Goal: Task Accomplishment & Management: Complete application form

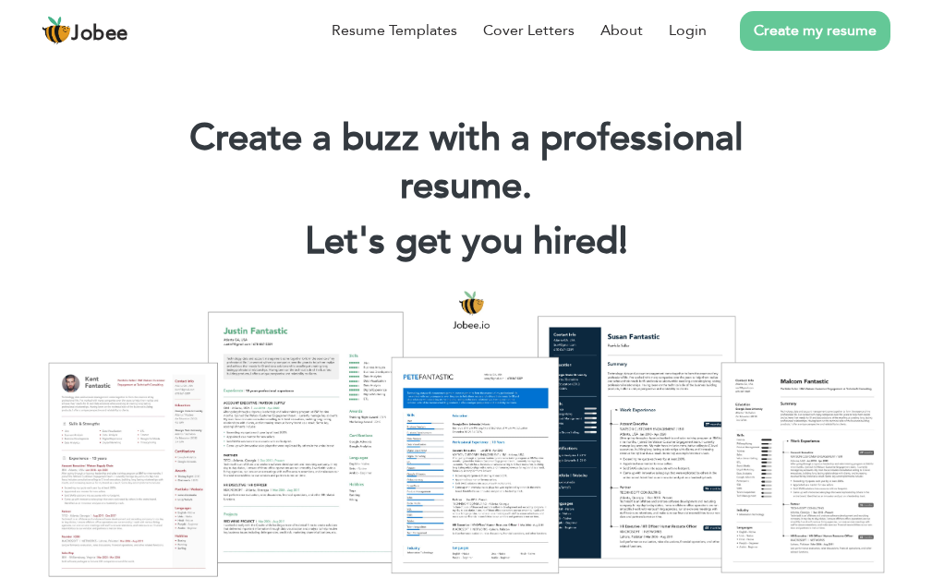
click at [808, 33] on link "Create my resume" at bounding box center [815, 31] width 151 height 40
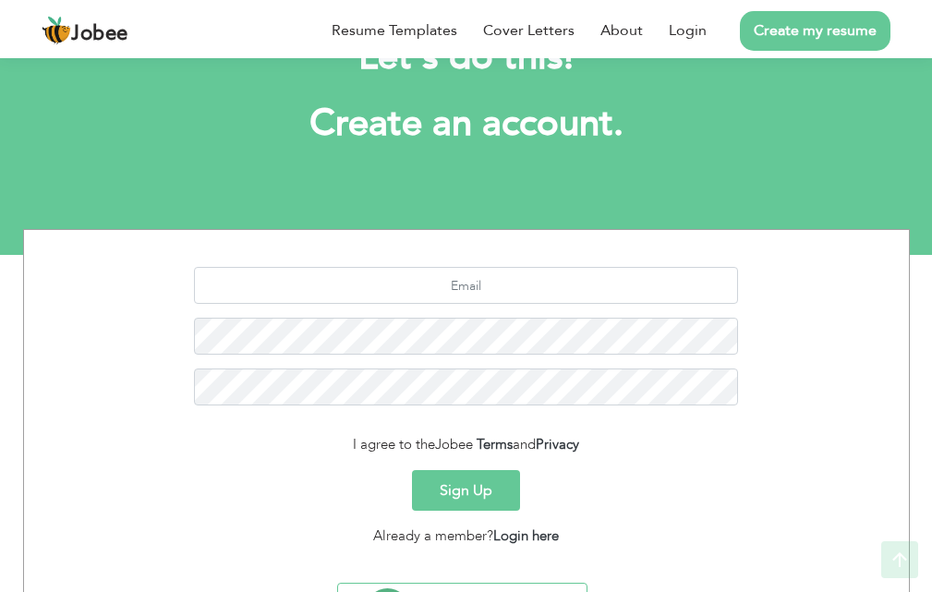
scroll to position [175, 0]
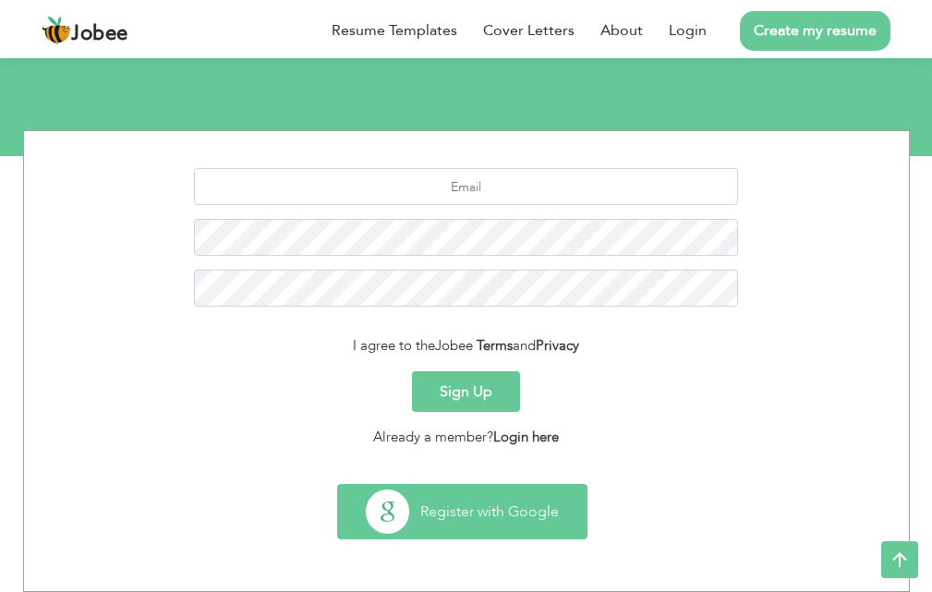
drag, startPoint x: 440, startPoint y: 436, endPoint x: 481, endPoint y: 513, distance: 87.2
click at [481, 513] on button "Register with Google" at bounding box center [462, 512] width 248 height 54
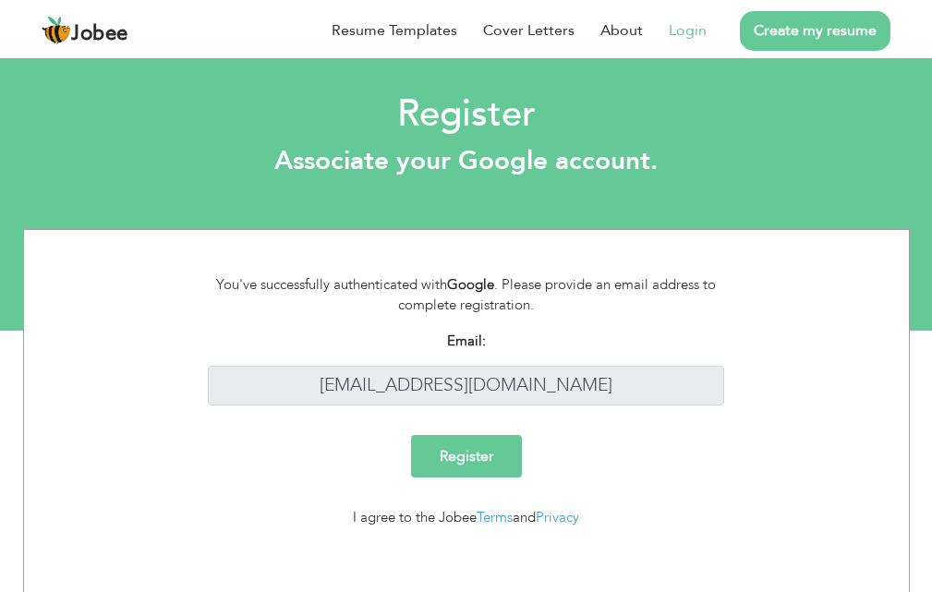
scroll to position [10, 0]
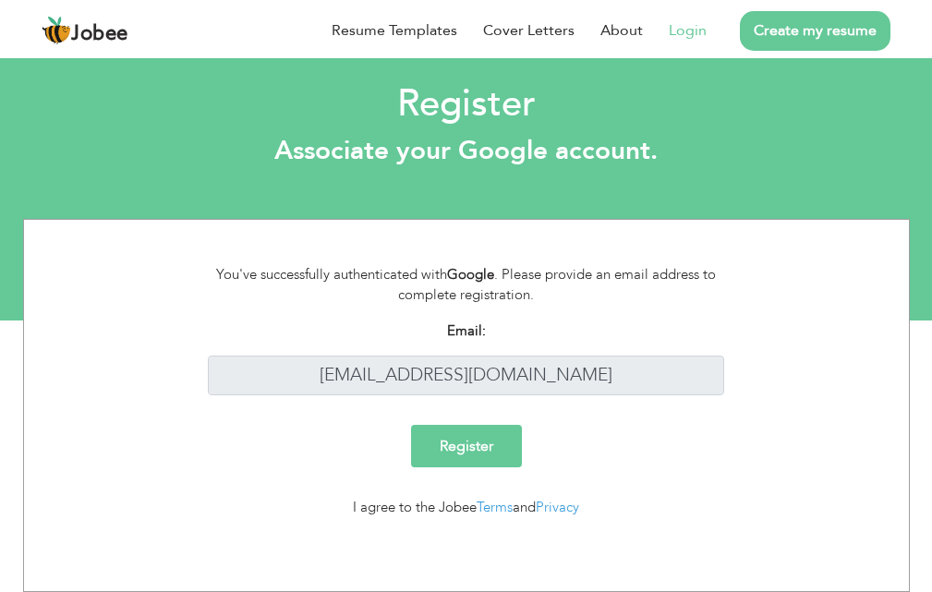
click at [819, 14] on link "Create my resume" at bounding box center [815, 31] width 151 height 40
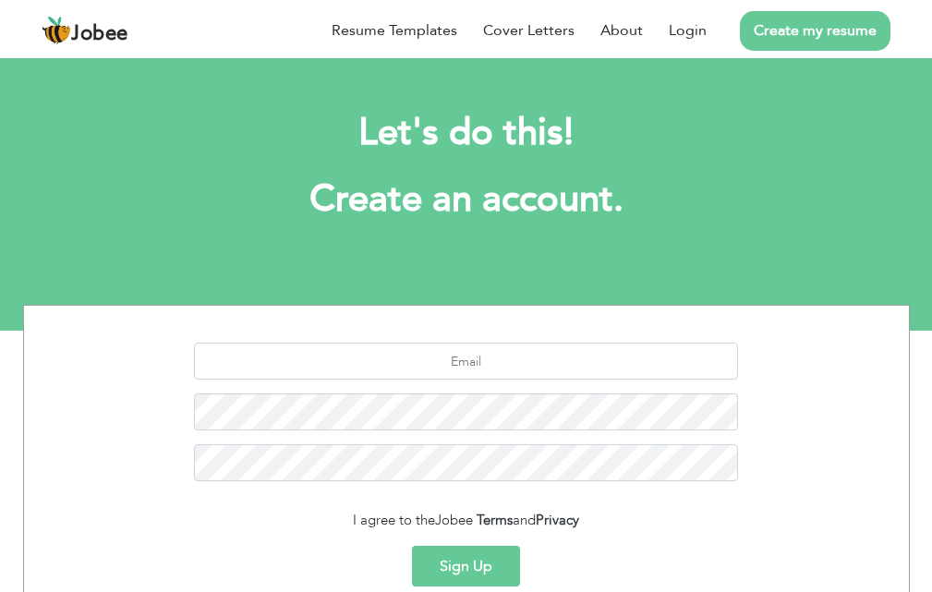
click at [467, 568] on button "Sign Up" at bounding box center [466, 566] width 108 height 41
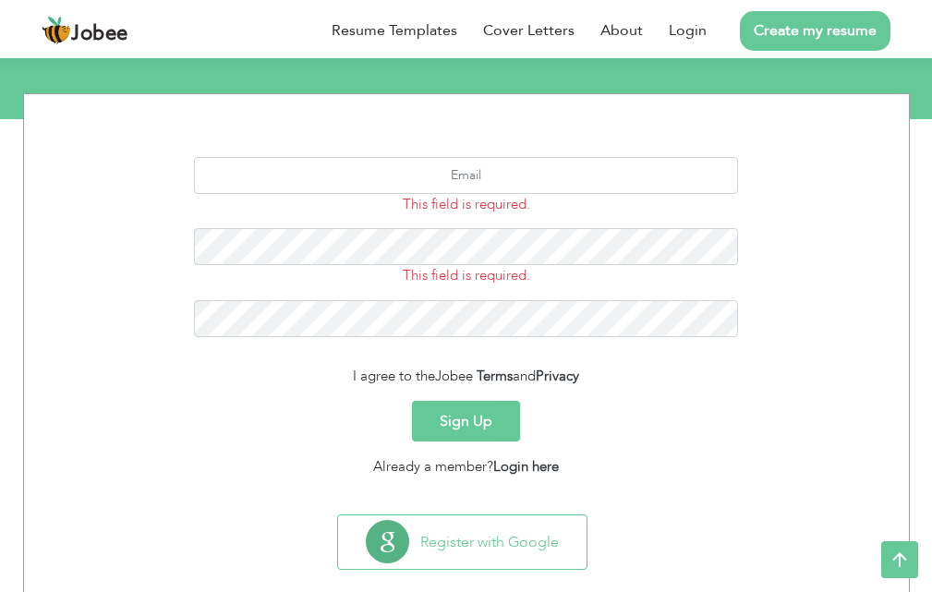
scroll to position [212, 0]
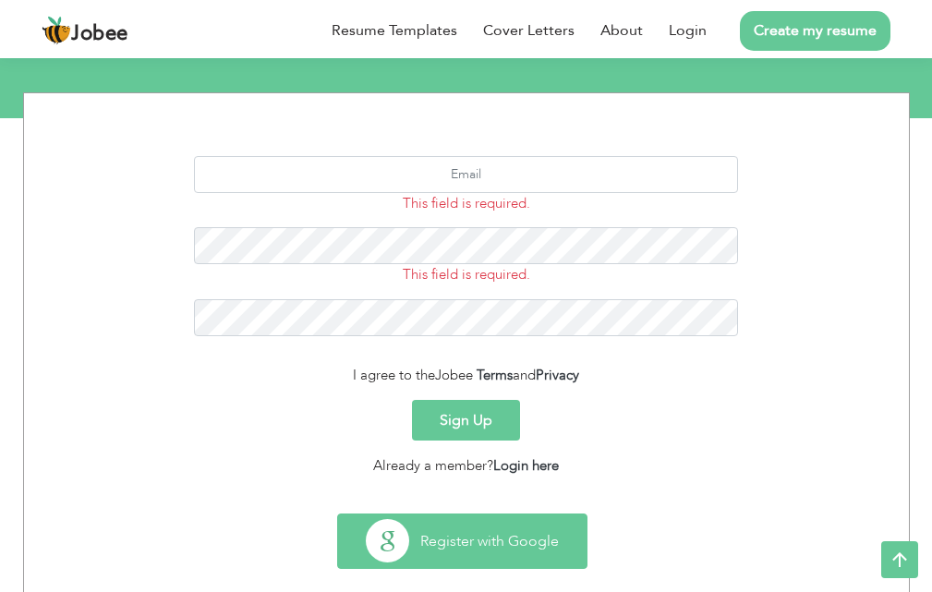
click at [397, 529] on button "Register with Google" at bounding box center [462, 541] width 248 height 54
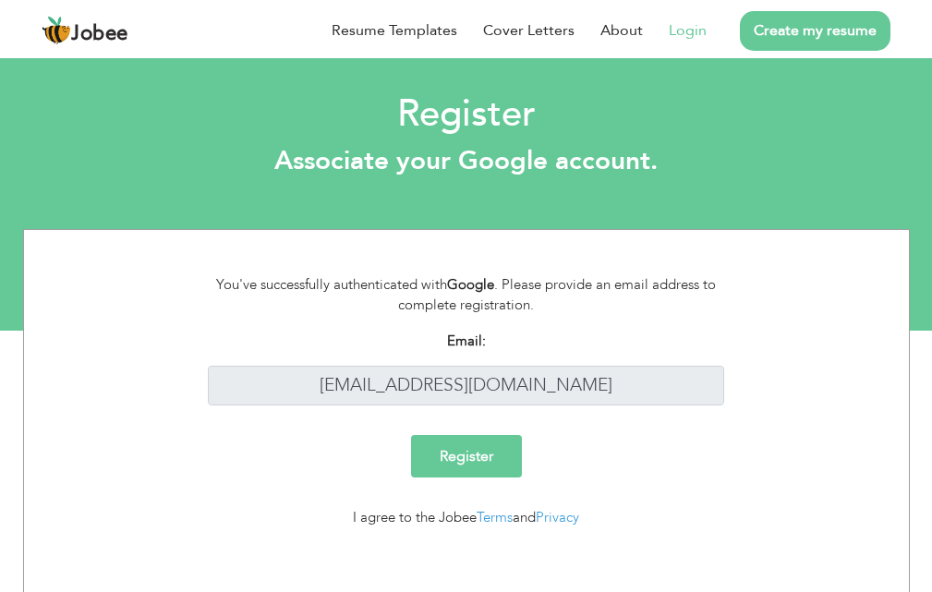
click at [462, 454] on input "Register" at bounding box center [466, 456] width 111 height 42
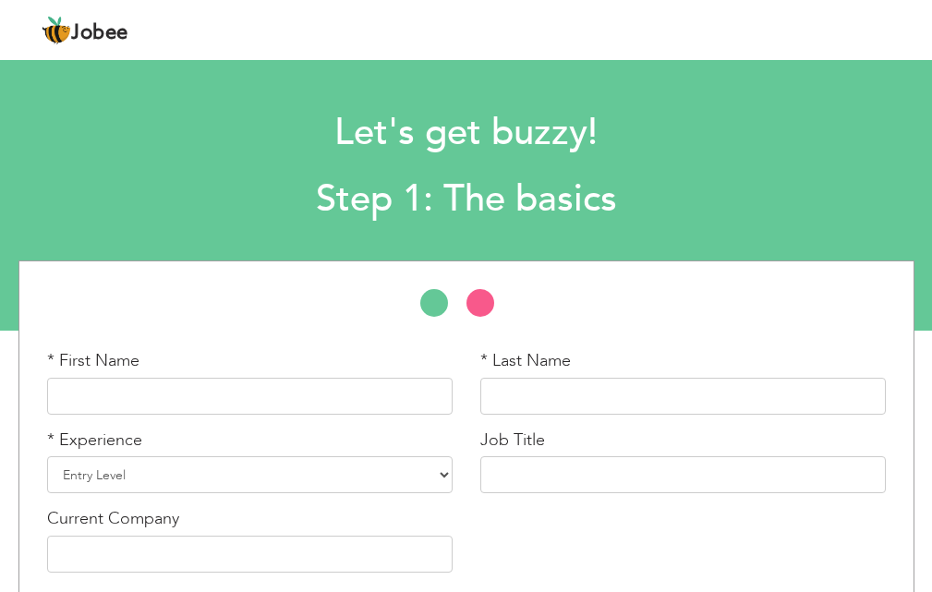
scroll to position [79, 0]
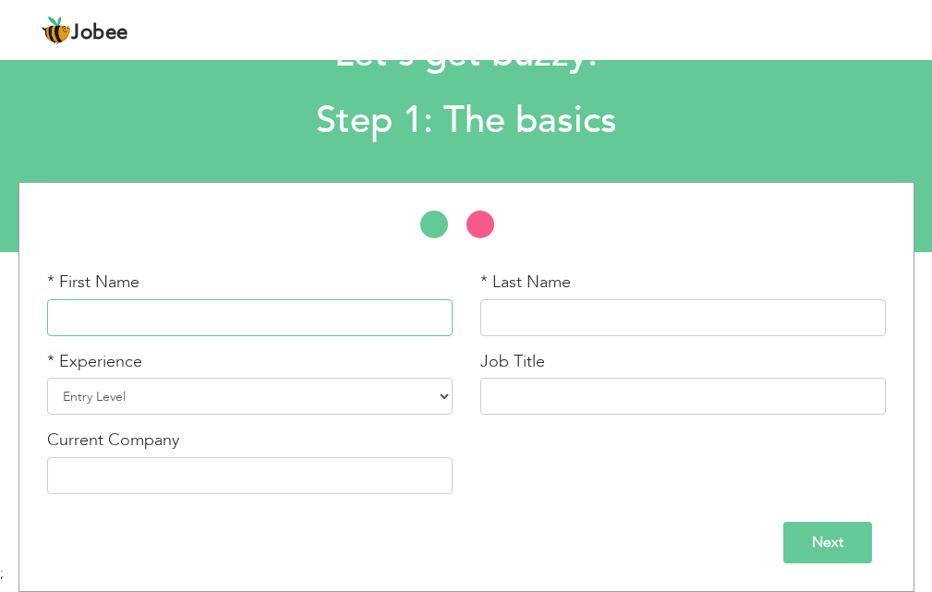
click at [136, 317] on input "text" at bounding box center [249, 317] width 405 height 37
click at [200, 309] on input "text" at bounding box center [249, 317] width 405 height 37
type input "Shayan"
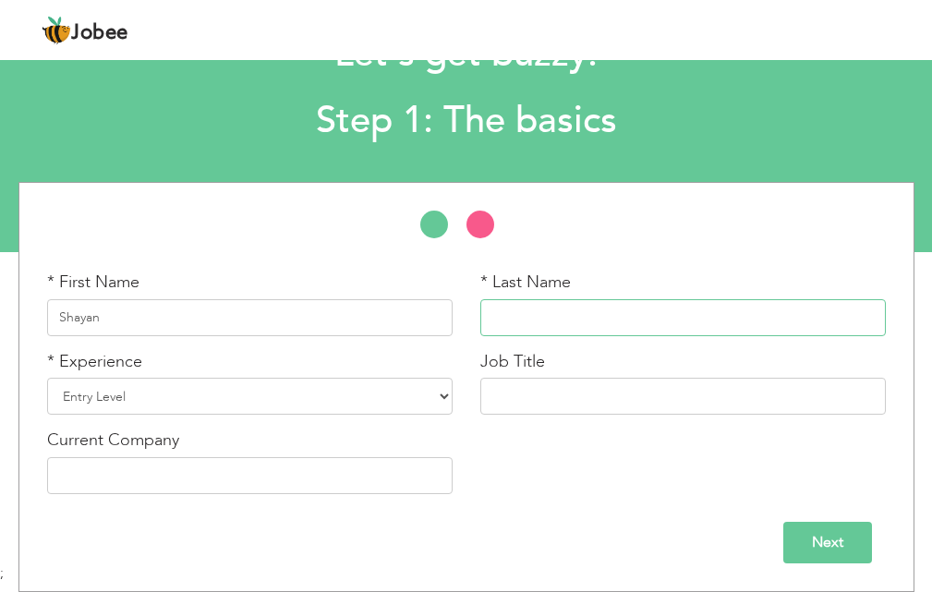
click at [577, 332] on input "text" at bounding box center [682, 317] width 405 height 37
type input "khan"
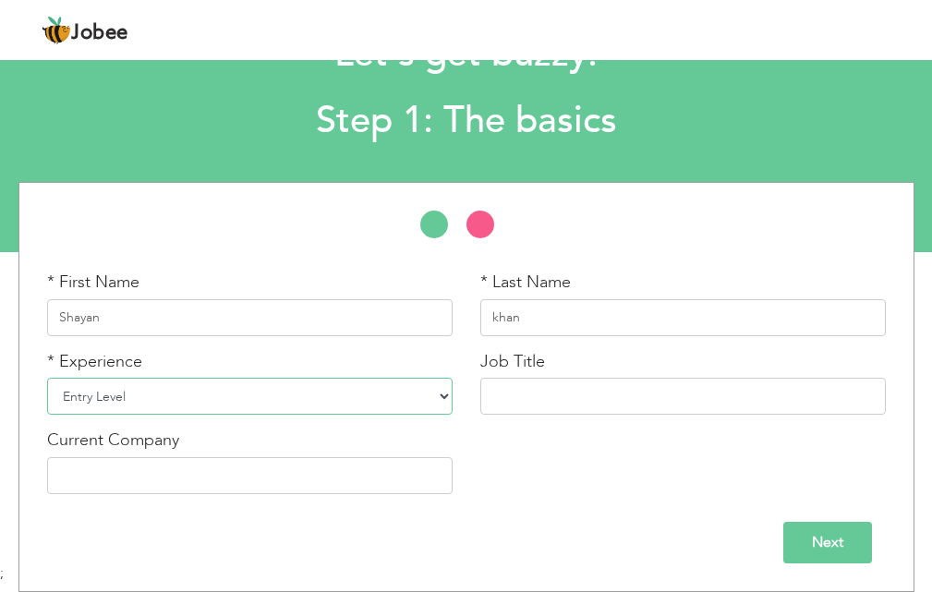
click at [164, 402] on select "Entry Level Less than 1 Year 1 Year 2 Years 3 Years 4 Years 5 Years 6 Years 7 Y…" at bounding box center [249, 396] width 405 height 37
select select "4"
click at [47, 378] on select "Entry Level Less than 1 Year 1 Year 2 Years 3 Years 4 Years 5 Years 6 Years 7 Y…" at bounding box center [249, 396] width 405 height 37
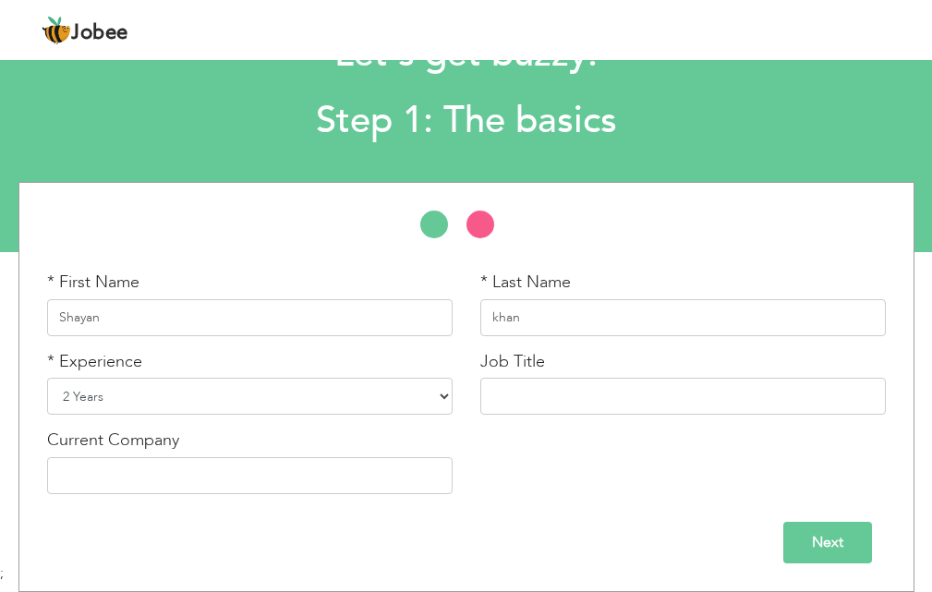
click at [443, 401] on select "Entry Level Less than 1 Year 1 Year 2 Years 3 Years 4 Years 5 Years 6 Years 7 Y…" at bounding box center [249, 396] width 405 height 37
click at [47, 378] on select "Entry Level Less than 1 Year 1 Year 2 Years 3 Years 4 Years 5 Years 6 Years 7 Y…" at bounding box center [249, 396] width 405 height 37
click at [264, 471] on input "text" at bounding box center [249, 475] width 405 height 37
click at [543, 393] on input "text" at bounding box center [682, 396] width 405 height 37
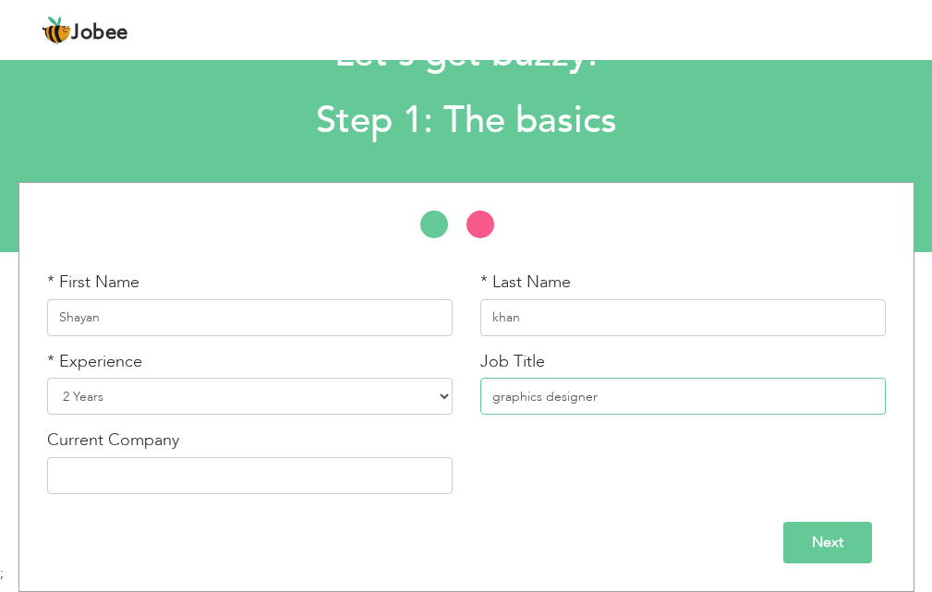
click at [497, 398] on input "graphics designer" at bounding box center [682, 396] width 405 height 37
click at [551, 398] on input "Graphics designer" at bounding box center [682, 396] width 405 height 37
type input "Graphics Designer"
click at [188, 474] on input "text" at bounding box center [249, 475] width 405 height 37
click at [814, 548] on input "Next" at bounding box center [827, 543] width 89 height 42
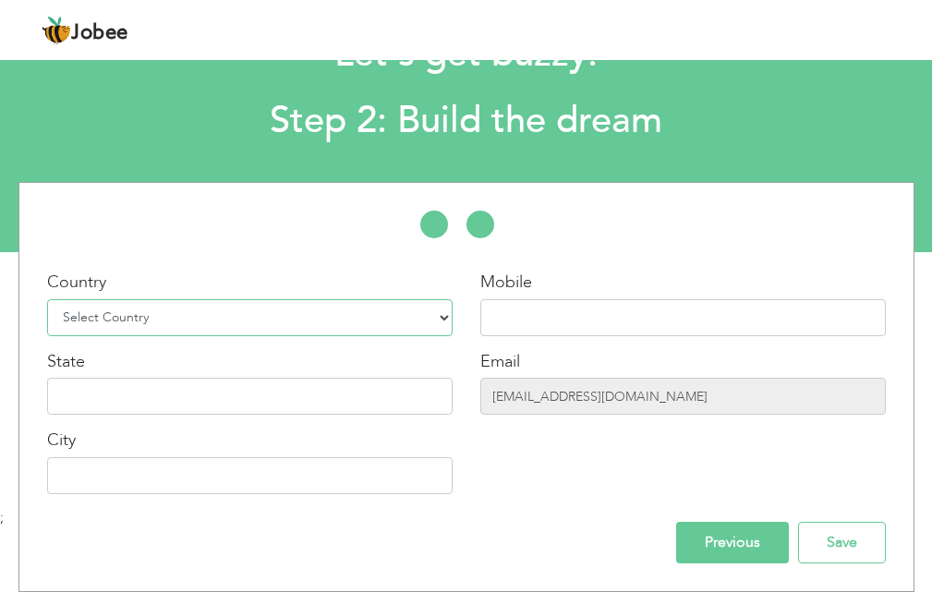
click at [210, 316] on select "Select Country Afghanistan Albania Algeria American Samoa Andorra Angola Anguil…" at bounding box center [249, 317] width 405 height 37
select select "166"
click at [47, 299] on select "Select Country Afghanistan Albania Algeria American Samoa Andorra Angola Anguil…" at bounding box center [249, 317] width 405 height 37
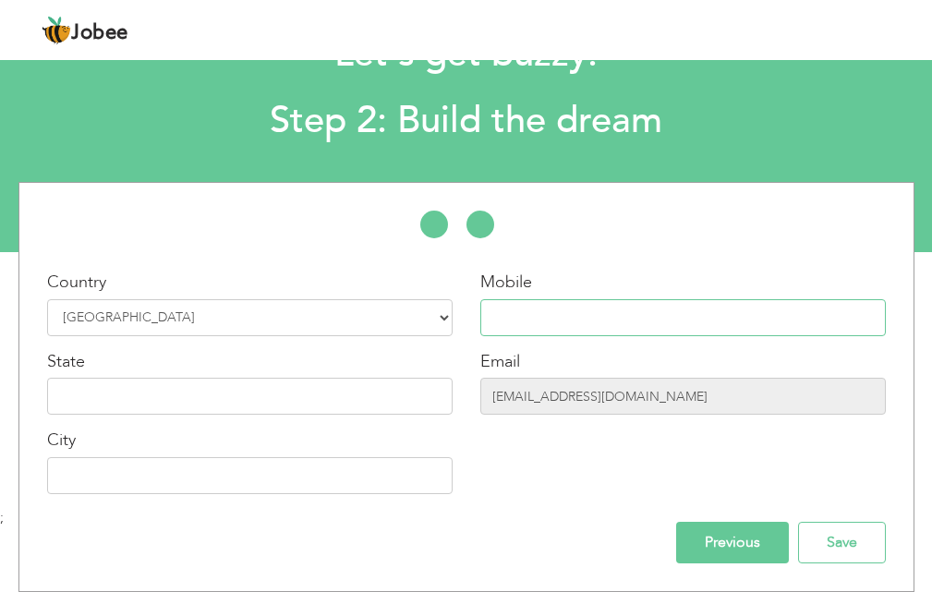
click at [521, 318] on input "text" at bounding box center [682, 317] width 405 height 37
click at [218, 371] on div "State" at bounding box center [249, 383] width 405 height 66
click at [210, 389] on input "text" at bounding box center [249, 396] width 405 height 37
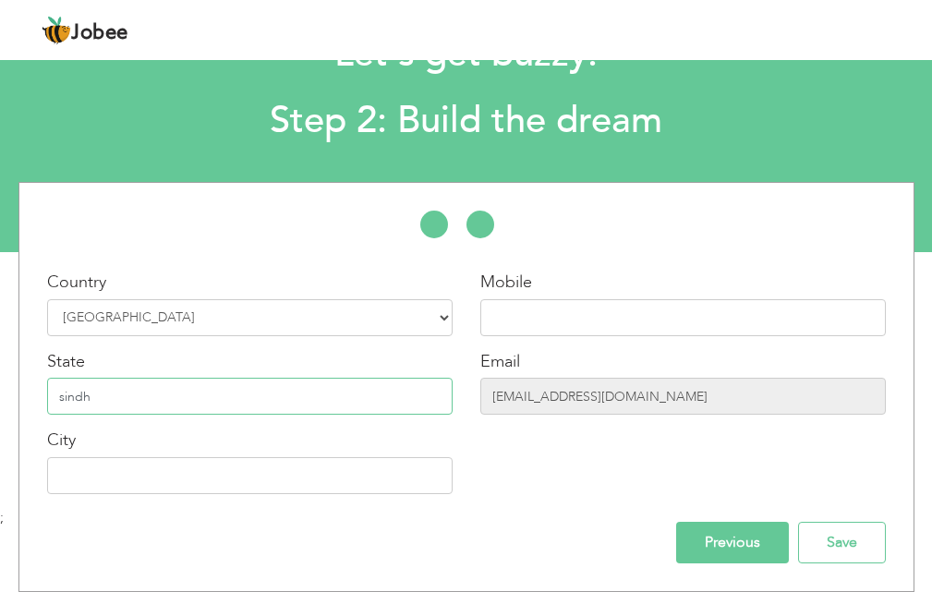
click at [60, 397] on input "sindh" at bounding box center [249, 396] width 405 height 37
click at [62, 398] on input "sindh" at bounding box center [249, 396] width 405 height 37
type input "Sindh"
click at [221, 480] on input "text" at bounding box center [249, 475] width 405 height 37
click at [220, 480] on input "text" at bounding box center [249, 475] width 405 height 37
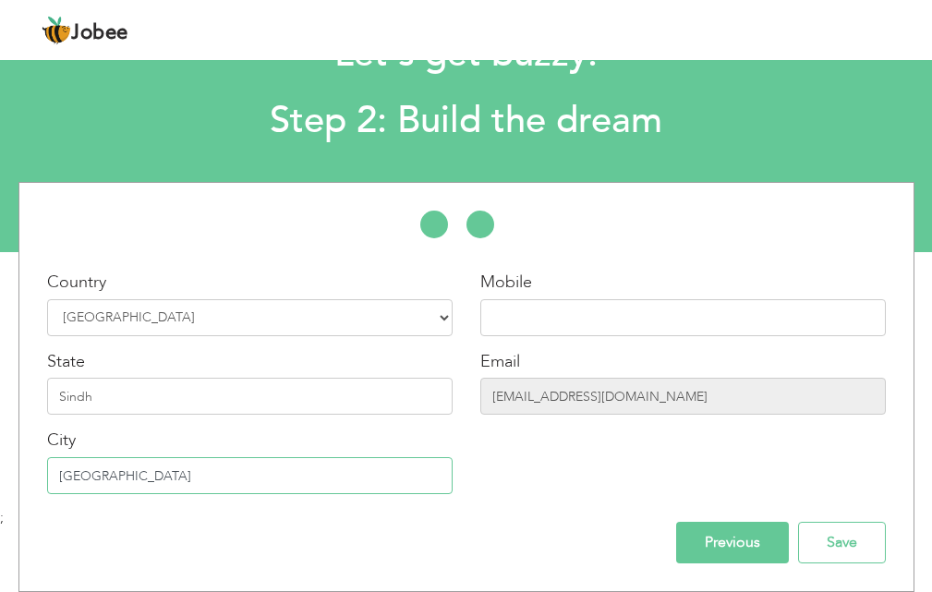
type input "[GEOGRAPHIC_DATA]"
click at [582, 310] on input "text" at bounding box center [682, 317] width 405 height 37
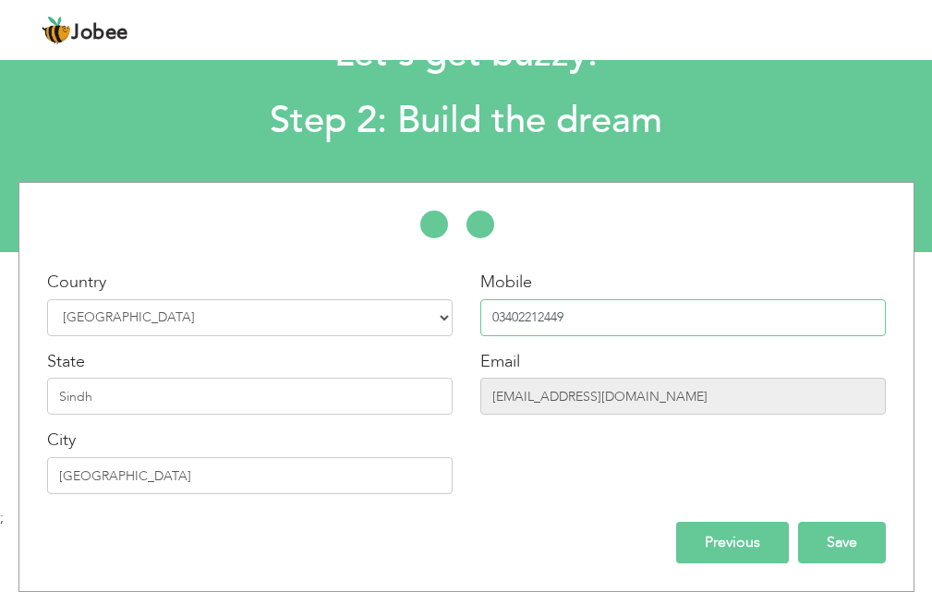
type input "03402212449"
click at [825, 541] on input "Save" at bounding box center [842, 543] width 88 height 42
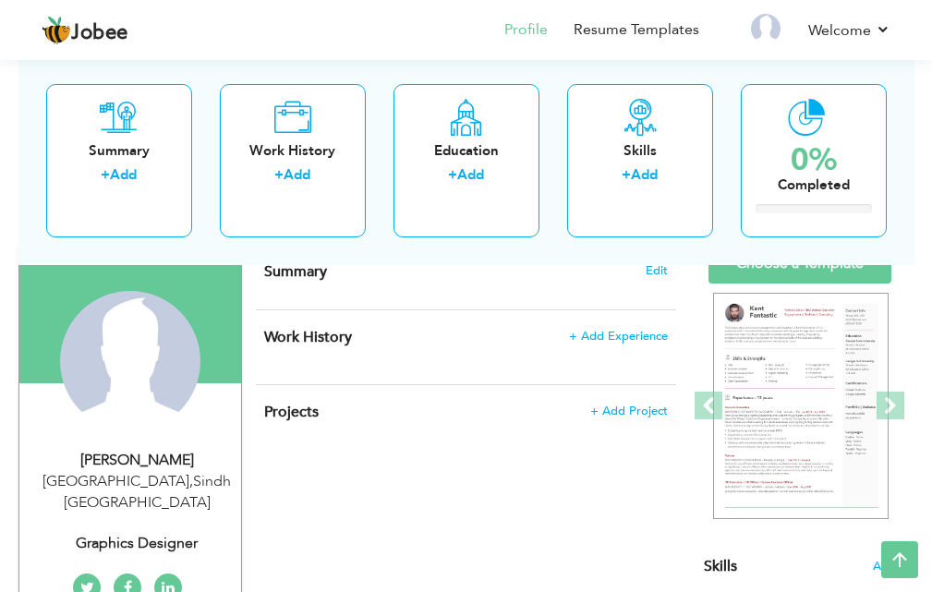
scroll to position [154, 0]
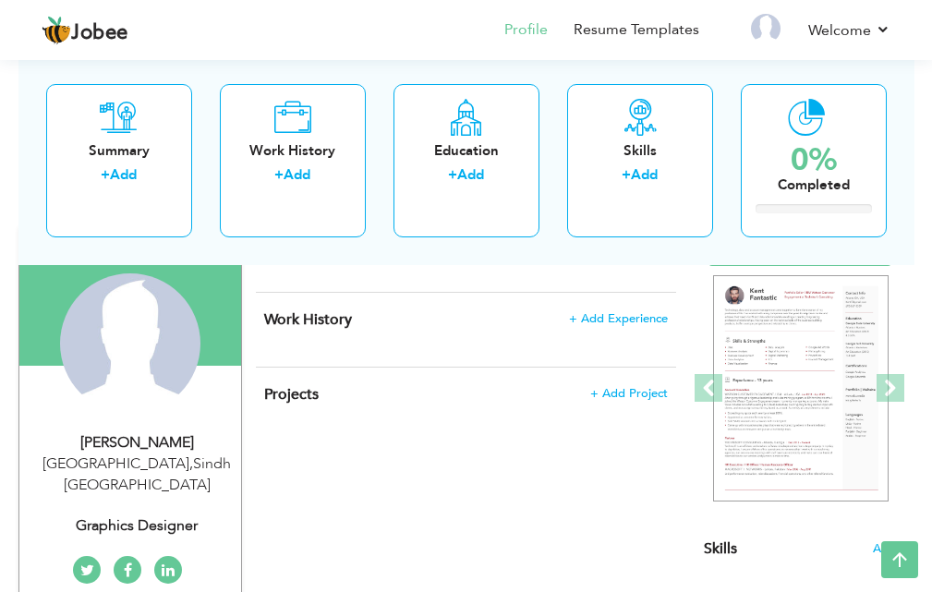
drag, startPoint x: 945, startPoint y: 197, endPoint x: 944, endPoint y: 263, distance: 66.5
click at [932, 263] on html "Jobee Profile Resume Templates Resume Templates Cover Letters About My Resume W…" at bounding box center [466, 142] width 932 height 592
click at [889, 386] on span at bounding box center [891, 388] width 28 height 28
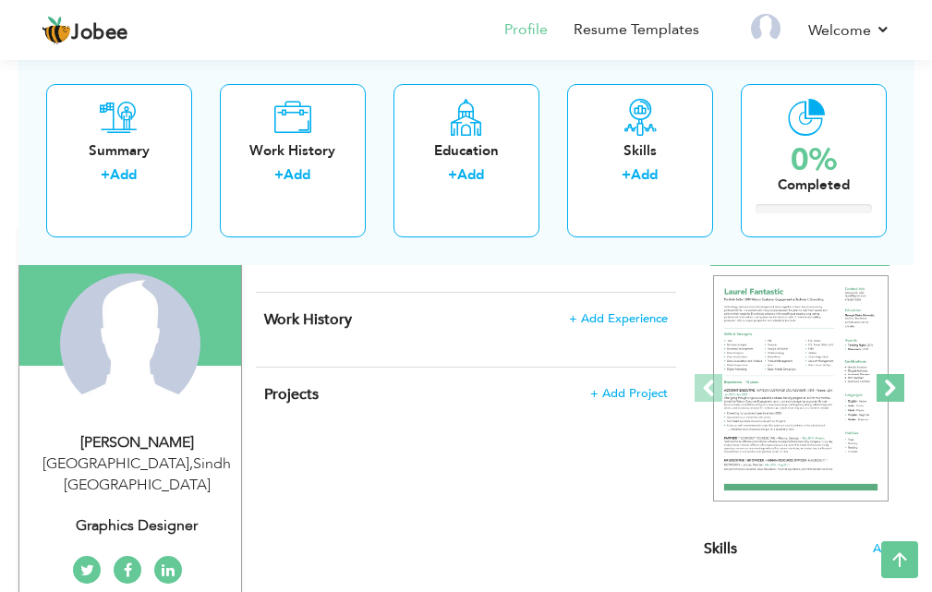
click at [892, 386] on span at bounding box center [891, 388] width 28 height 28
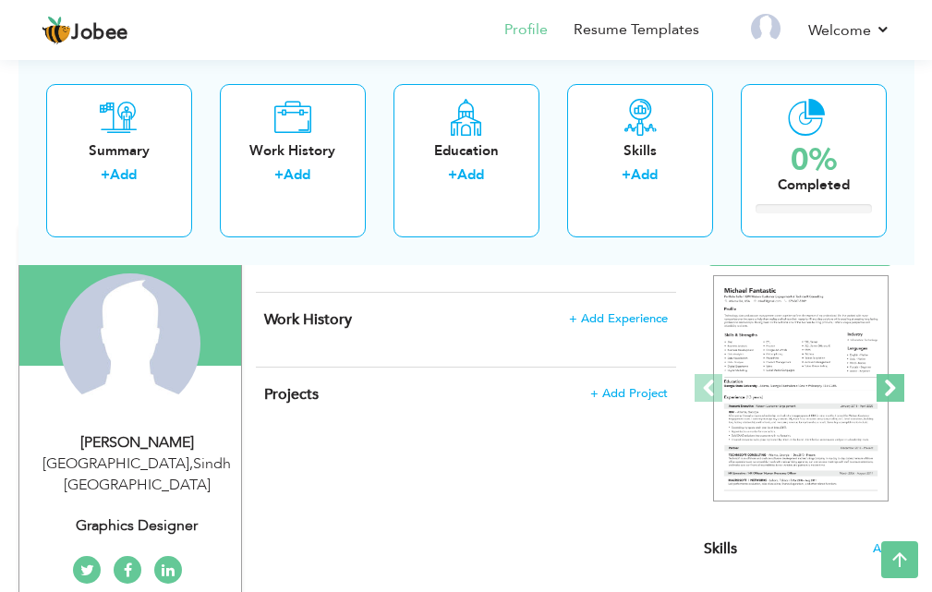
click at [892, 386] on span at bounding box center [891, 388] width 28 height 28
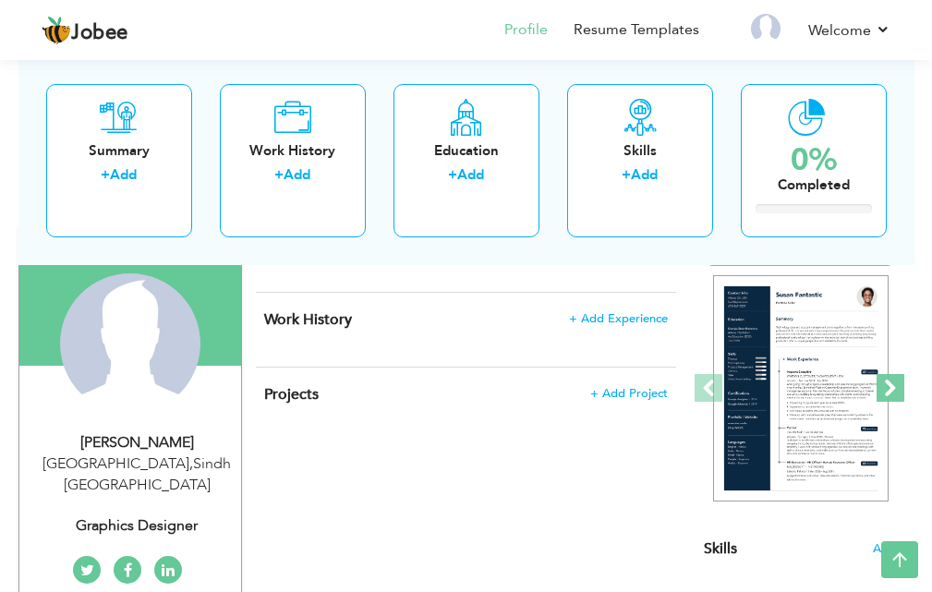
click at [892, 386] on span at bounding box center [891, 388] width 28 height 28
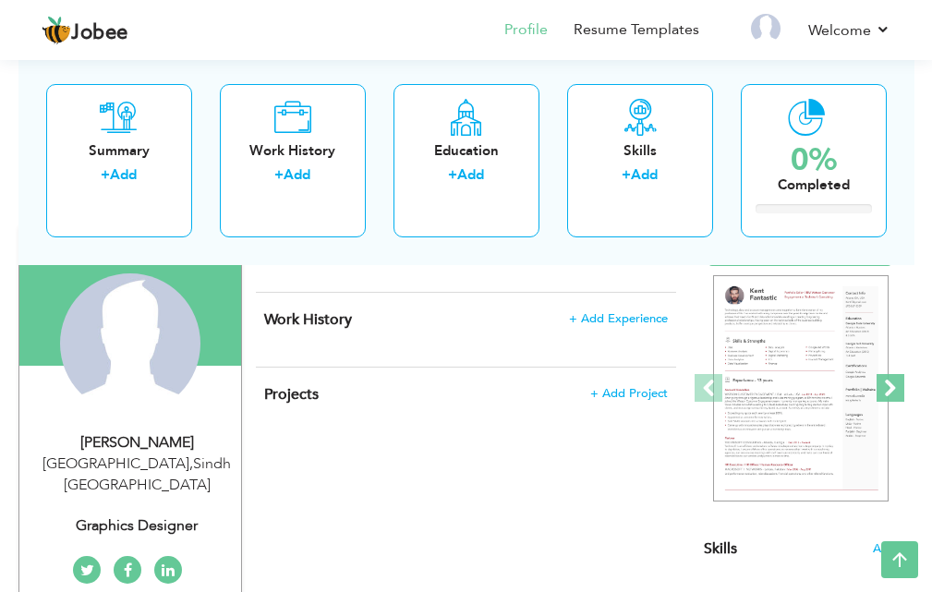
click at [892, 386] on span at bounding box center [891, 388] width 28 height 28
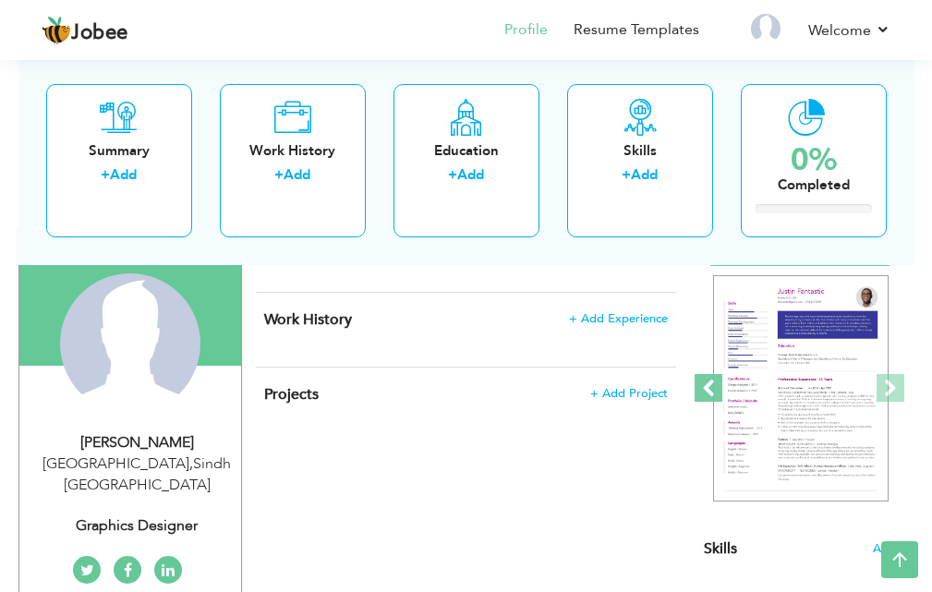
click at [704, 393] on span at bounding box center [709, 388] width 28 height 28
click at [714, 391] on span at bounding box center [709, 388] width 28 height 28
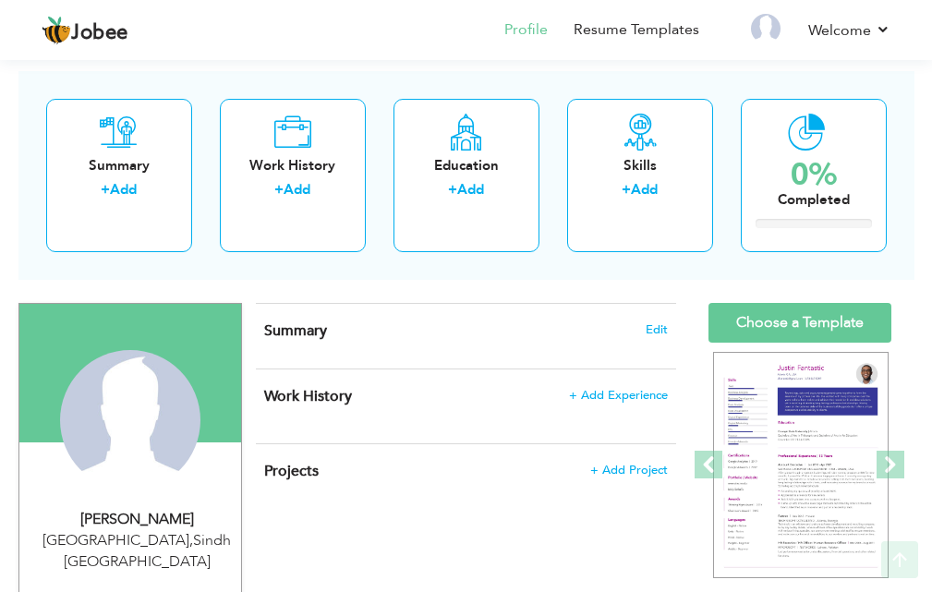
scroll to position [102, 0]
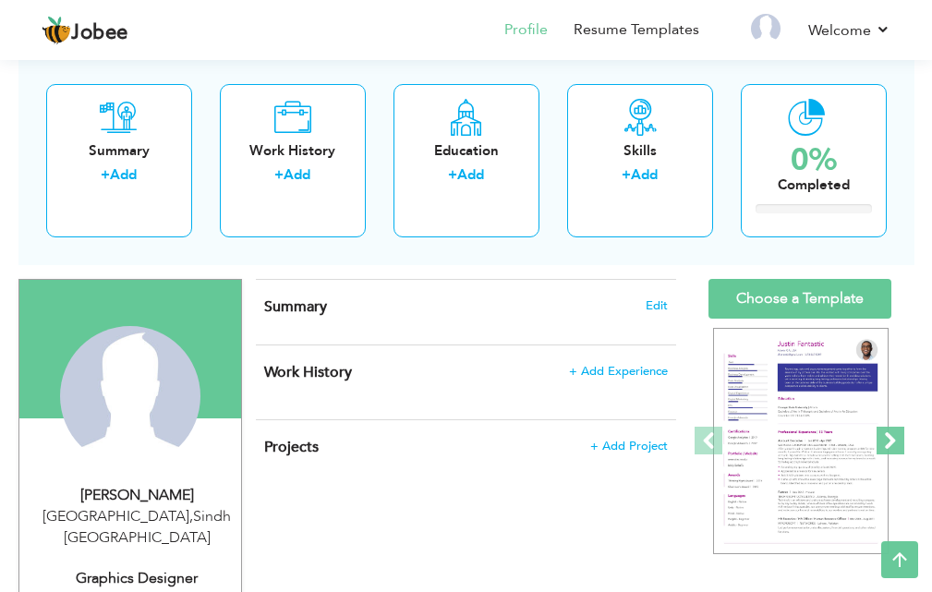
click at [889, 438] on span at bounding box center [891, 441] width 28 height 28
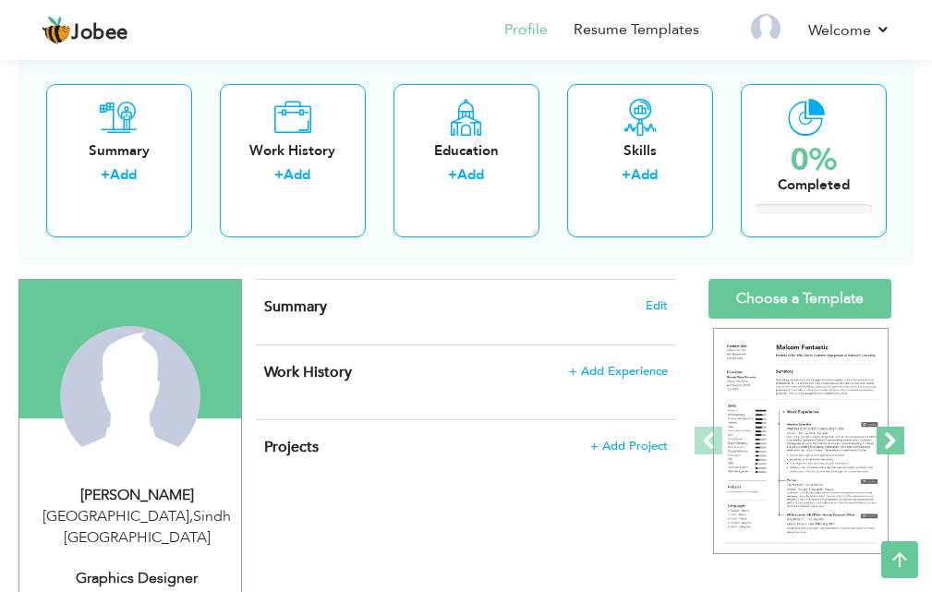
click at [888, 433] on span at bounding box center [891, 441] width 28 height 28
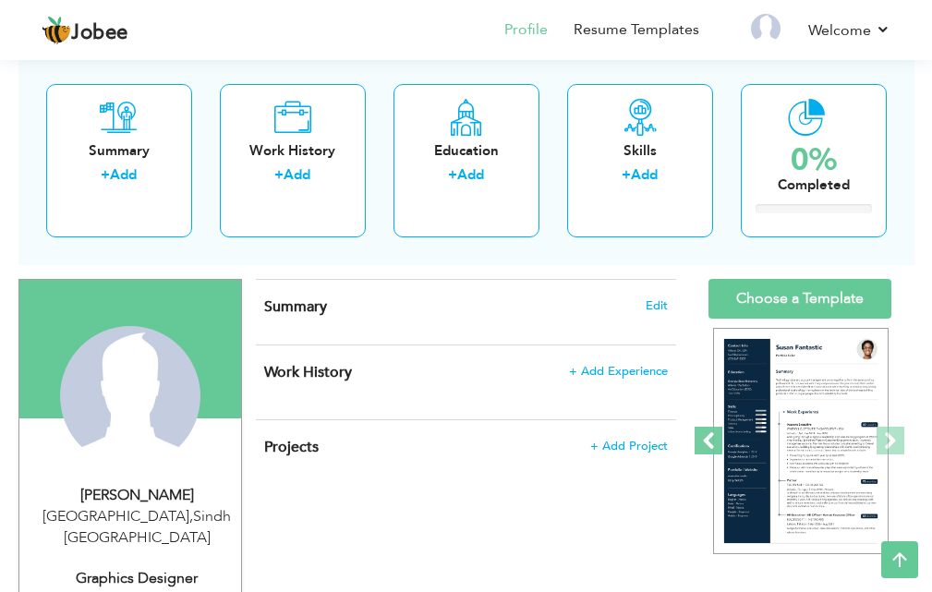
click at [701, 440] on span at bounding box center [709, 441] width 28 height 28
click at [879, 442] on span at bounding box center [891, 441] width 28 height 28
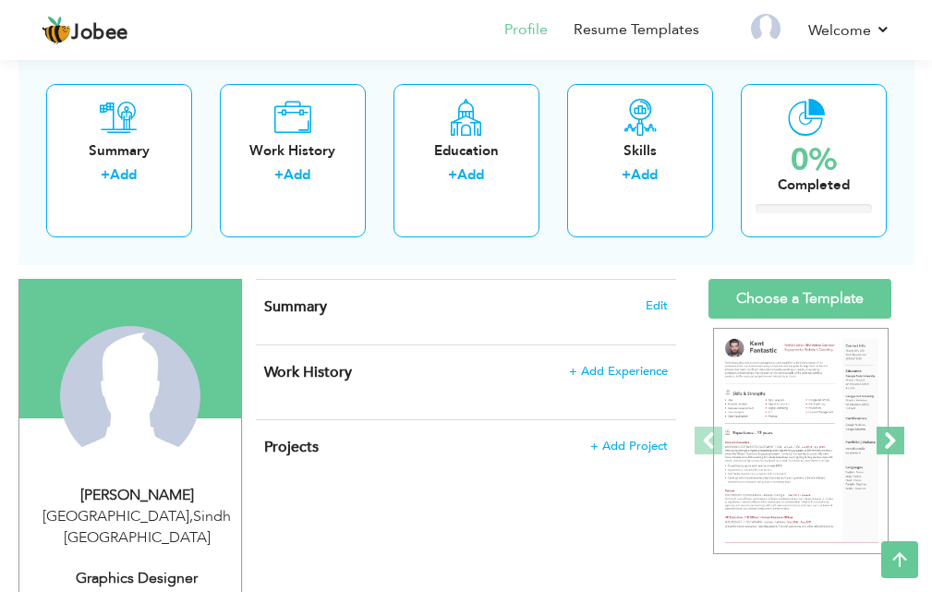
click at [885, 442] on span at bounding box center [891, 441] width 28 height 28
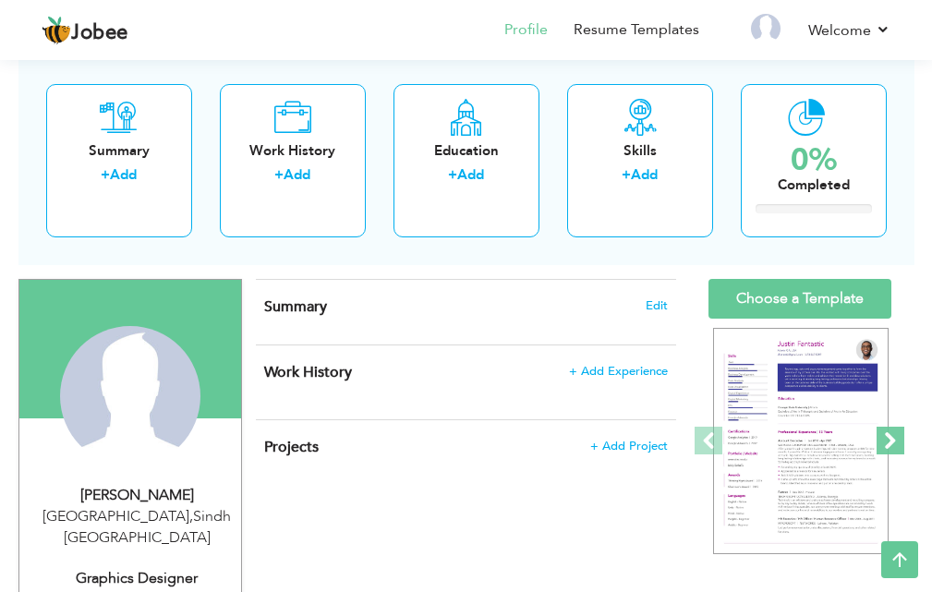
click at [885, 442] on span at bounding box center [891, 441] width 28 height 28
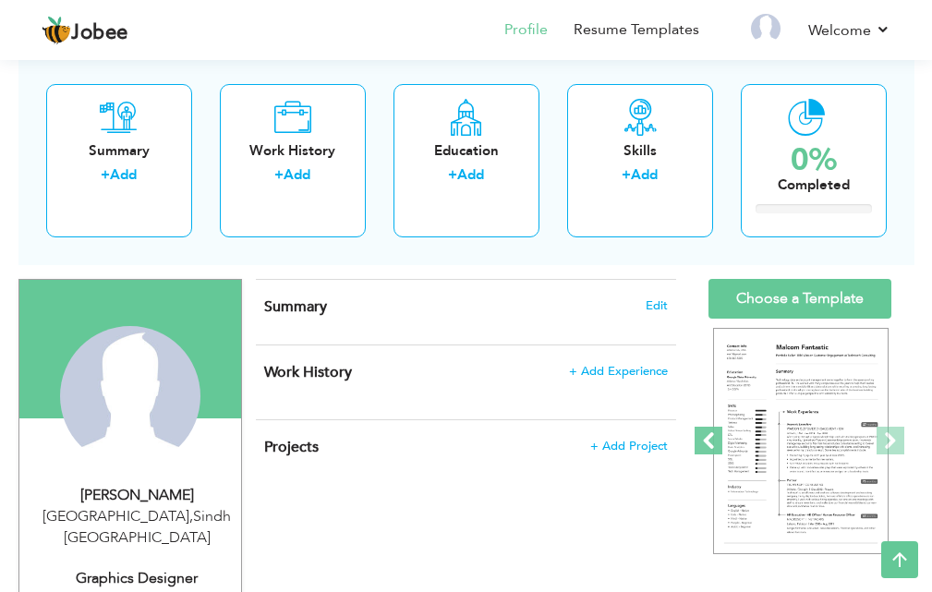
click at [712, 435] on span at bounding box center [709, 441] width 28 height 28
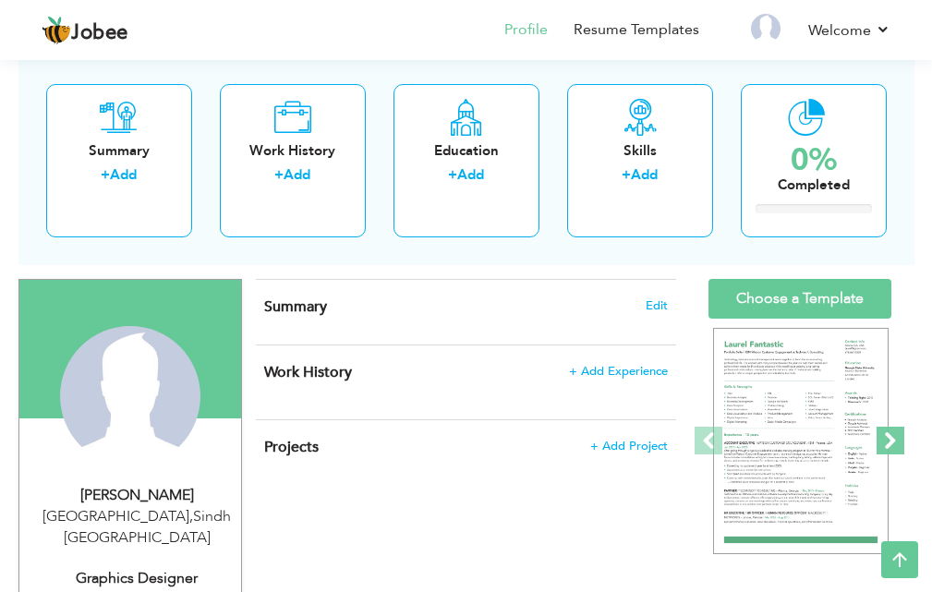
click at [889, 435] on span at bounding box center [891, 441] width 28 height 28
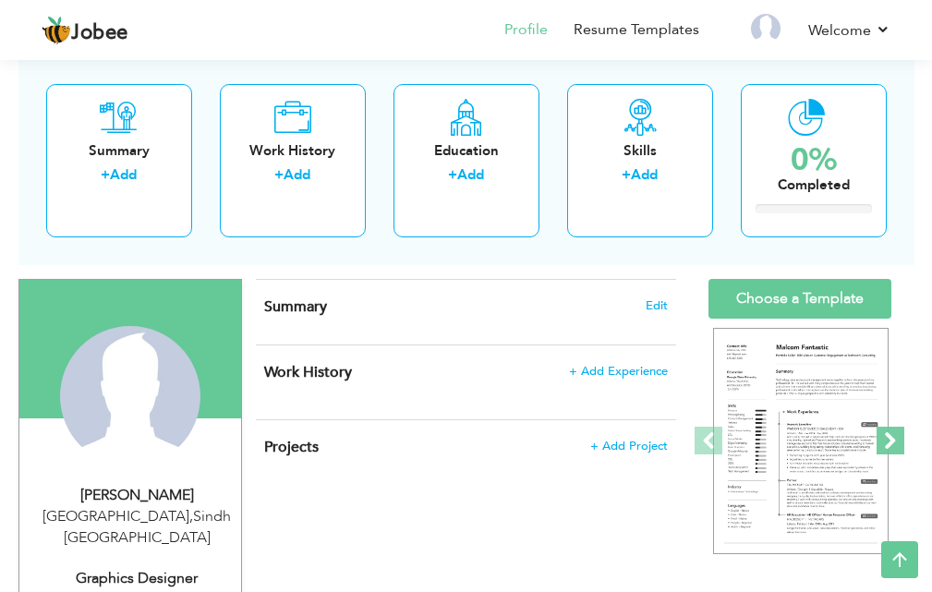
click at [889, 435] on span at bounding box center [891, 441] width 28 height 28
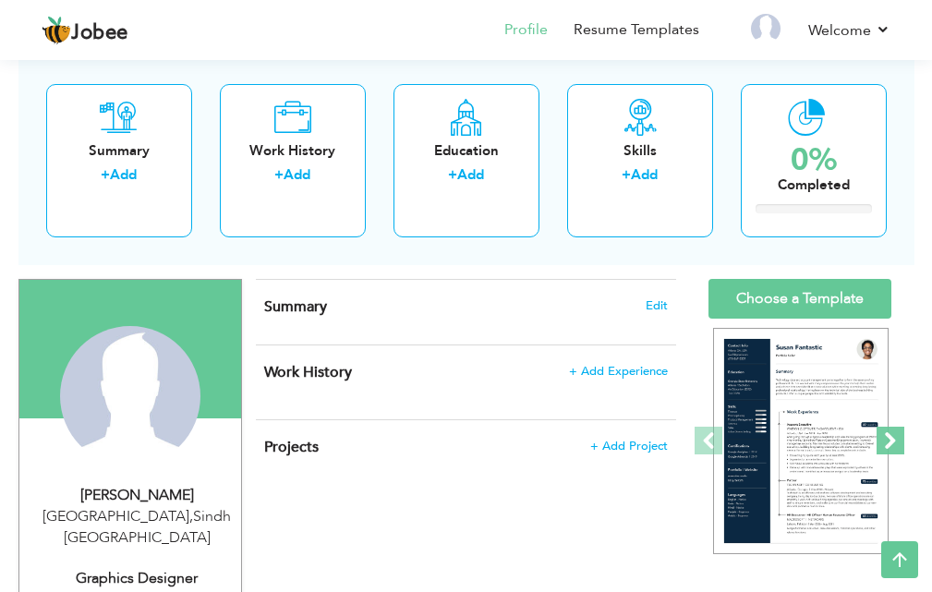
click at [889, 435] on span at bounding box center [891, 441] width 28 height 28
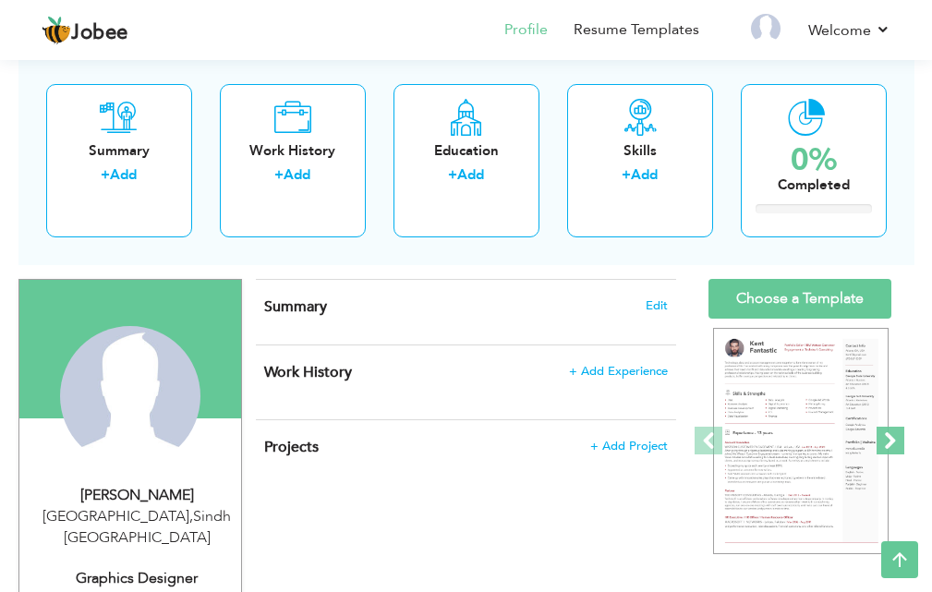
click at [889, 435] on span at bounding box center [891, 441] width 28 height 28
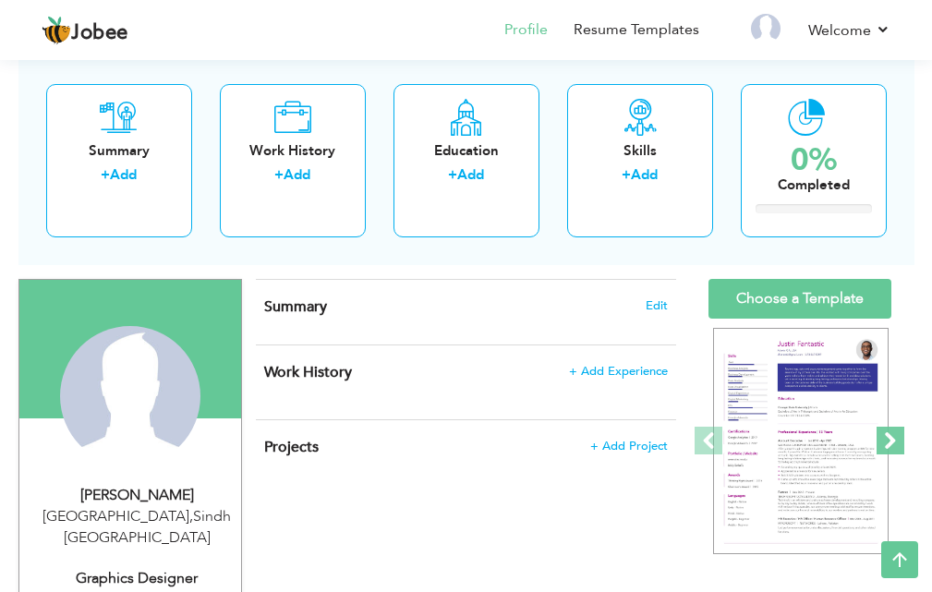
click at [889, 435] on span at bounding box center [891, 441] width 28 height 28
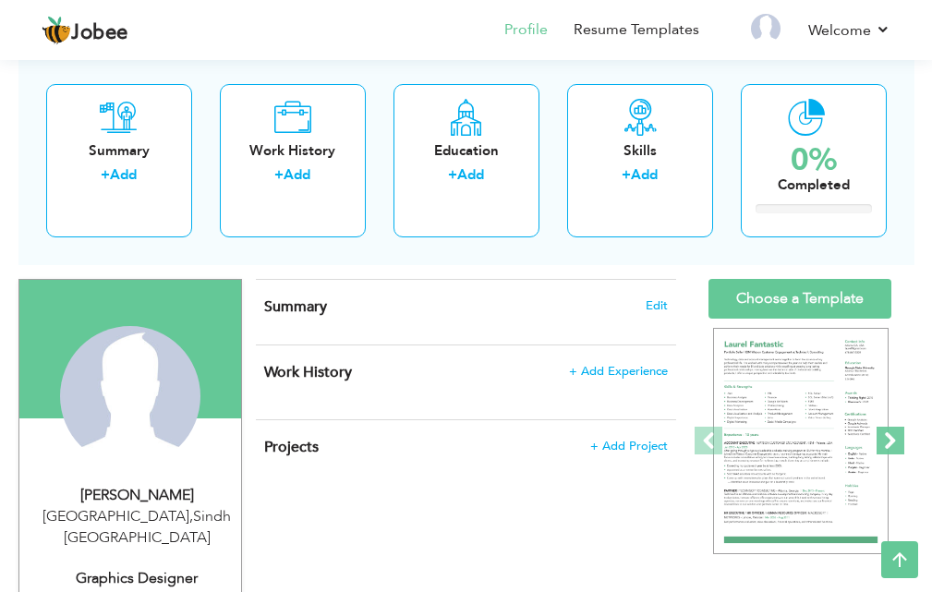
click at [889, 435] on span at bounding box center [891, 441] width 28 height 28
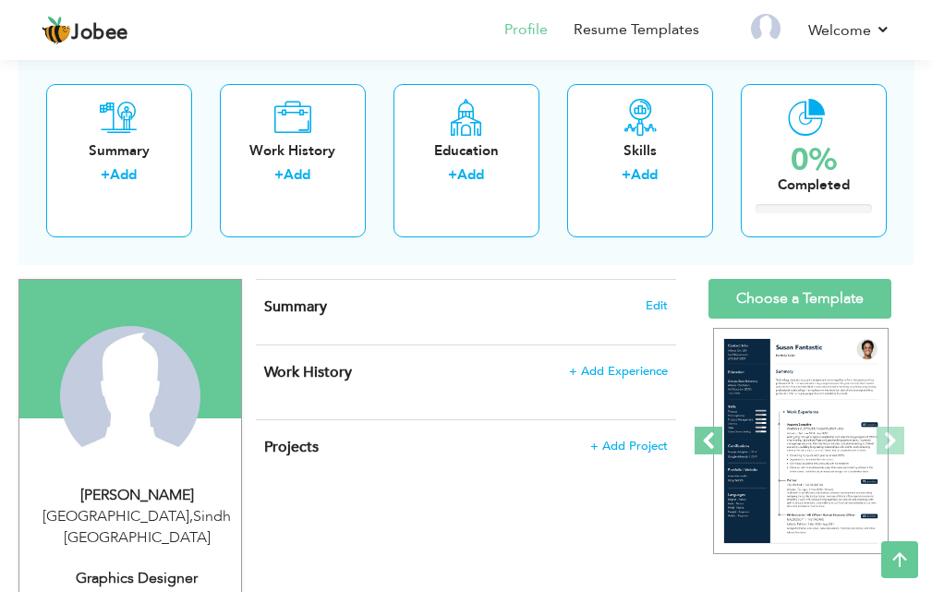
click at [701, 435] on span at bounding box center [709, 441] width 28 height 28
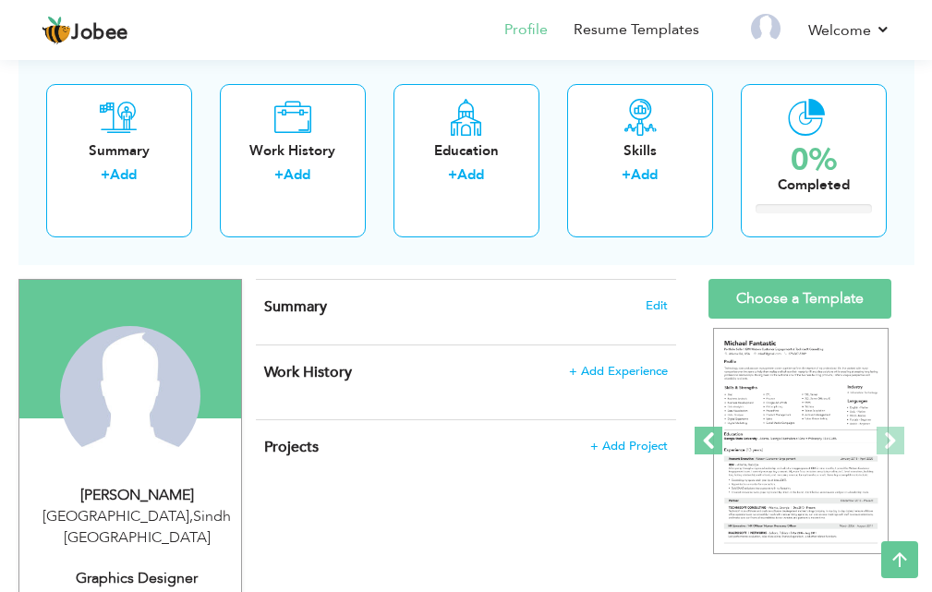
click at [701, 435] on span at bounding box center [709, 441] width 28 height 28
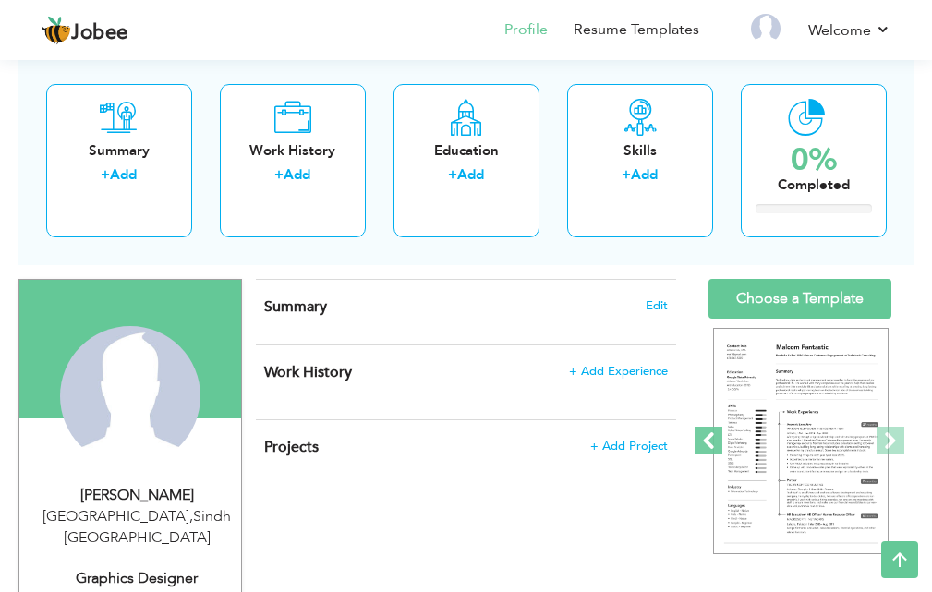
click at [701, 435] on span at bounding box center [709, 441] width 28 height 28
click at [703, 441] on span at bounding box center [709, 441] width 28 height 28
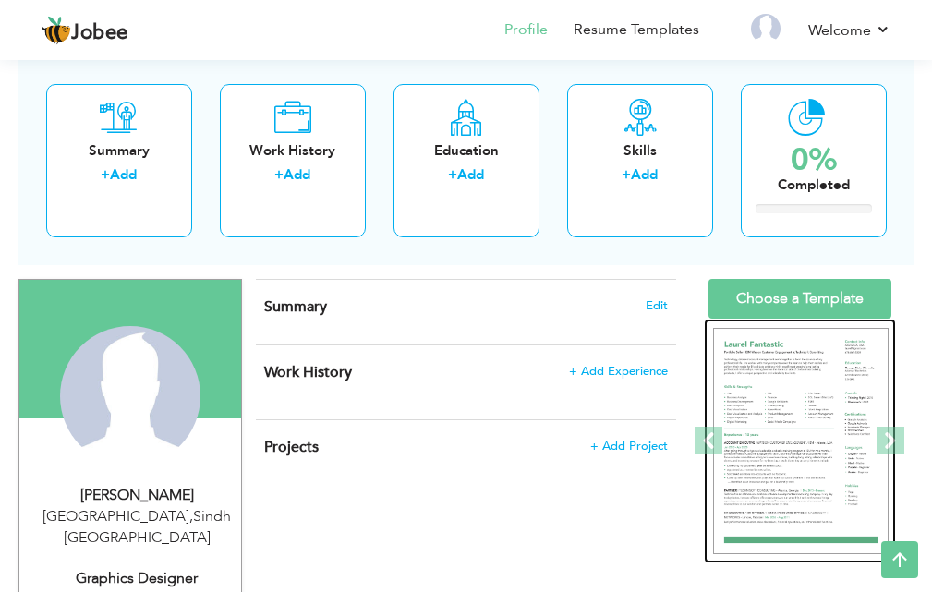
click at [795, 428] on img at bounding box center [800, 441] width 175 height 226
click at [776, 396] on img at bounding box center [800, 441] width 175 height 226
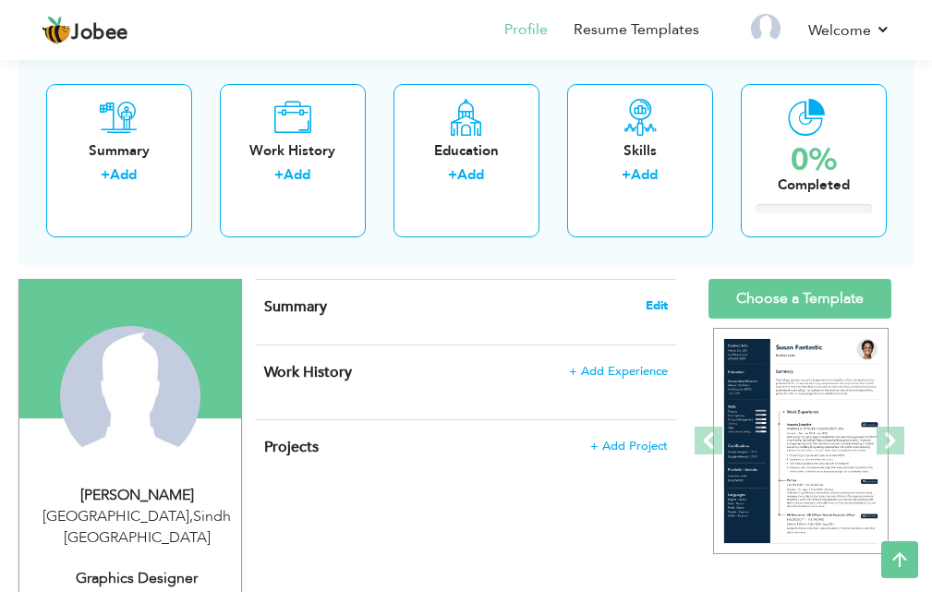
click at [659, 307] on span "Edit" at bounding box center [657, 305] width 22 height 13
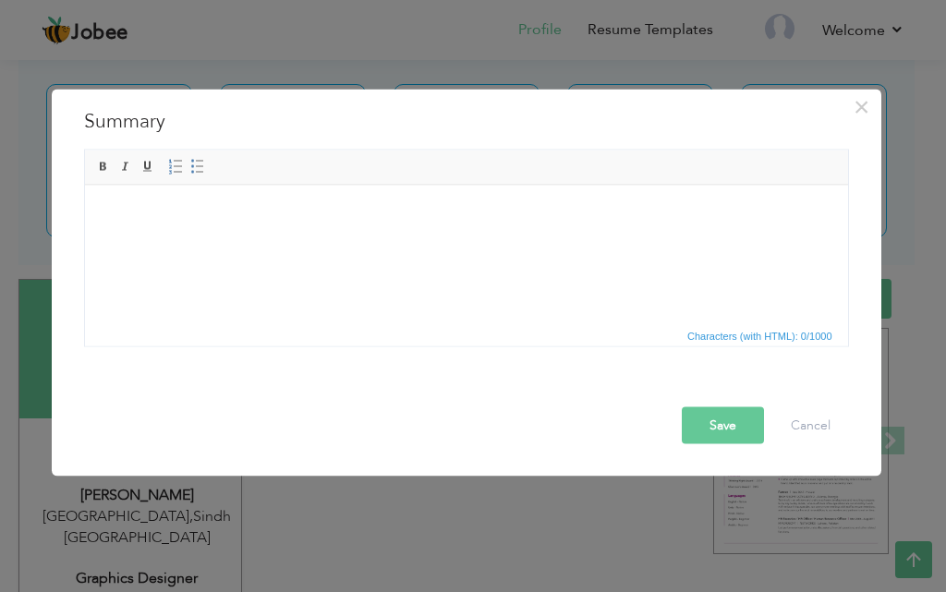
drag, startPoint x: 393, startPoint y: 272, endPoint x: 200, endPoint y: 199, distance: 206.4
drag, startPoint x: 200, startPoint y: 199, endPoint x: 123, endPoint y: 243, distance: 89.4
drag, startPoint x: 123, startPoint y: 243, endPoint x: 113, endPoint y: 204, distance: 40.1
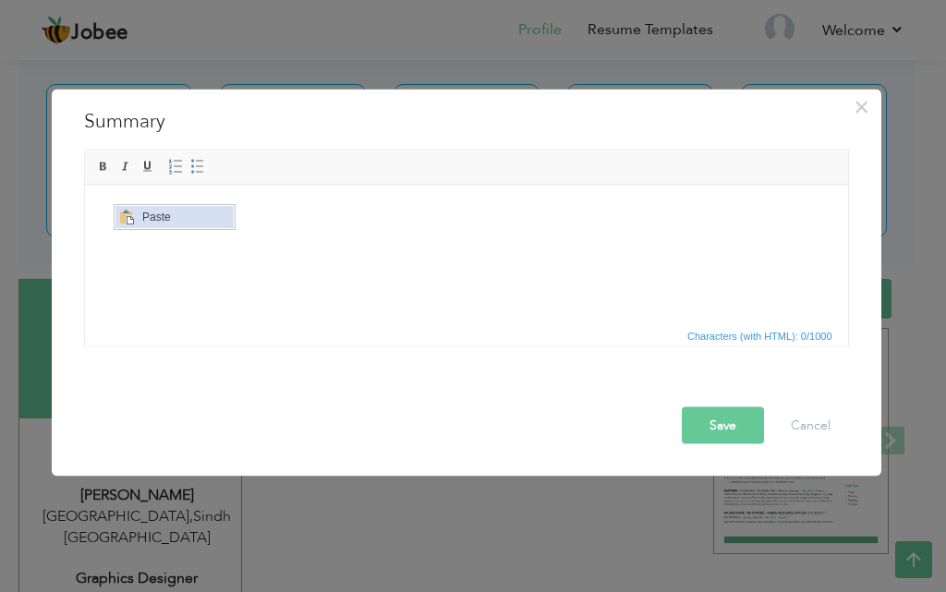
click at [146, 218] on span "Paste" at bounding box center [185, 217] width 96 height 22
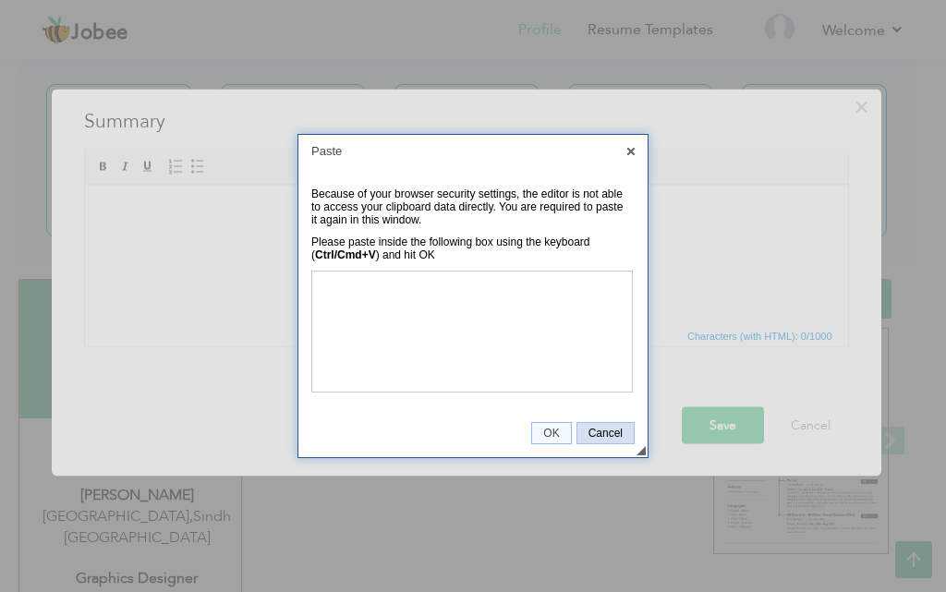
click at [607, 430] on span "Cancel" at bounding box center [605, 433] width 56 height 13
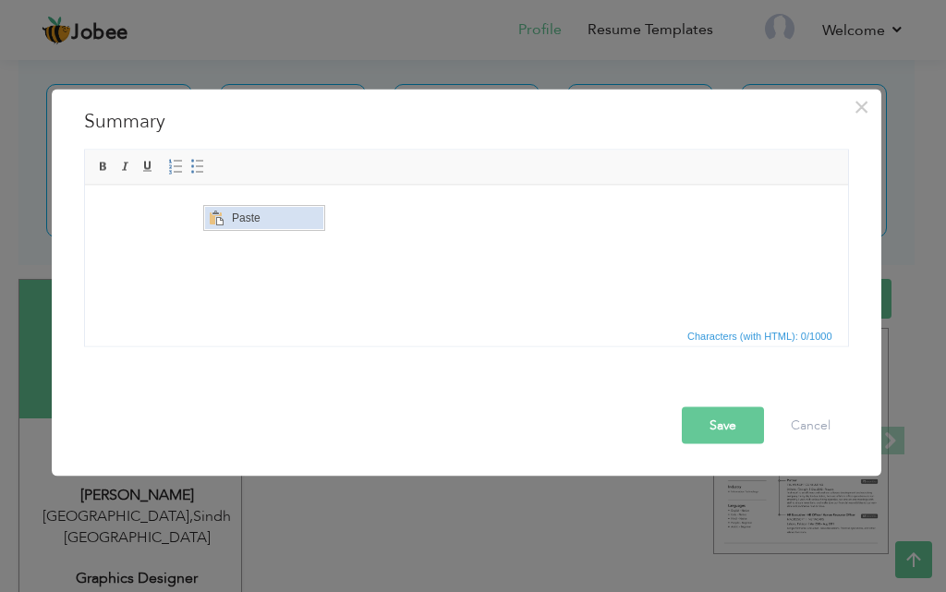
click at [266, 223] on span "Paste" at bounding box center [274, 218] width 96 height 22
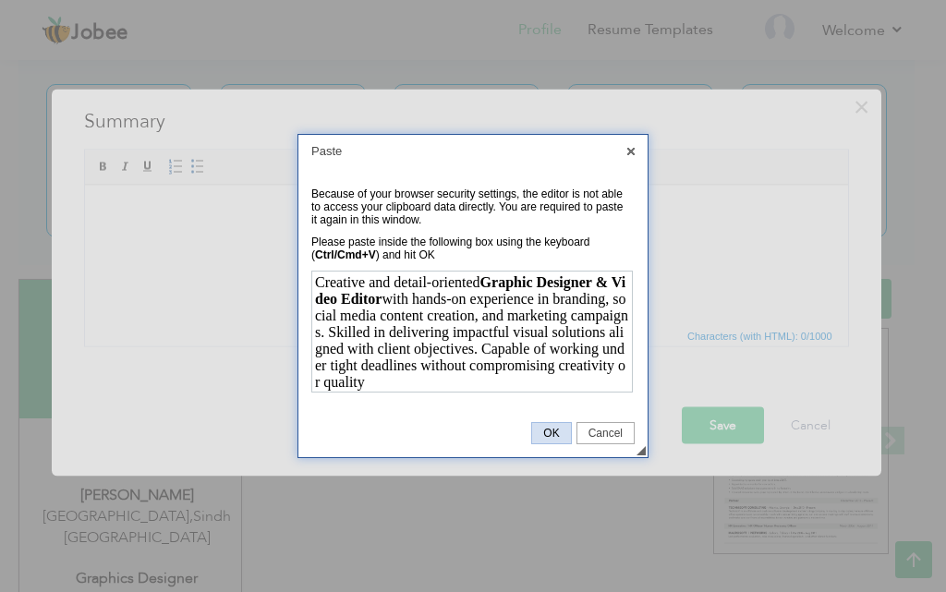
click at [566, 430] on span "OK" at bounding box center [551, 433] width 38 height 13
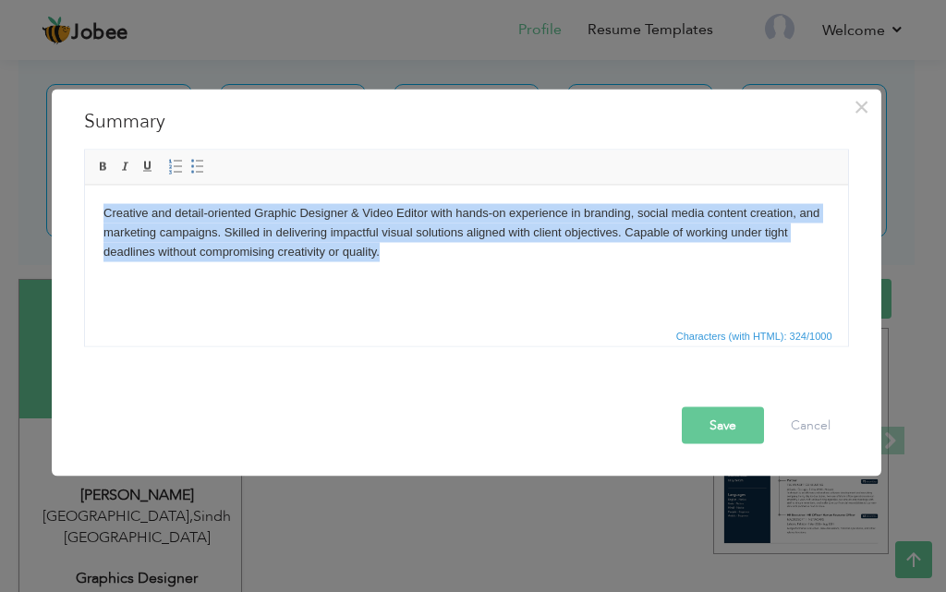
drag, startPoint x: 396, startPoint y: 264, endPoint x: 92, endPoint y: 195, distance: 311.7
click at [92, 195] on html "Creative and detail-oriented Graphic Designer & Video Editor with hands-on expe…" at bounding box center [465, 232] width 763 height 94
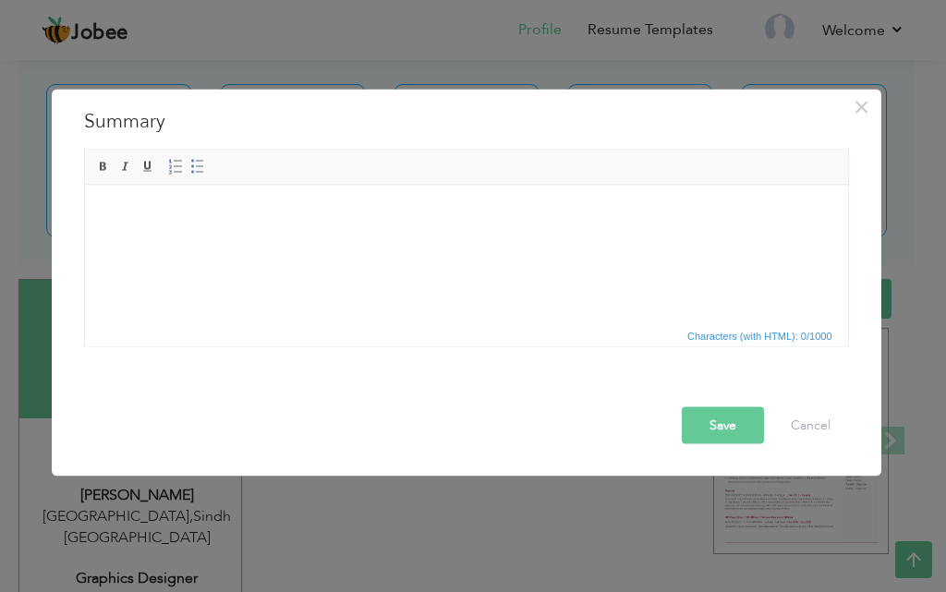
drag, startPoint x: 162, startPoint y: 237, endPoint x: 125, endPoint y: 213, distance: 44.1
click at [151, 228] on span "Paste" at bounding box center [197, 226] width 96 height 22
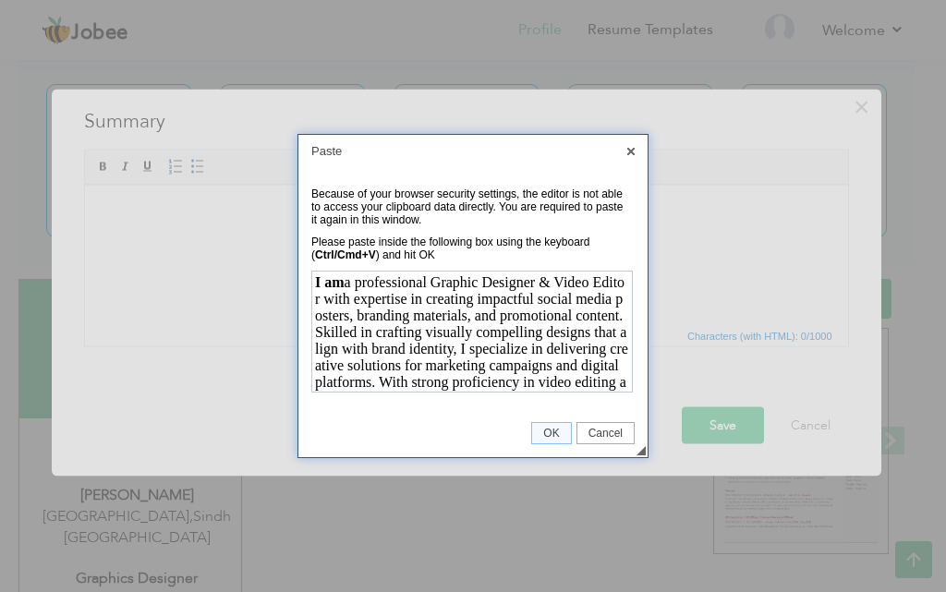
scroll to position [48, 0]
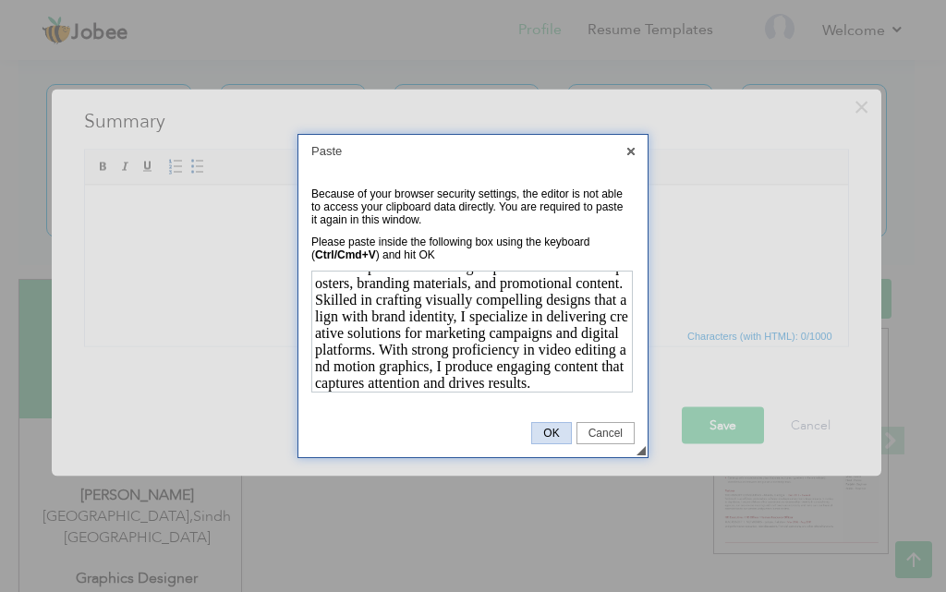
click at [556, 427] on span "OK" at bounding box center [551, 433] width 38 height 13
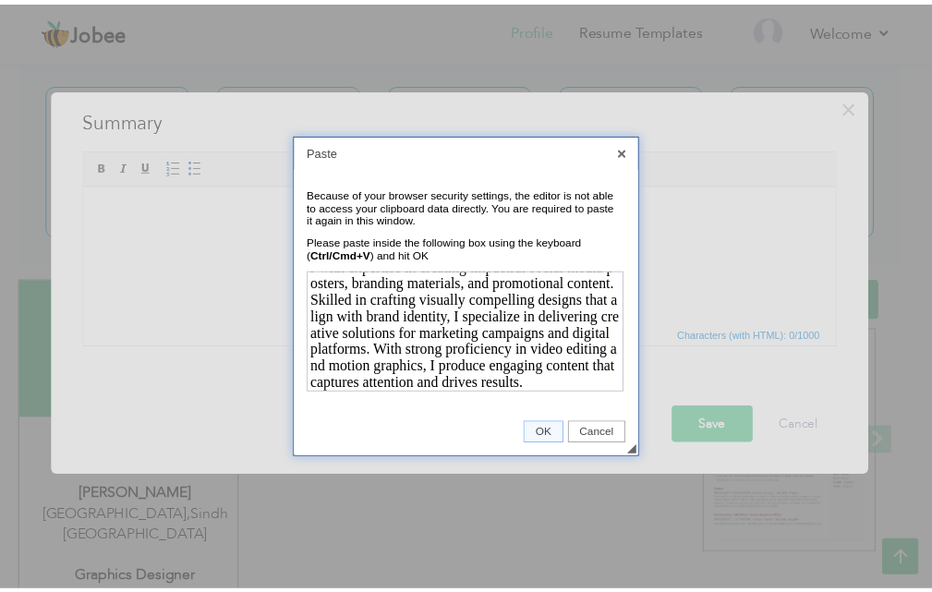
scroll to position [0, 0]
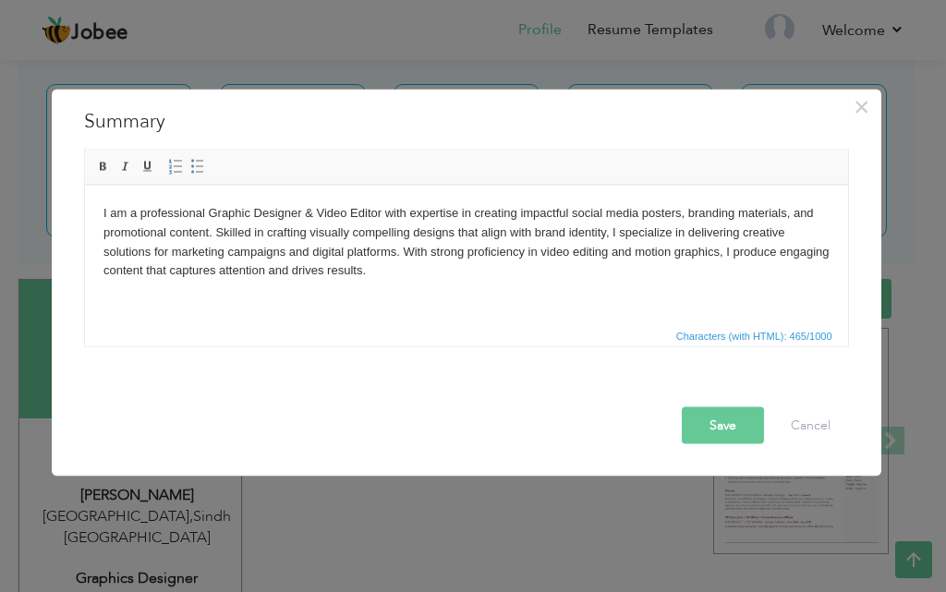
click at [710, 423] on button "Save" at bounding box center [723, 424] width 82 height 37
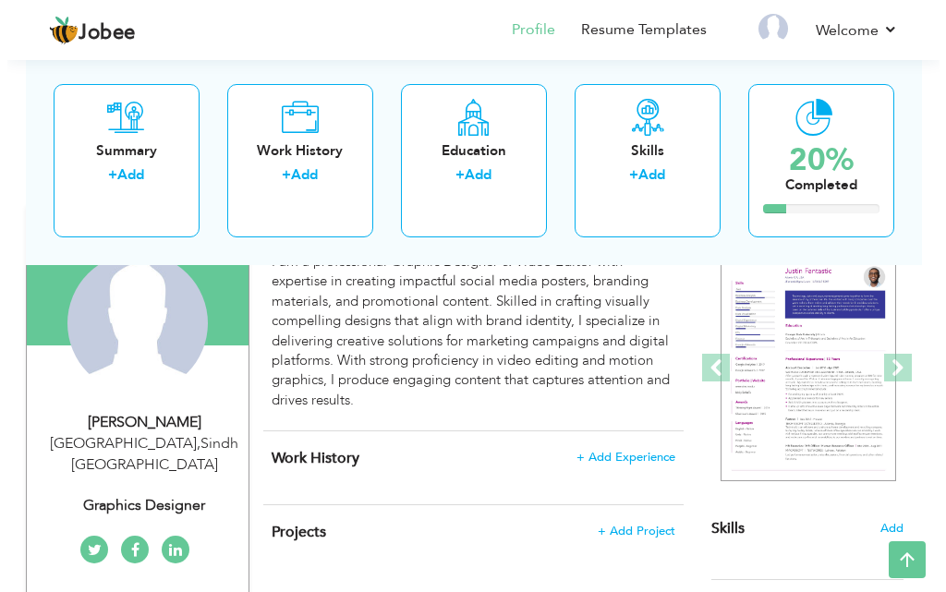
scroll to position [251, 0]
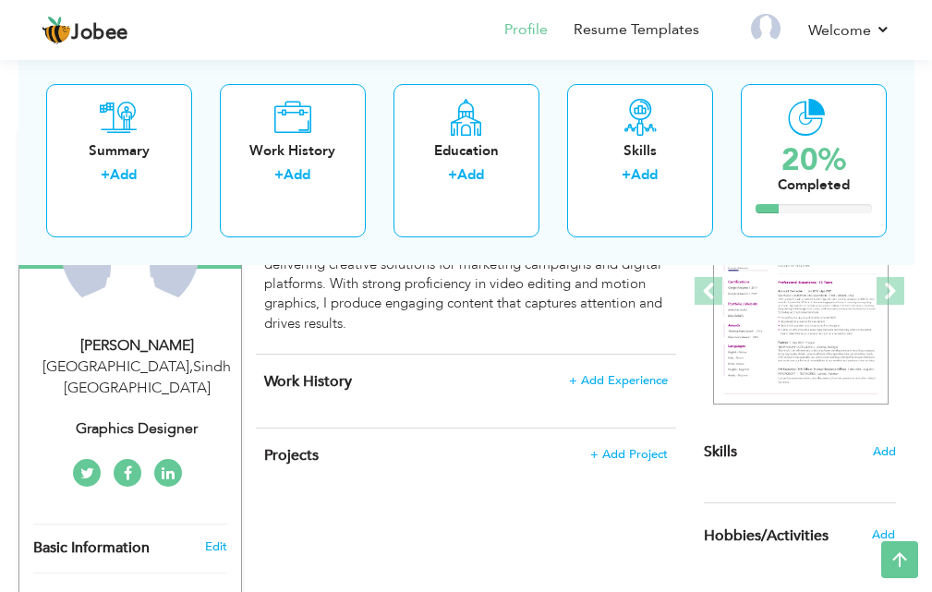
click at [391, 379] on h4 "Work History + Add Experience" at bounding box center [466, 381] width 404 height 18
click at [635, 387] on span "+ Add Experience" at bounding box center [618, 380] width 100 height 13
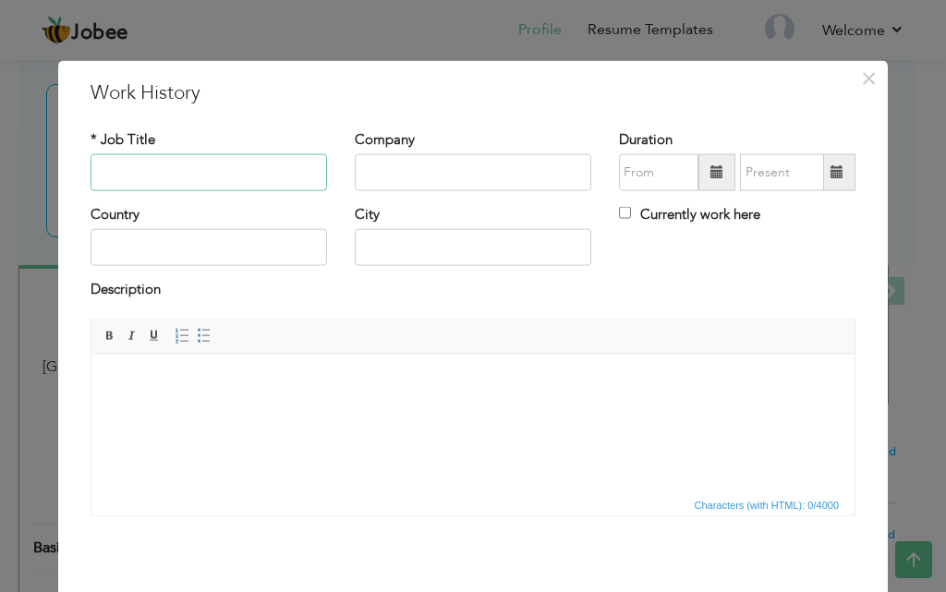
click at [173, 169] on input "text" at bounding box center [209, 172] width 236 height 37
paste input "Graphic Designer & Video Editor"
type input "Graphic Designer & Video Editor"
click at [420, 170] on input "text" at bounding box center [473, 172] width 236 height 37
paste input "Pixcodea Marketing Agency"
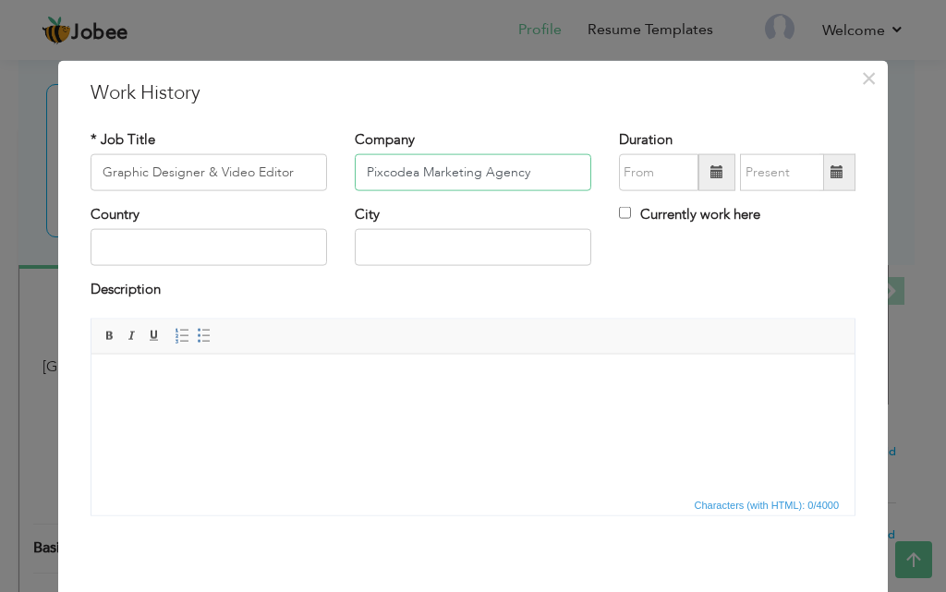
type input "Pixcodea Marketing Agency"
click at [133, 244] on input "text" at bounding box center [209, 247] width 236 height 37
click at [101, 247] on input "[GEOGRAPHIC_DATA]" at bounding box center [209, 247] width 236 height 37
type input "[GEOGRAPHIC_DATA]"
click at [408, 252] on input "text" at bounding box center [473, 247] width 236 height 37
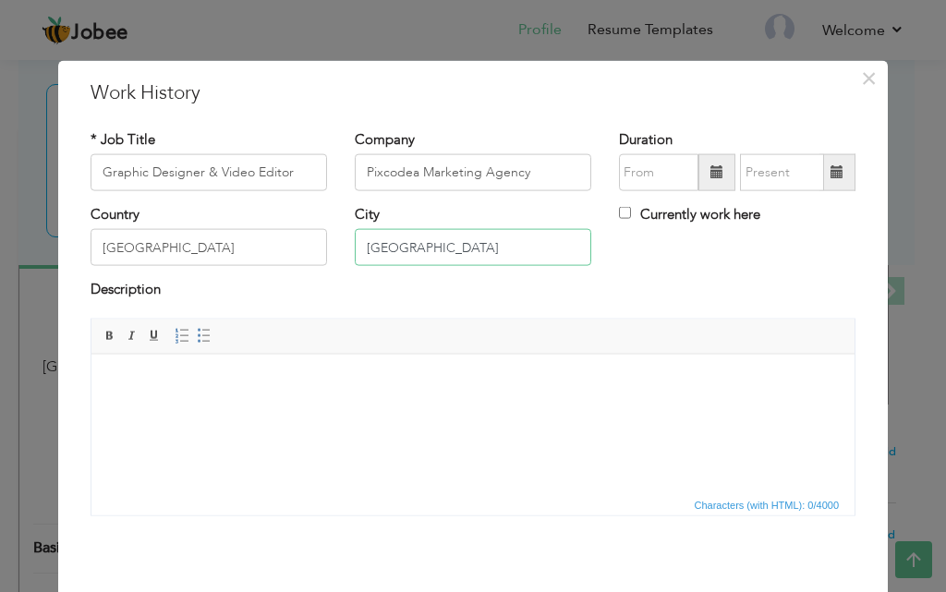
type input "[GEOGRAPHIC_DATA]"
click at [656, 182] on input "08/2025" at bounding box center [658, 172] width 79 height 37
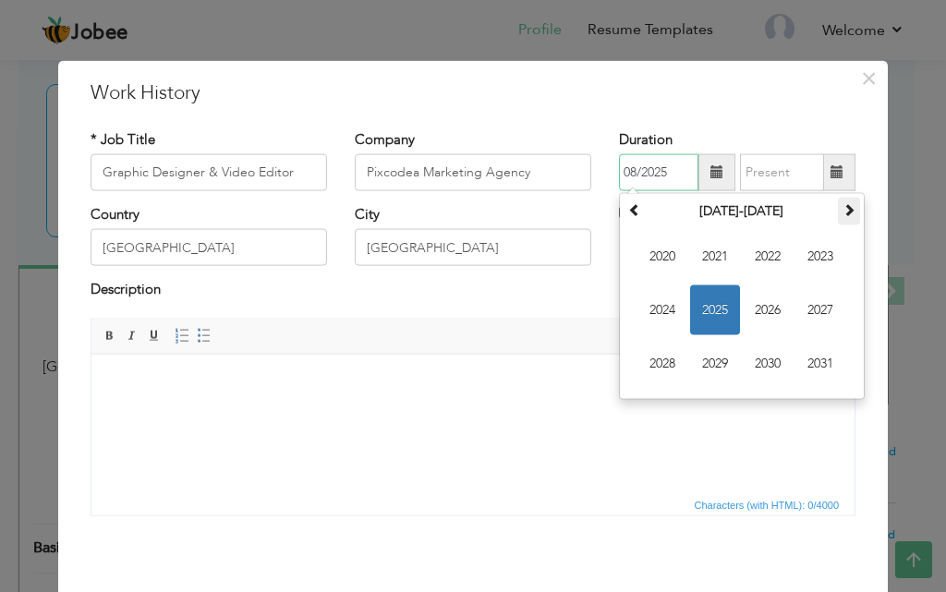
click at [842, 210] on span at bounding box center [848, 209] width 13 height 13
click at [628, 212] on span at bounding box center [634, 209] width 13 height 13
click at [659, 313] on span "2024" at bounding box center [662, 310] width 50 height 50
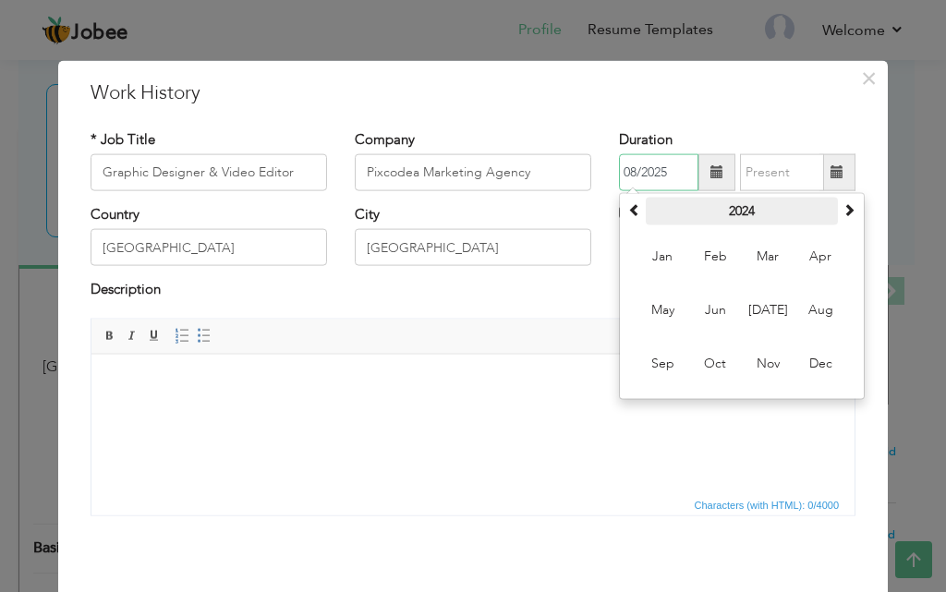
click at [828, 214] on th "2024" at bounding box center [742, 212] width 192 height 28
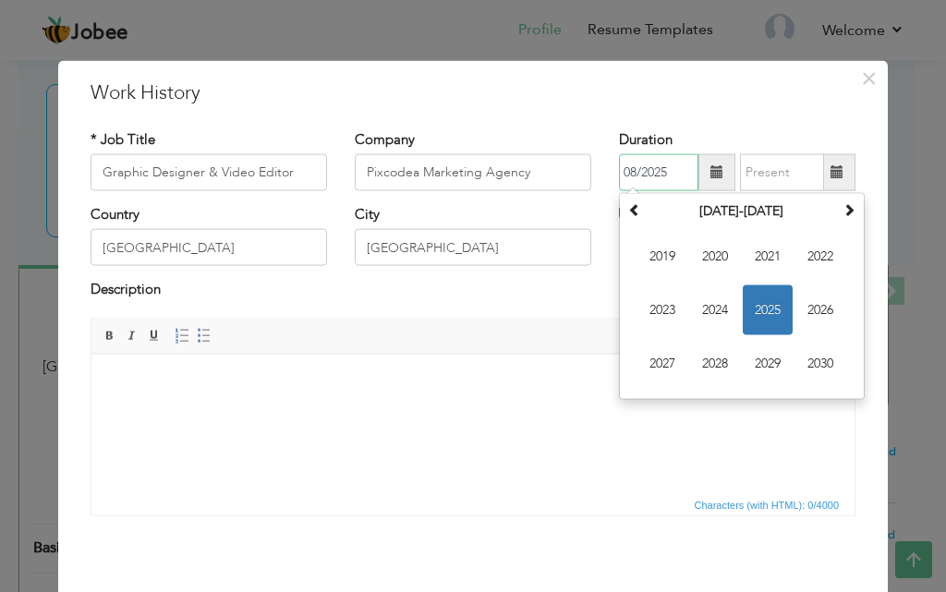
click at [768, 306] on span "2025" at bounding box center [768, 310] width 50 height 50
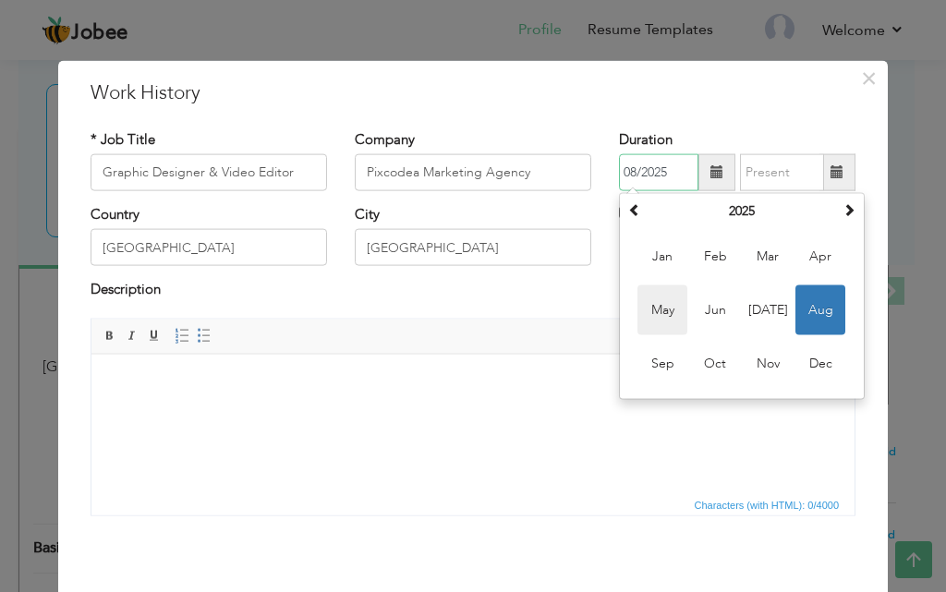
click at [661, 308] on span "May" at bounding box center [662, 310] width 50 height 50
type input "05/2025"
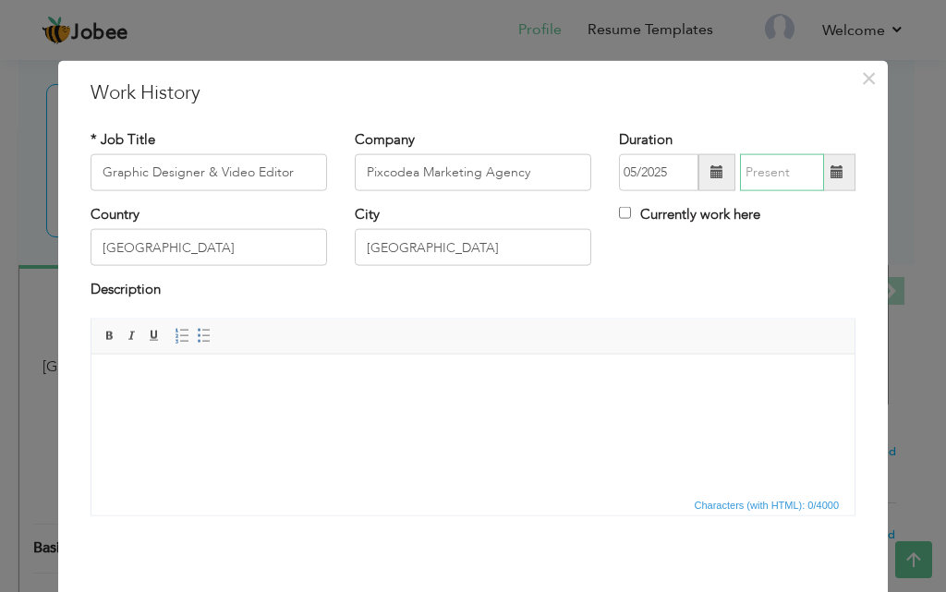
click at [787, 176] on input "text" at bounding box center [782, 172] width 84 height 37
type input "08/2025"
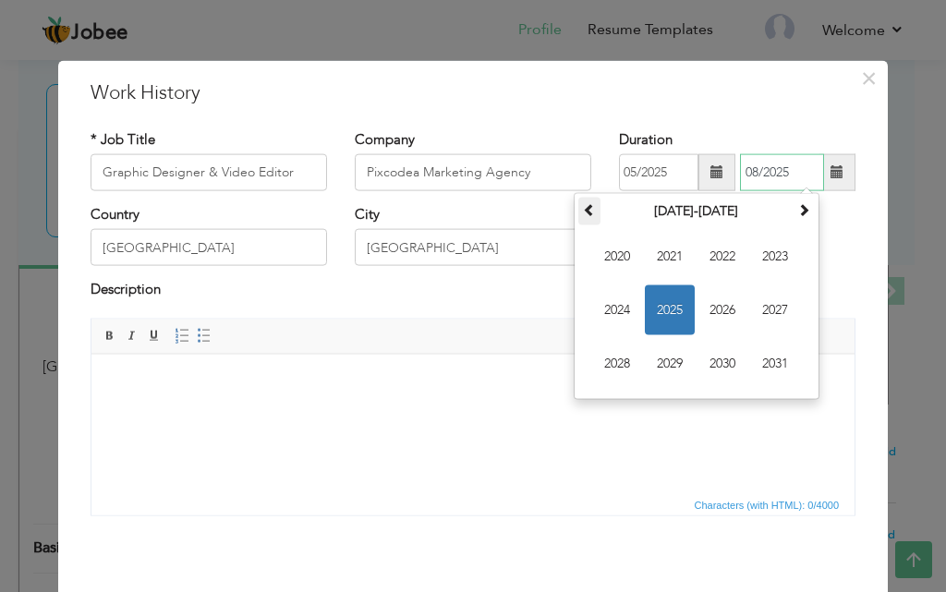
click at [591, 215] on th at bounding box center [589, 212] width 22 height 28
click at [802, 215] on span at bounding box center [803, 209] width 13 height 13
click at [818, 230] on div "Currently work here" at bounding box center [737, 224] width 264 height 38
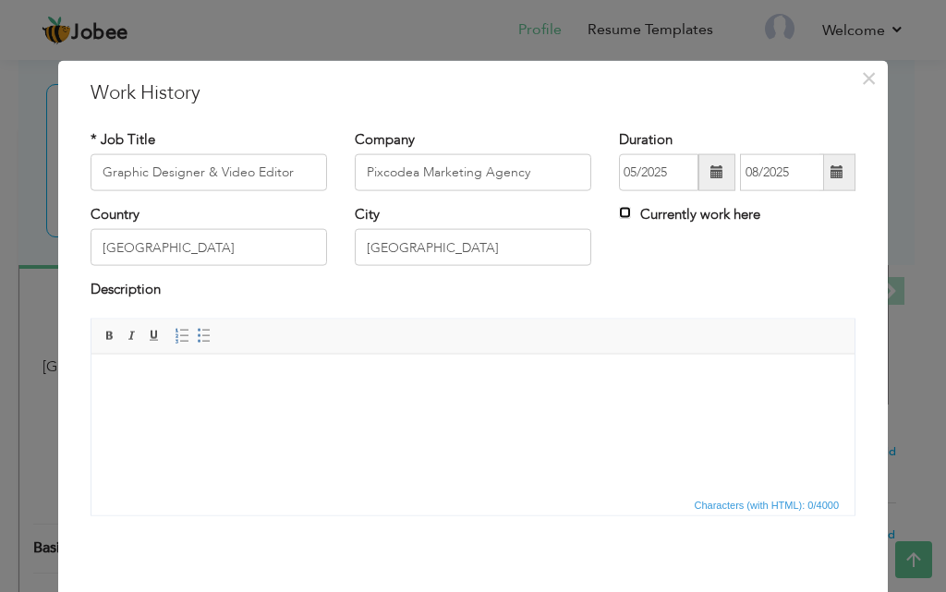
click at [619, 211] on input "Currently work here" at bounding box center [625, 213] width 12 height 12
checkbox input "true"
click at [256, 243] on input "[GEOGRAPHIC_DATA]" at bounding box center [209, 247] width 236 height 37
click at [258, 393] on html at bounding box center [472, 382] width 763 height 56
drag, startPoint x: 229, startPoint y: 400, endPoint x: 148, endPoint y: 398, distance: 81.3
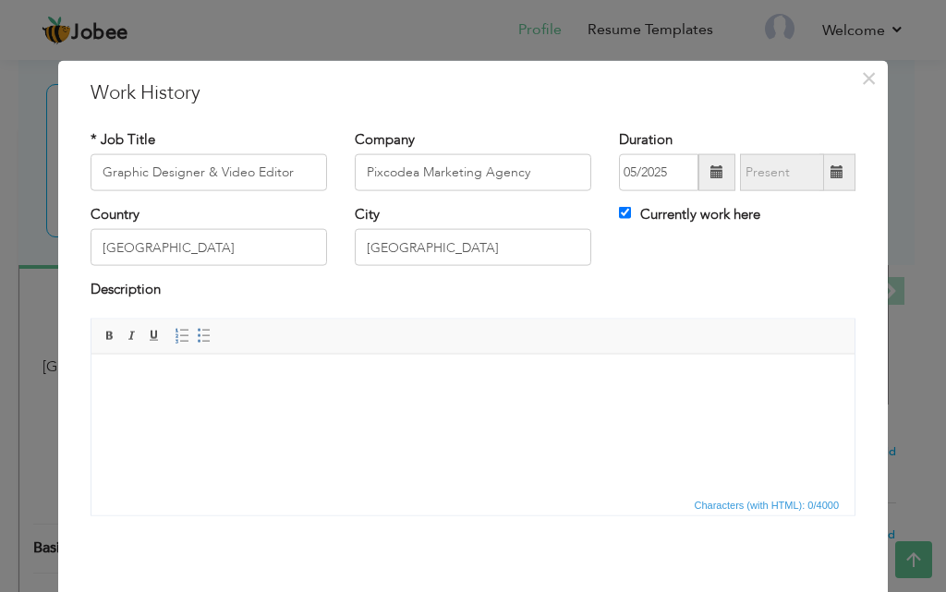
drag, startPoint x: 148, startPoint y: 398, endPoint x: 125, endPoint y: 371, distance: 35.4
click at [125, 372] on body at bounding box center [473, 381] width 726 height 19
drag, startPoint x: 125, startPoint y: 372, endPoint x: 212, endPoint y: 727, distance: 365.2
click at [142, 380] on span "Paste" at bounding box center [189, 385] width 96 height 22
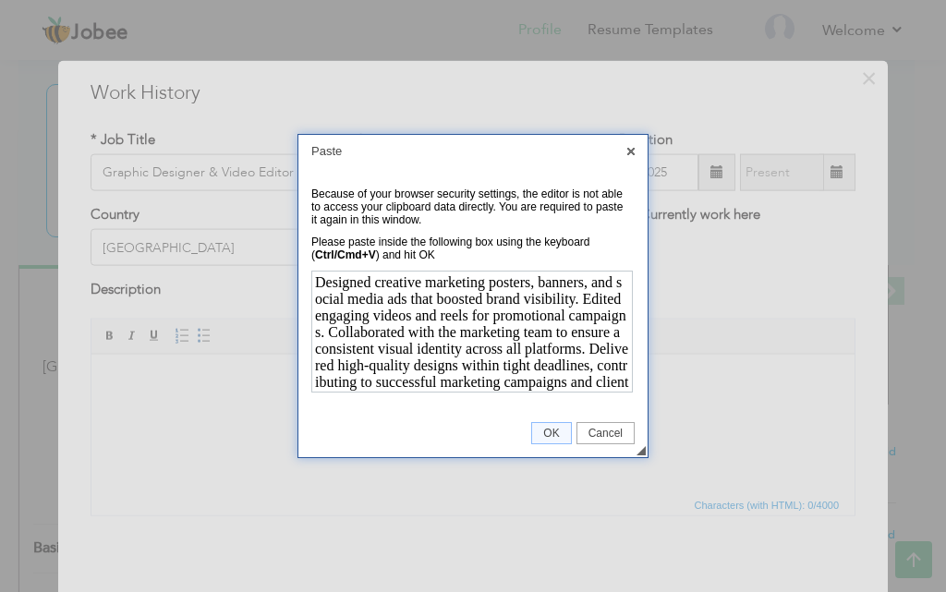
scroll to position [15, 0]
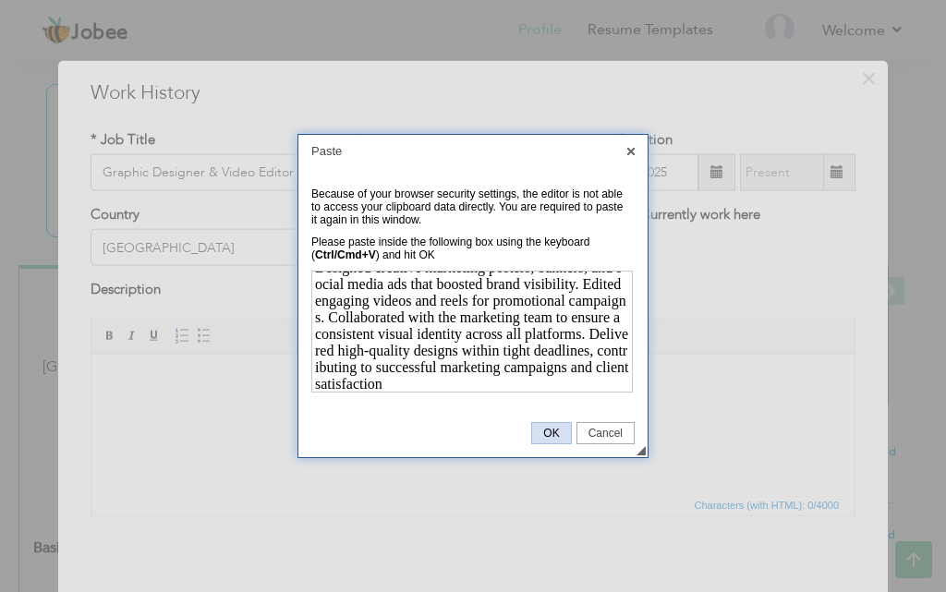
click at [552, 434] on span "OK" at bounding box center [551, 433] width 38 height 13
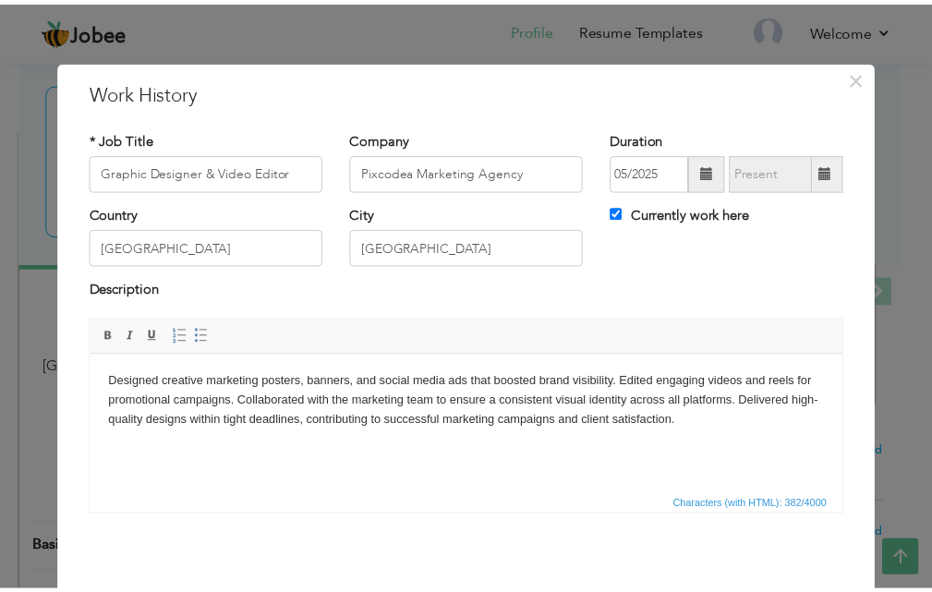
scroll to position [73, 0]
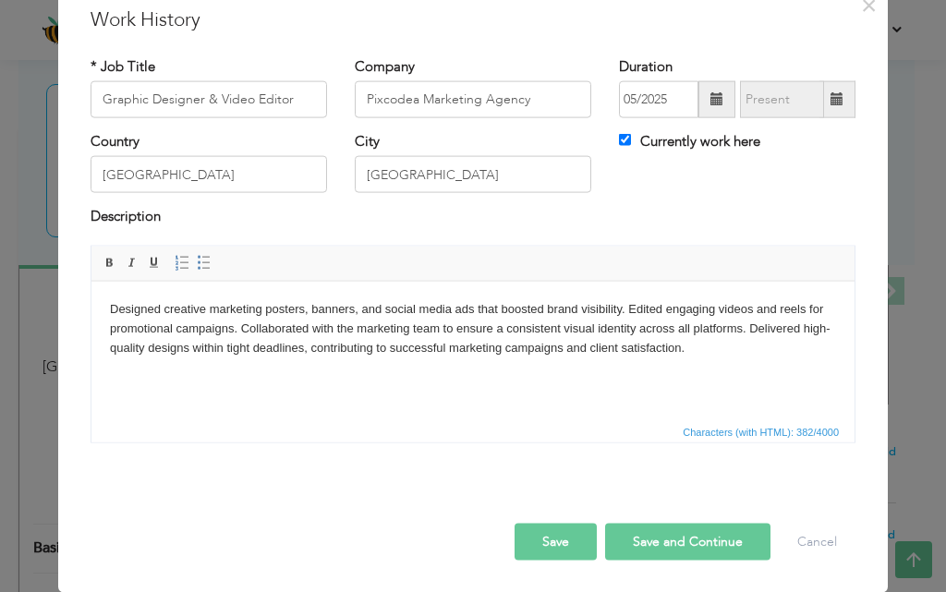
click at [651, 543] on button "Save and Continue" at bounding box center [687, 541] width 165 height 37
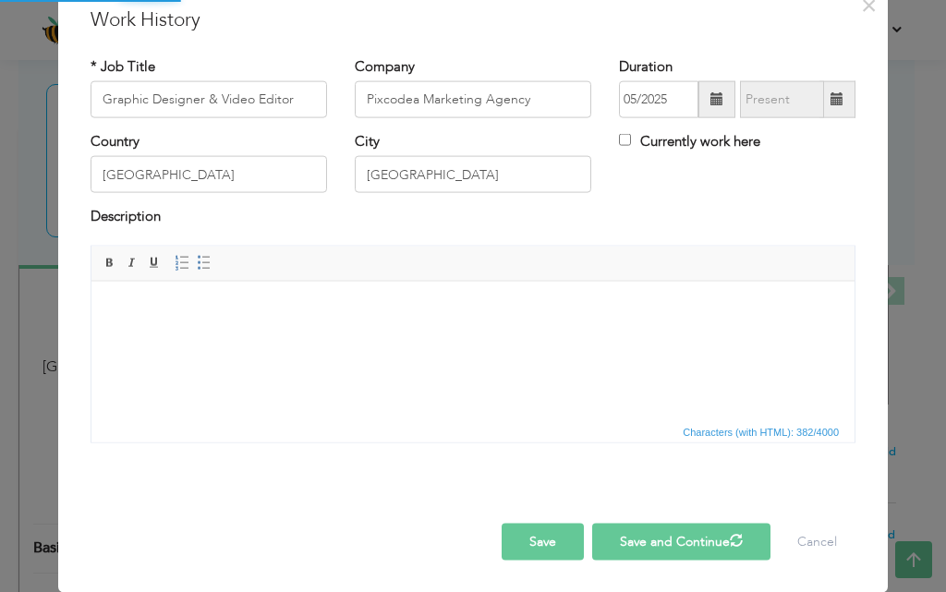
checkbox input "false"
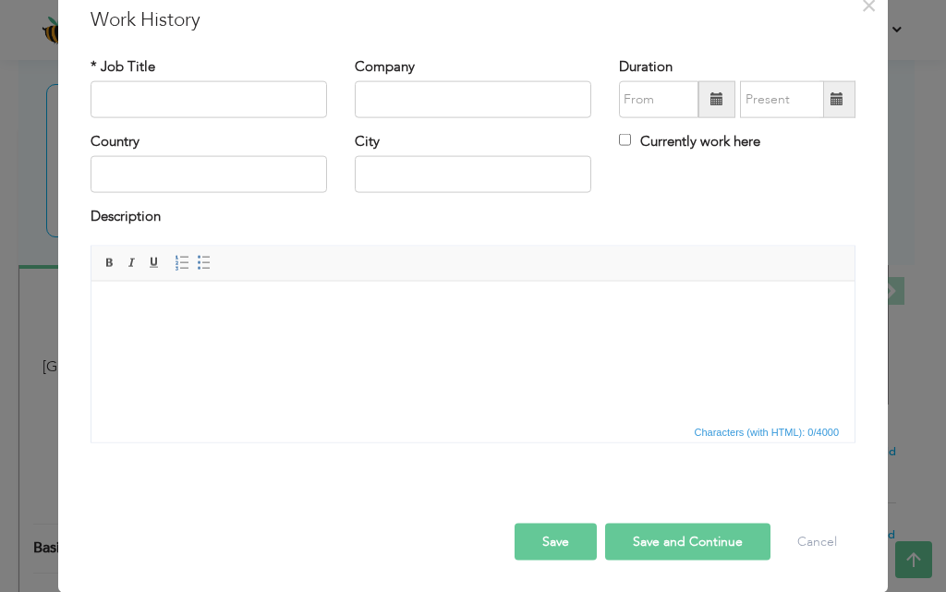
click at [563, 537] on button "Save" at bounding box center [555, 541] width 82 height 37
click at [556, 538] on button "Save" at bounding box center [555, 541] width 82 height 37
click at [862, 7] on span "×" at bounding box center [869, 4] width 16 height 33
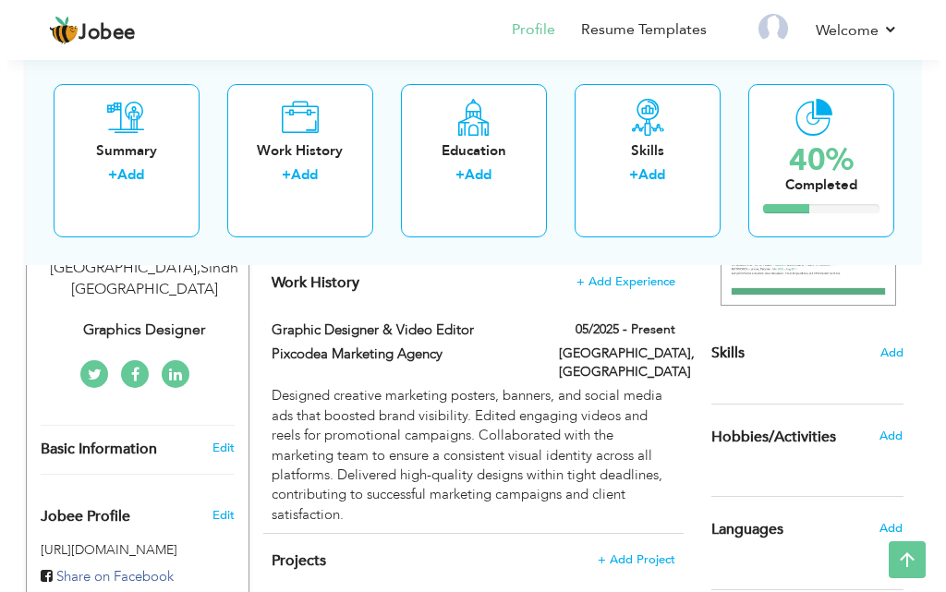
scroll to position [335, 0]
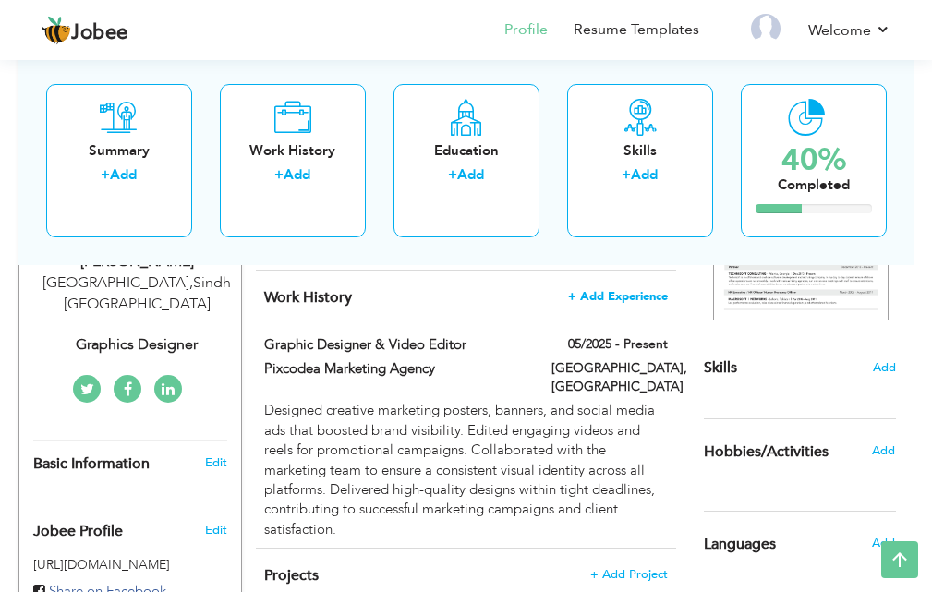
click at [618, 296] on span "+ Add Experience" at bounding box center [618, 296] width 100 height 13
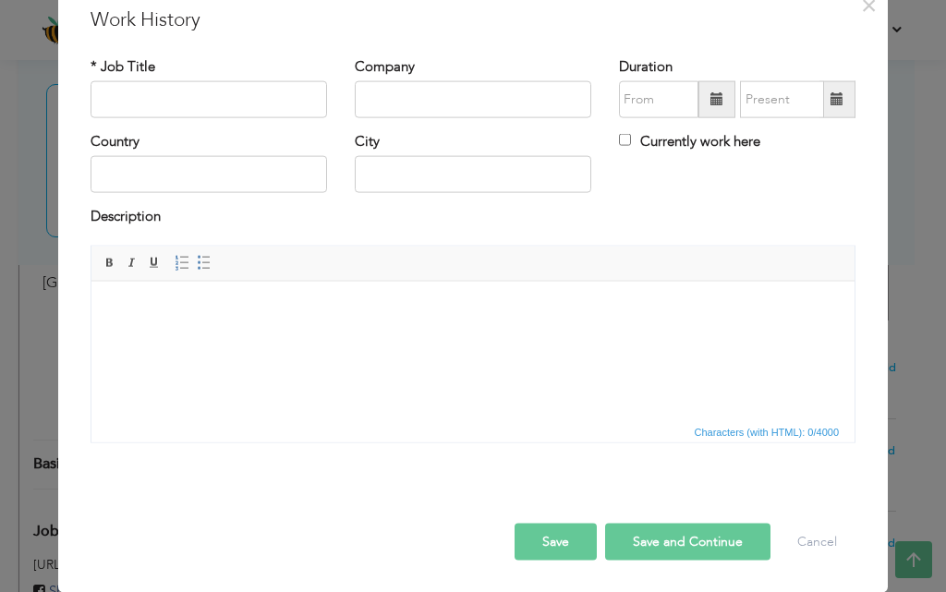
scroll to position [0, 0]
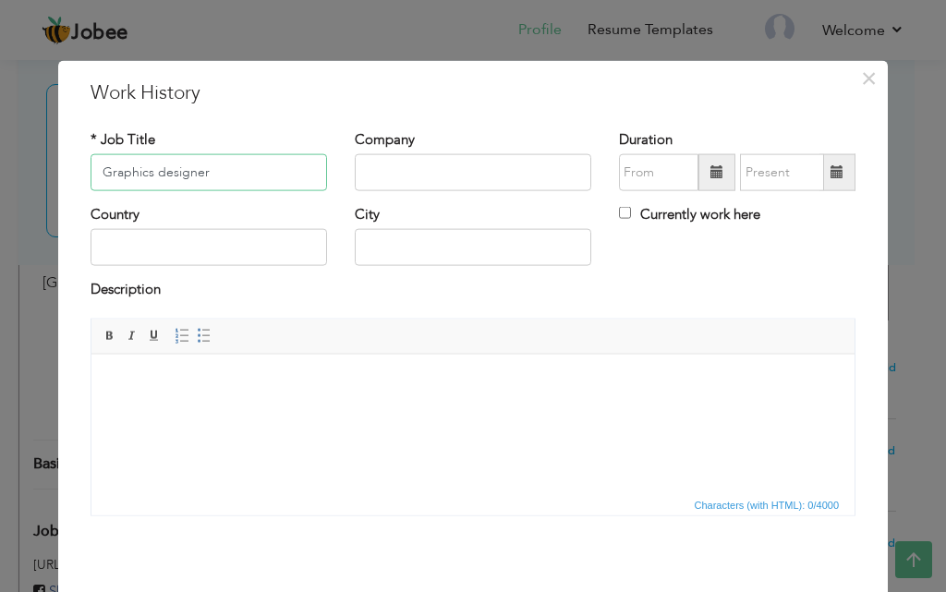
click at [156, 175] on input "Graphics designer" at bounding box center [209, 172] width 236 height 37
click at [145, 171] on input "GraphicsDesigner" at bounding box center [209, 172] width 236 height 37
click at [273, 169] on input "Graphics Designer" at bounding box center [209, 172] width 236 height 37
type input "Graphics Designer"
click at [442, 182] on input "text" at bounding box center [473, 172] width 236 height 37
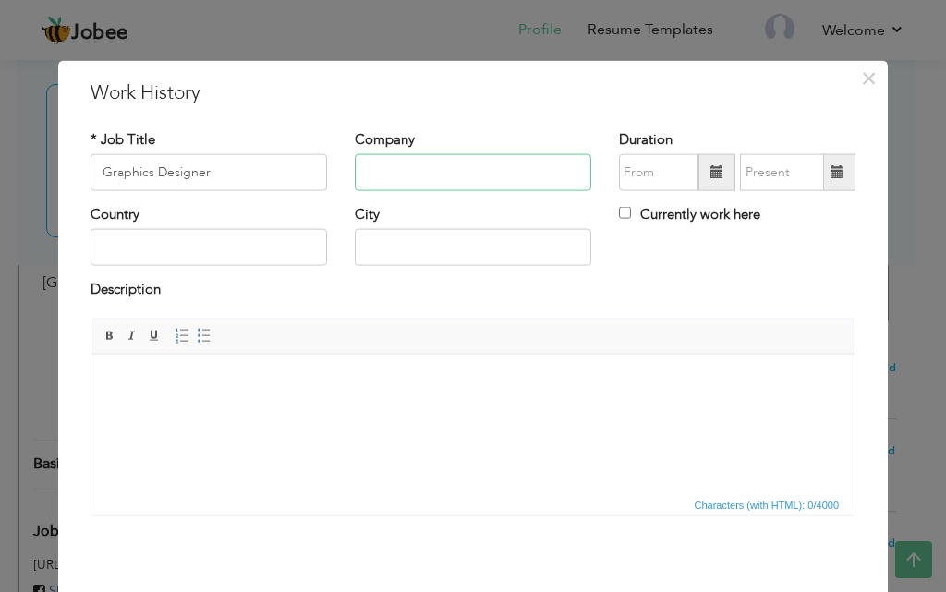
paste input "[PERSON_NAME].s Wear"
type input "[PERSON_NAME].s Wear"
click at [141, 241] on input "text" at bounding box center [209, 247] width 236 height 37
click at [115, 247] on input "paakistan" at bounding box center [209, 247] width 236 height 37
click at [190, 255] on input "[GEOGRAPHIC_DATA]" at bounding box center [209, 247] width 236 height 37
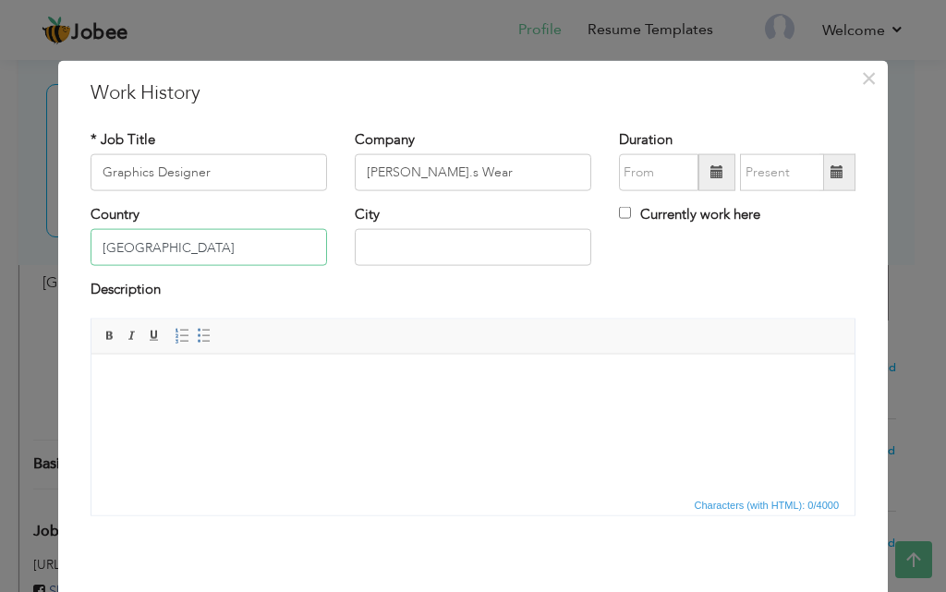
type input "[GEOGRAPHIC_DATA]"
click at [407, 252] on input "text" at bounding box center [473, 247] width 236 height 37
type input "[GEOGRAPHIC_DATA]"
click at [661, 179] on input "text" at bounding box center [658, 172] width 79 height 37
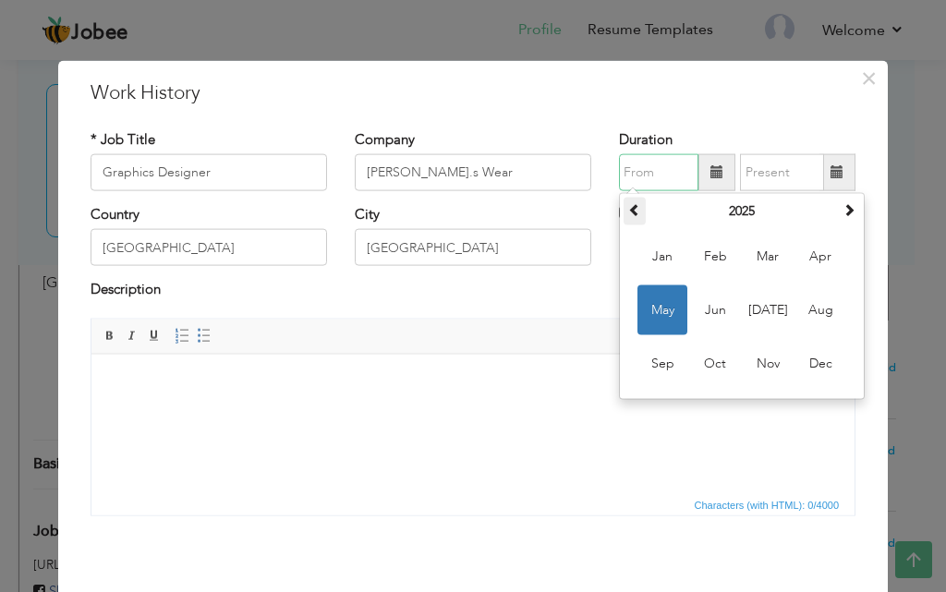
click at [631, 210] on span at bounding box center [634, 209] width 13 height 13
click at [713, 260] on span "Feb" at bounding box center [715, 257] width 50 height 50
type input "02/2024"
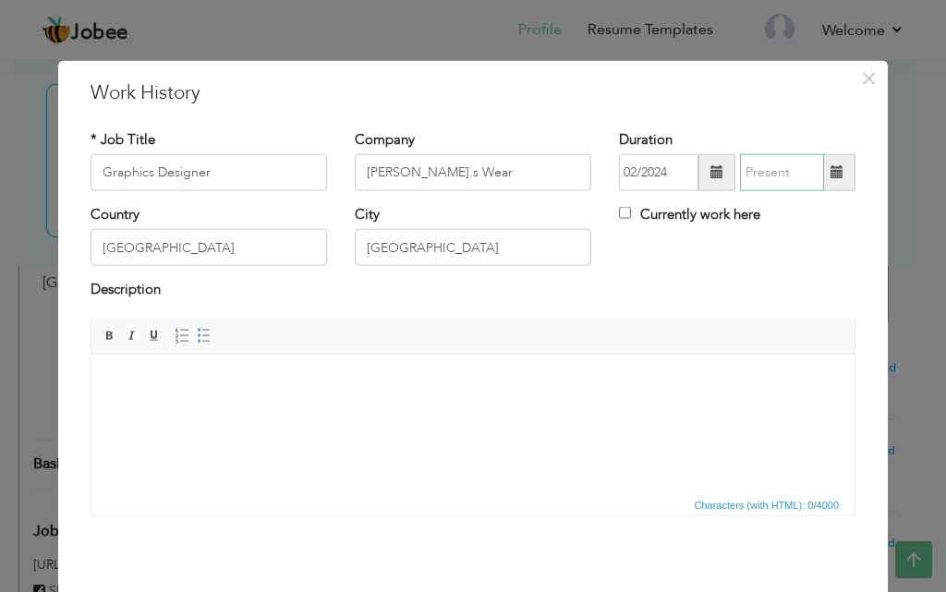
click at [797, 187] on div "02/2024" at bounding box center [737, 172] width 236 height 37
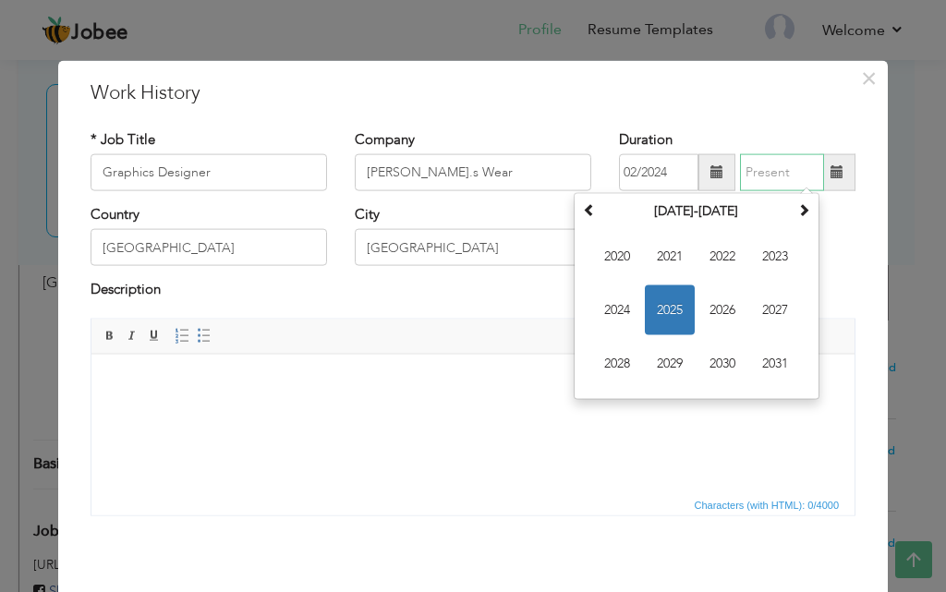
click at [660, 305] on span "2025" at bounding box center [670, 310] width 50 height 50
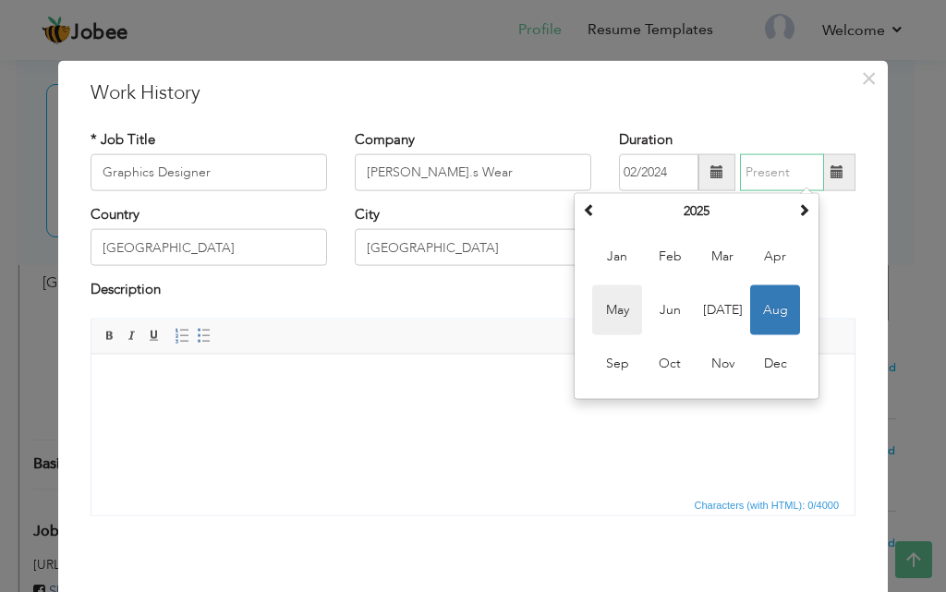
click at [617, 313] on span "May" at bounding box center [617, 310] width 50 height 50
type input "05/2025"
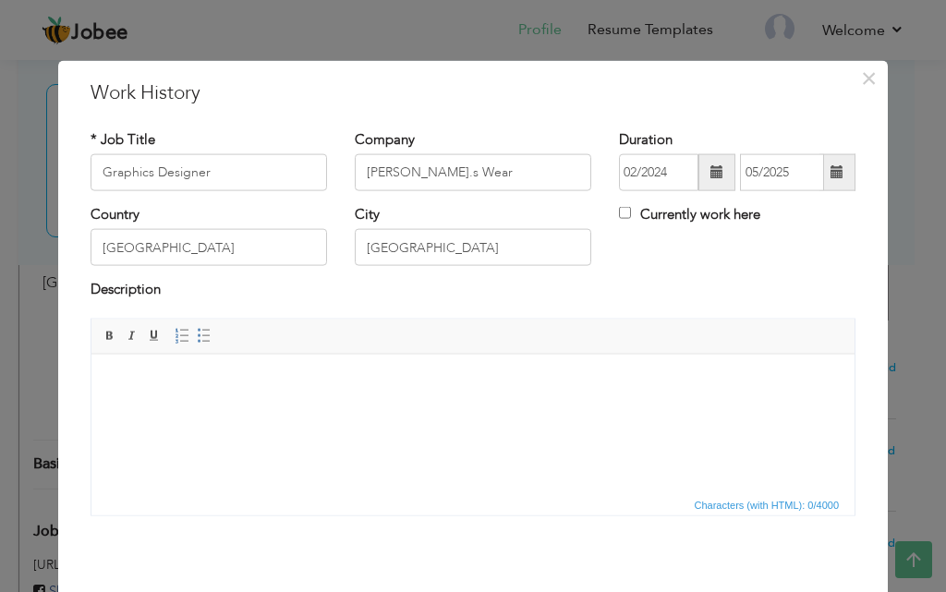
click at [312, 410] on html at bounding box center [472, 382] width 763 height 56
drag, startPoint x: 177, startPoint y: 412, endPoint x: 121, endPoint y: 382, distance: 63.6
click at [154, 400] on span "Paste" at bounding box center [186, 395] width 96 height 22
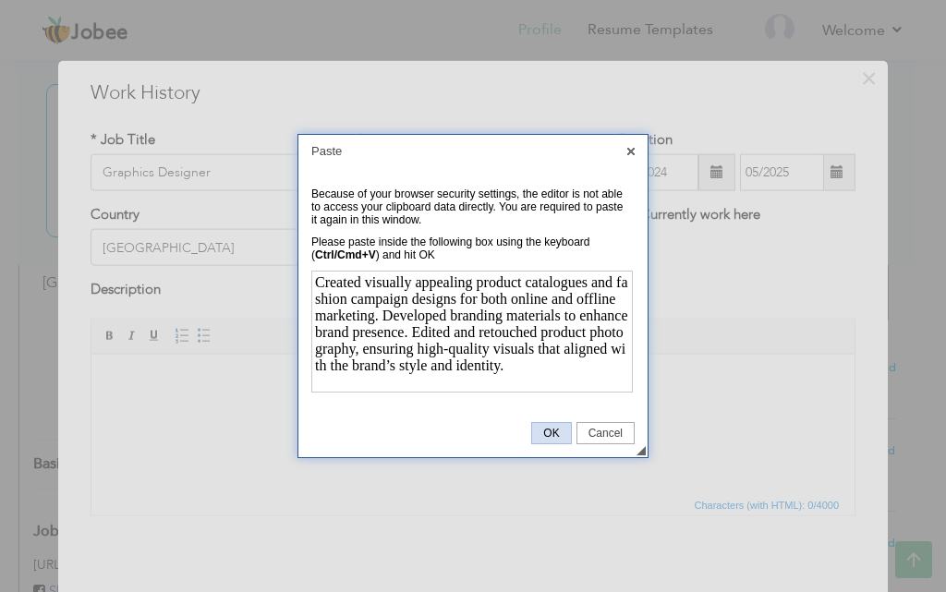
click at [551, 435] on span "OK" at bounding box center [551, 433] width 38 height 13
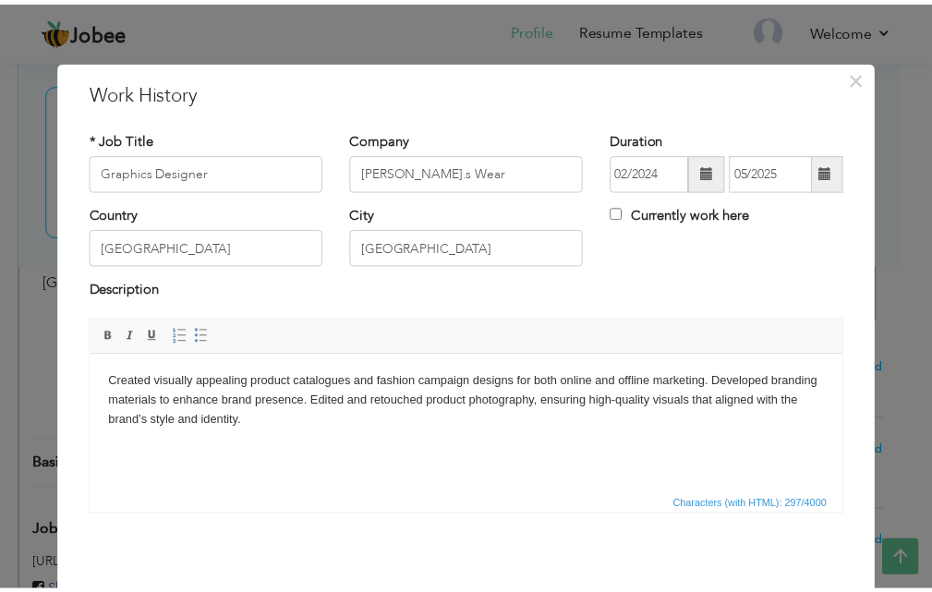
scroll to position [73, 0]
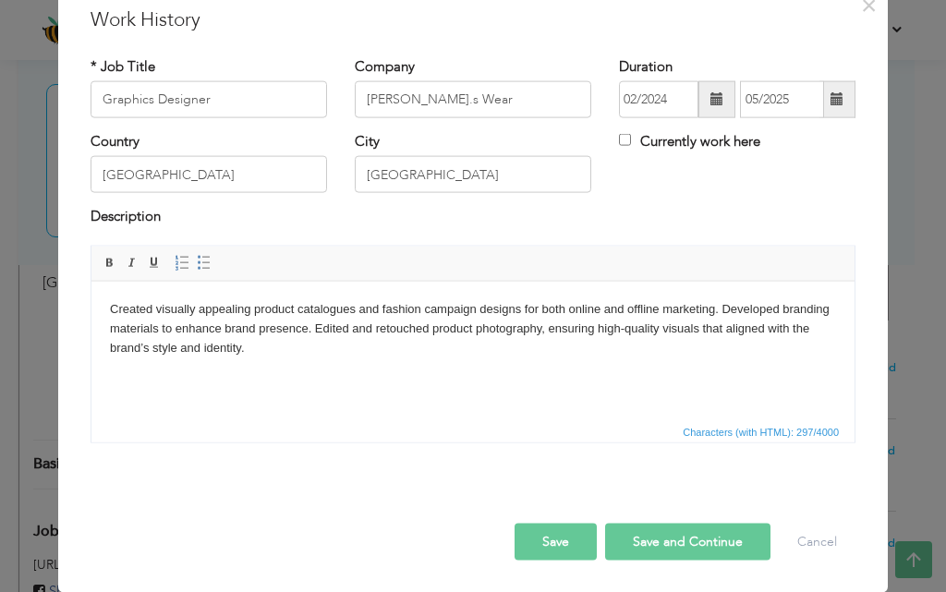
click at [632, 535] on button "Save and Continue" at bounding box center [687, 541] width 165 height 37
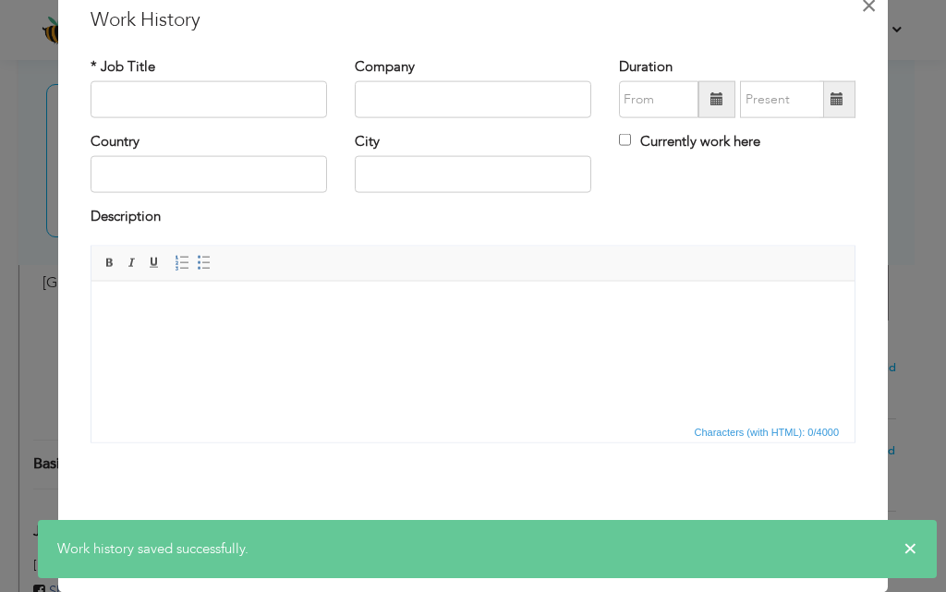
click at [865, 5] on span "×" at bounding box center [869, 4] width 16 height 33
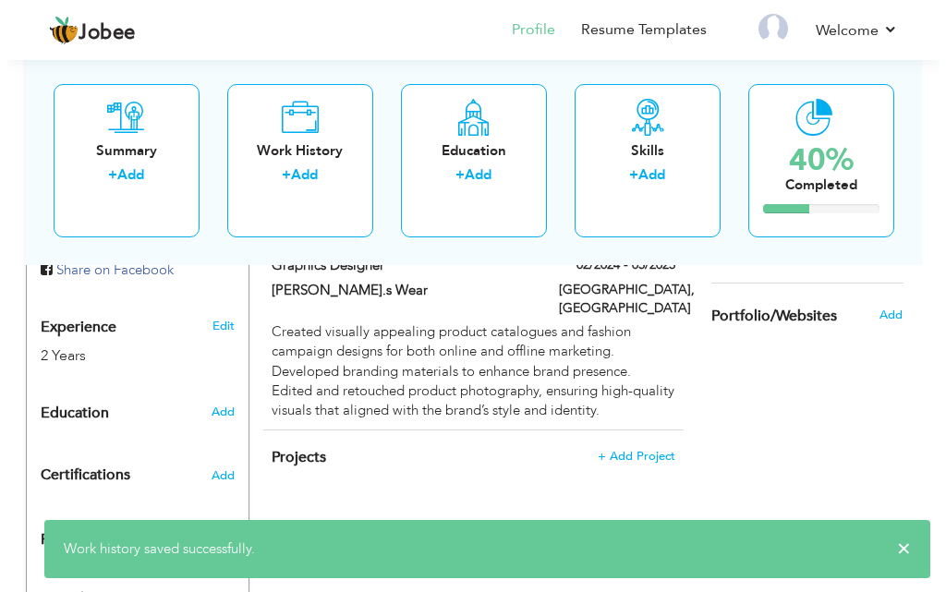
scroll to position [703, 0]
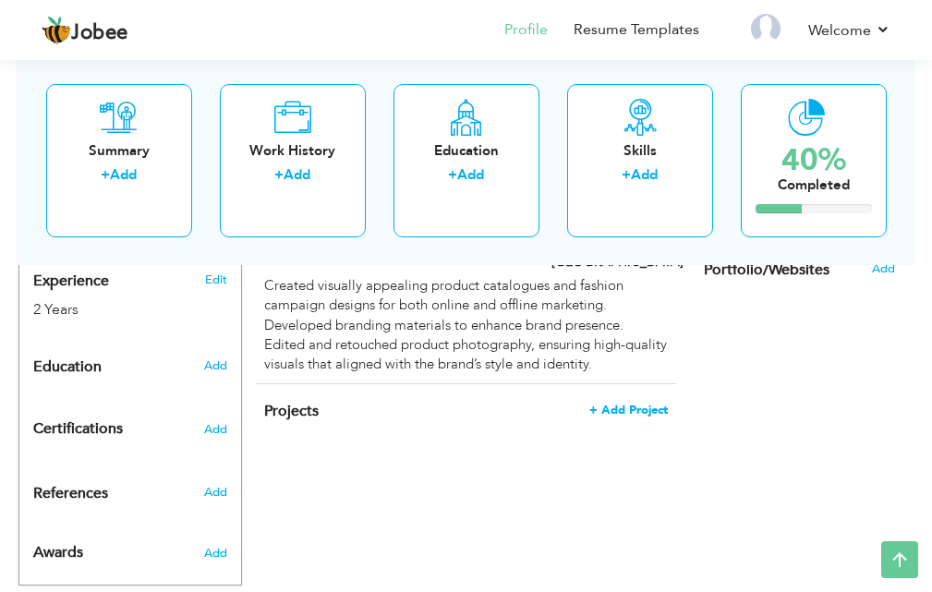
click at [628, 404] on span "+ Add Project" at bounding box center [628, 410] width 79 height 13
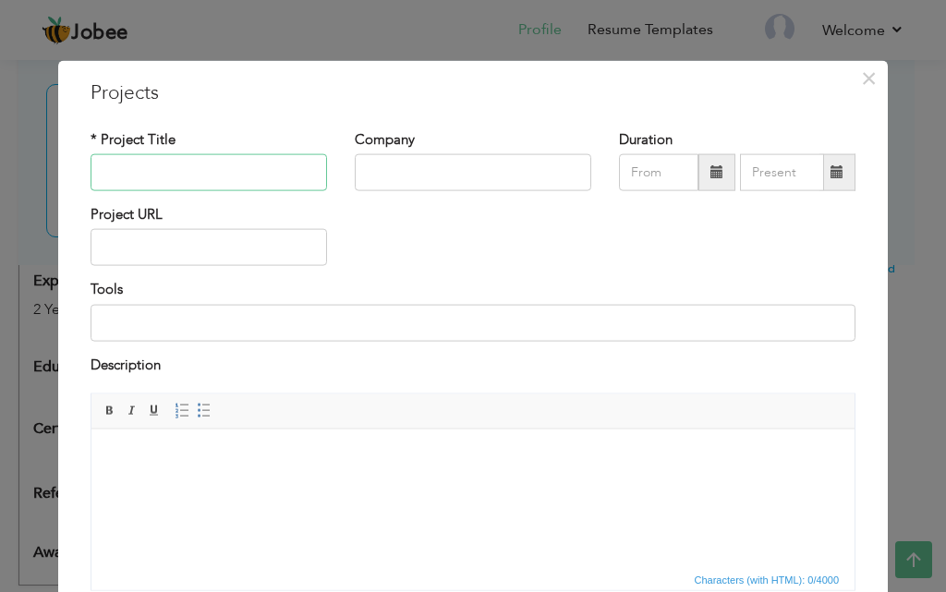
type input "T"
type input "Tech Branding Design"
click at [466, 175] on input "text" at bounding box center [473, 172] width 236 height 37
click at [261, 248] on input "text" at bounding box center [209, 247] width 236 height 37
click at [387, 177] on input "text" at bounding box center [473, 172] width 236 height 37
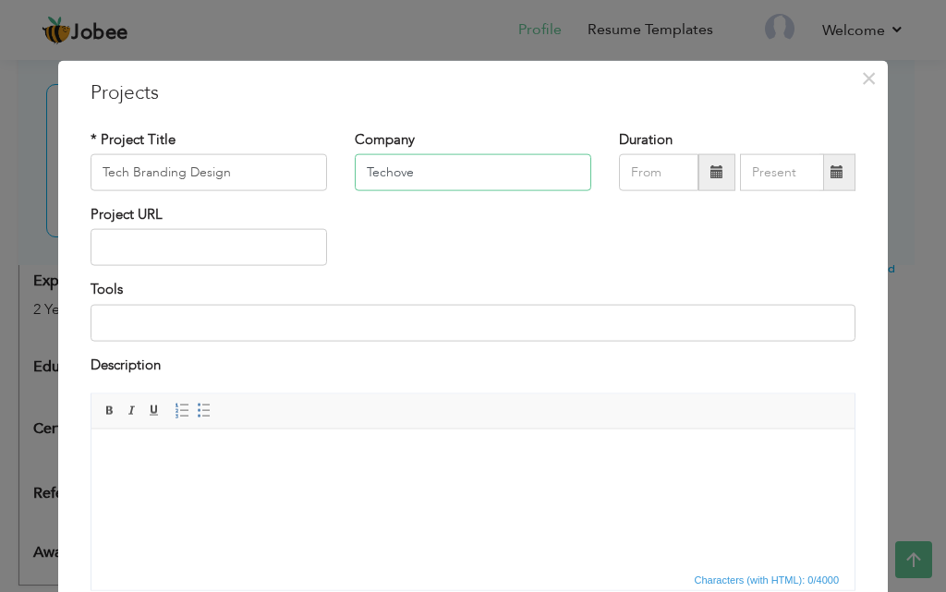
type input "Techove"
paste input "[URL][DOMAIN_NAME]"
drag, startPoint x: 303, startPoint y: 248, endPoint x: 24, endPoint y: 259, distance: 279.1
click at [24, 259] on div "× Projects * Project Title Tech Branding Design Company Techove Duration" at bounding box center [473, 296] width 946 height 592
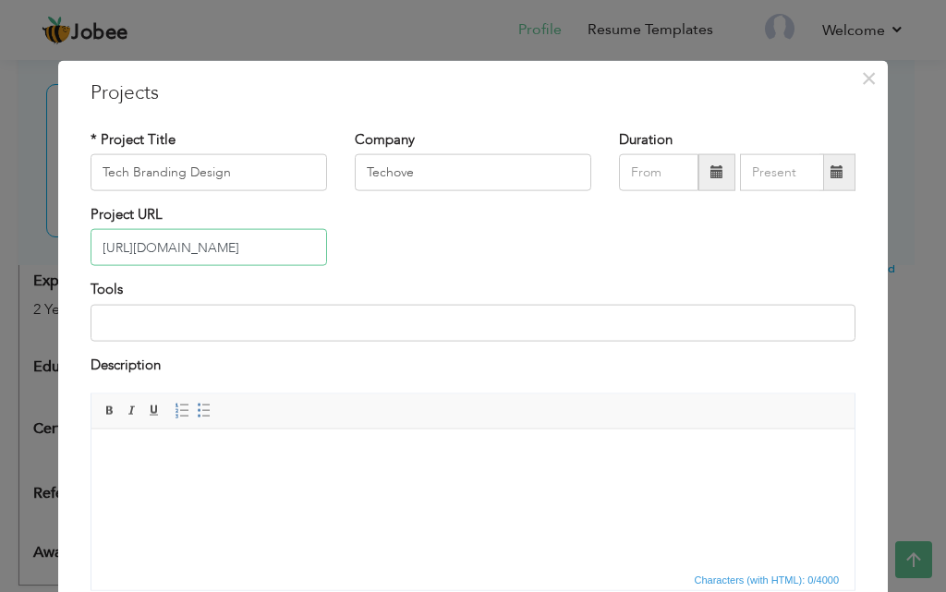
type input "[URL][DOMAIN_NAME]"
click at [414, 280] on div "Tools" at bounding box center [473, 310] width 765 height 61
click at [257, 328] on input at bounding box center [473, 322] width 765 height 37
type input "p"
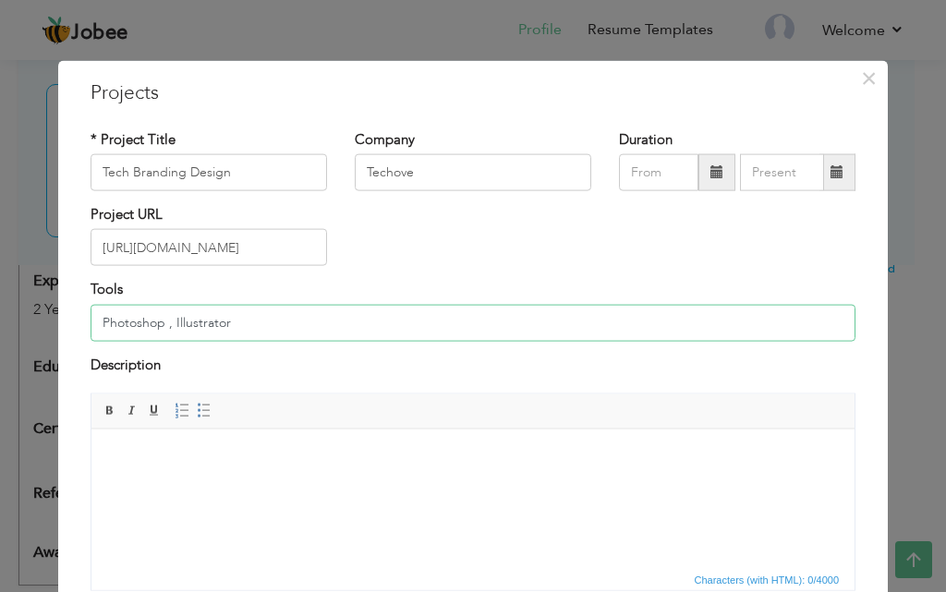
type input "Photoshop , Illustrator"
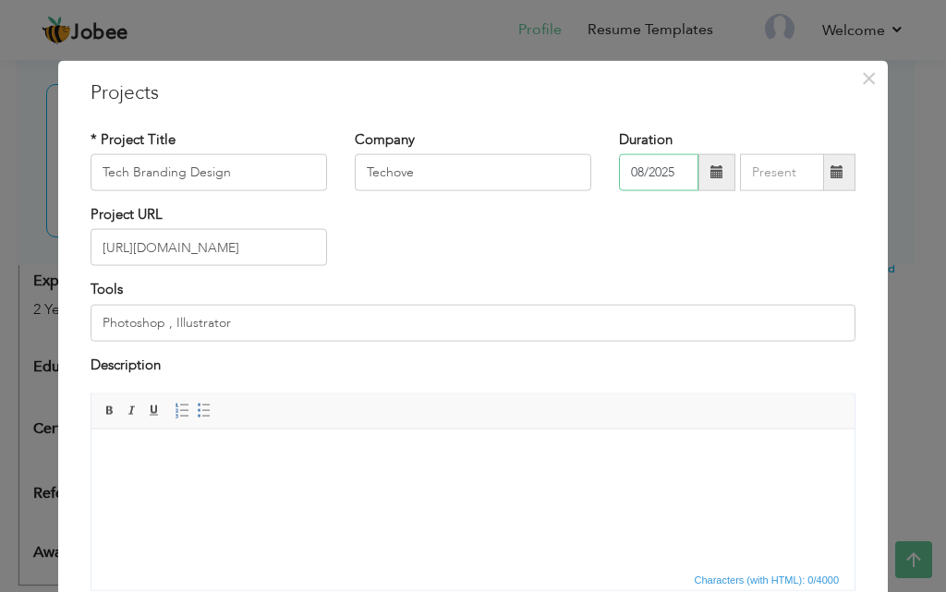
click at [675, 176] on input "08/2025" at bounding box center [658, 172] width 79 height 37
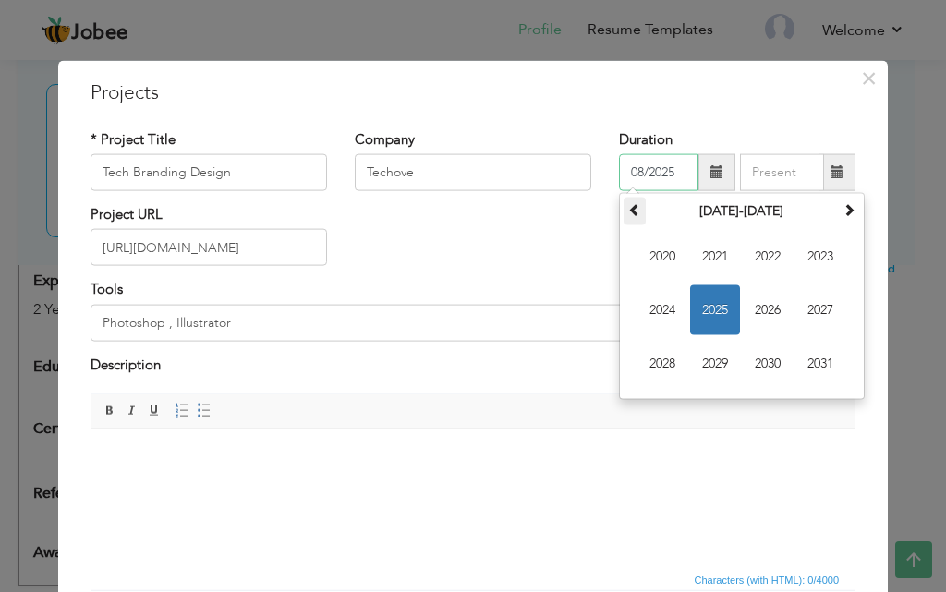
click at [629, 213] on span at bounding box center [634, 209] width 13 height 13
click at [838, 216] on th at bounding box center [849, 212] width 22 height 28
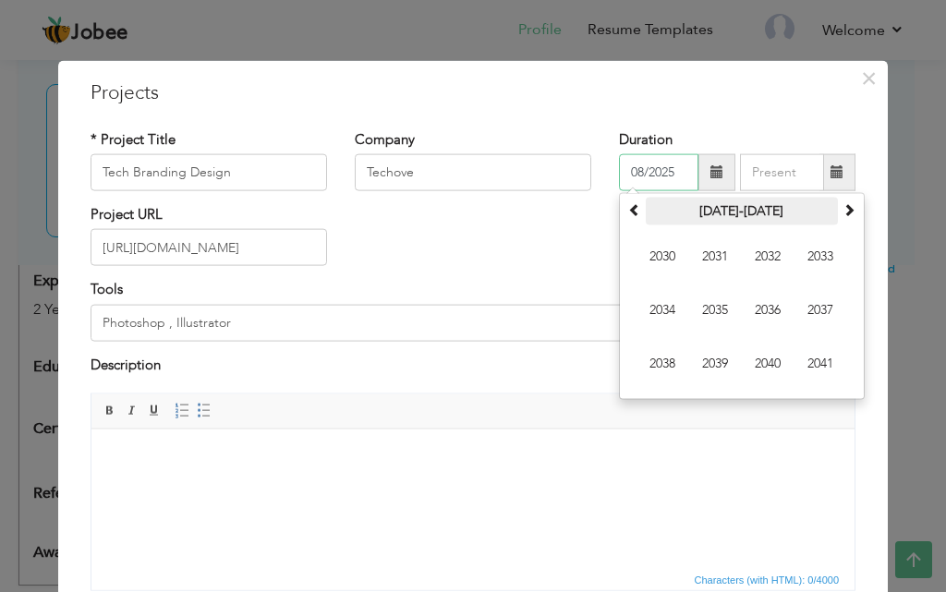
click at [646, 215] on th "2030-2041" at bounding box center [742, 212] width 192 height 28
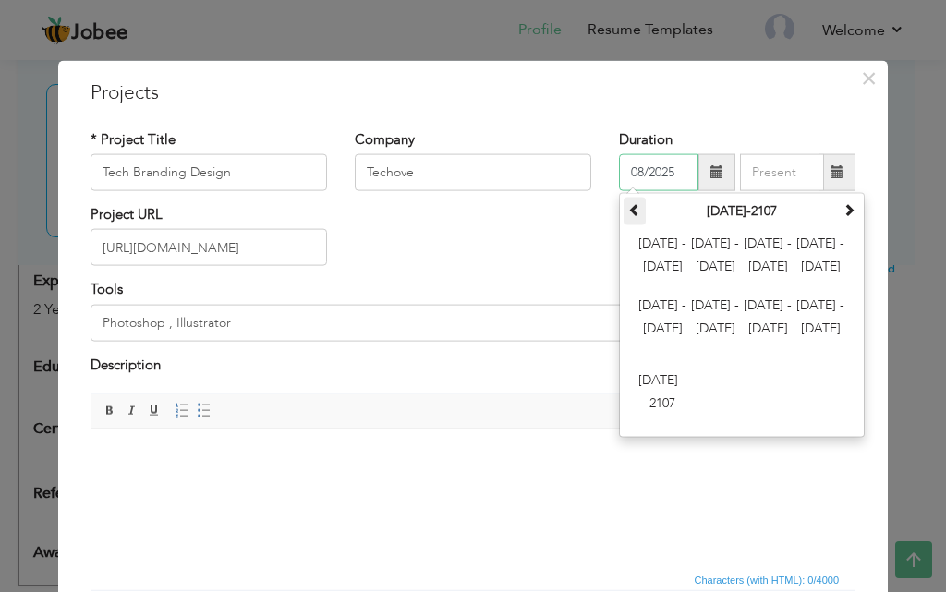
click at [636, 204] on th at bounding box center [634, 212] width 22 height 28
click at [634, 206] on span at bounding box center [634, 209] width 13 height 13
click at [730, 485] on html at bounding box center [472, 457] width 763 height 56
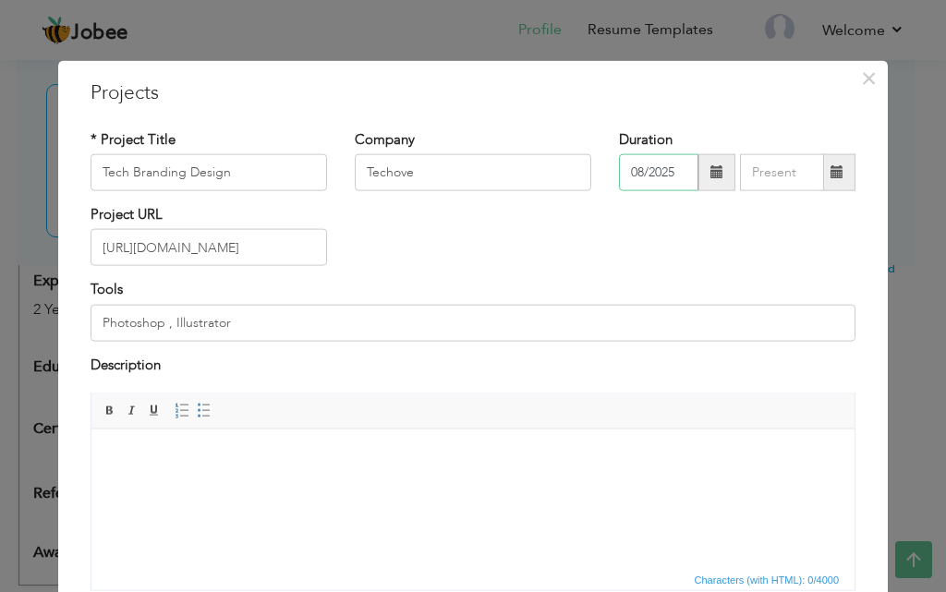
click at [679, 175] on input "08/2025" at bounding box center [658, 172] width 79 height 37
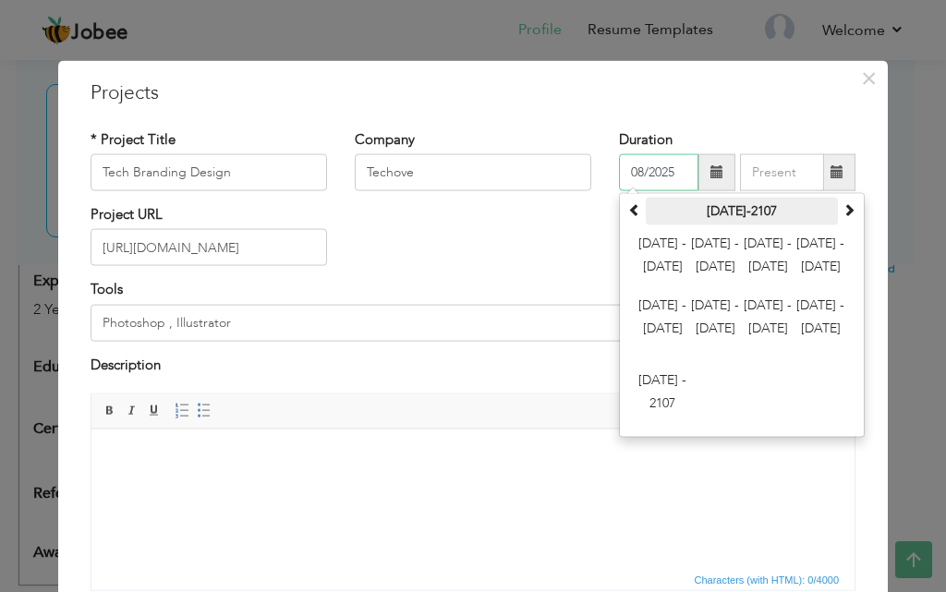
click at [826, 205] on th "2000-2107" at bounding box center [742, 212] width 192 height 28
click at [838, 202] on th at bounding box center [849, 212] width 22 height 28
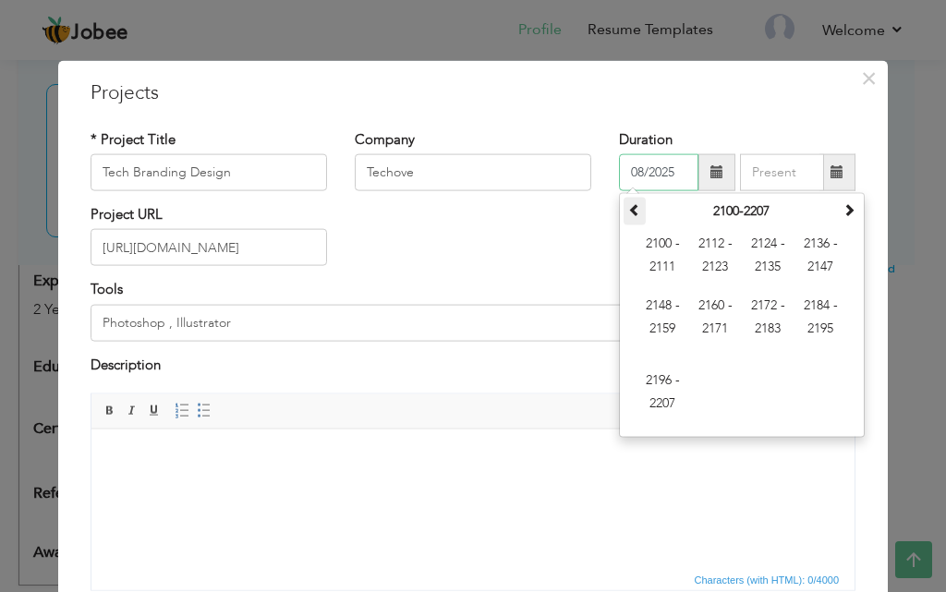
click at [628, 203] on span at bounding box center [634, 209] width 13 height 13
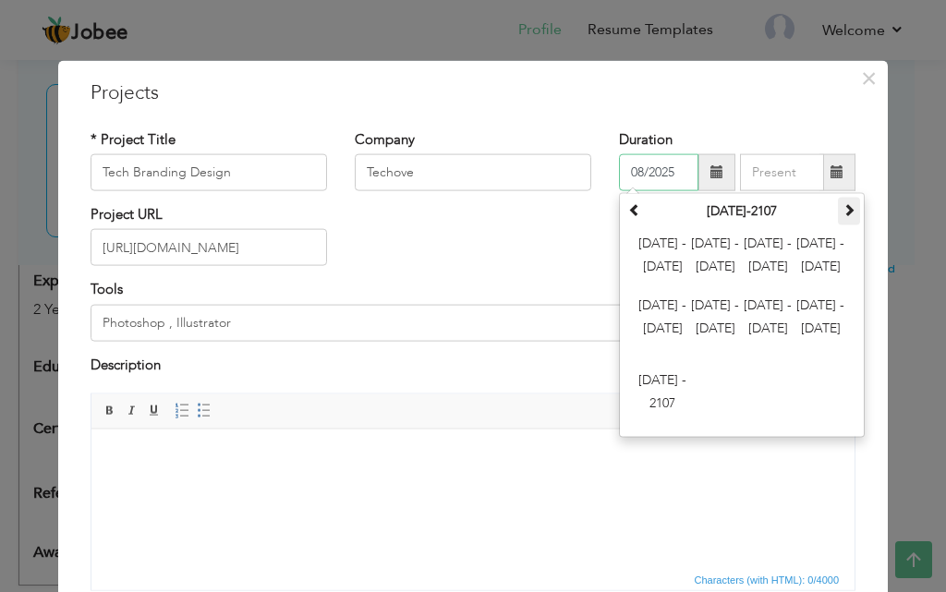
click at [838, 218] on th at bounding box center [849, 212] width 22 height 28
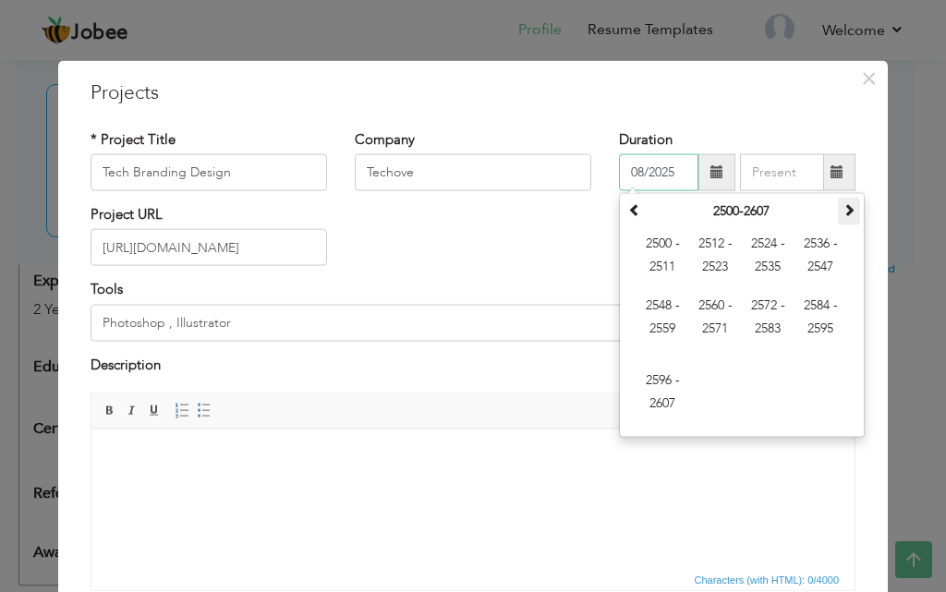
click at [838, 218] on th at bounding box center [849, 212] width 22 height 28
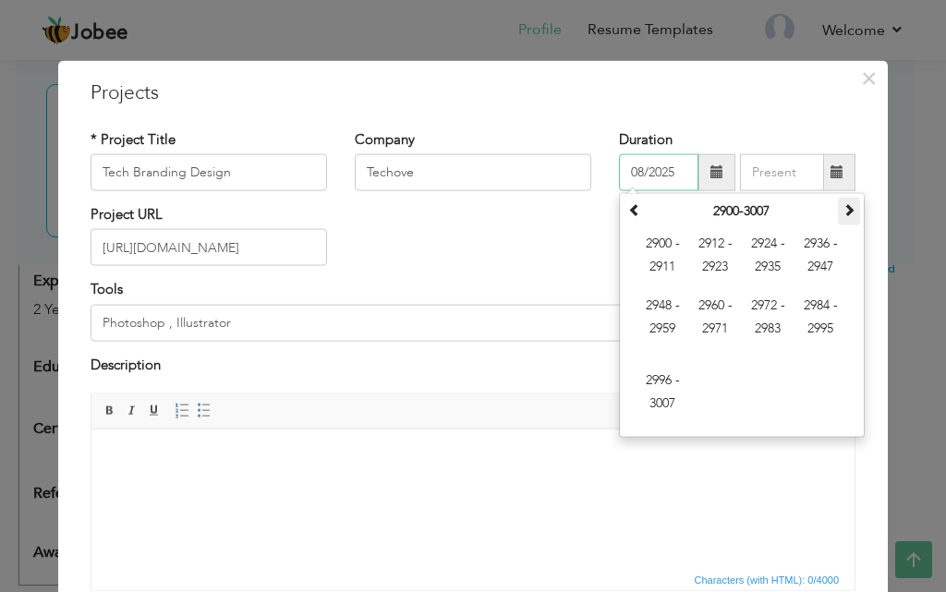
click at [838, 217] on th at bounding box center [849, 212] width 22 height 28
click at [624, 485] on html at bounding box center [472, 457] width 763 height 56
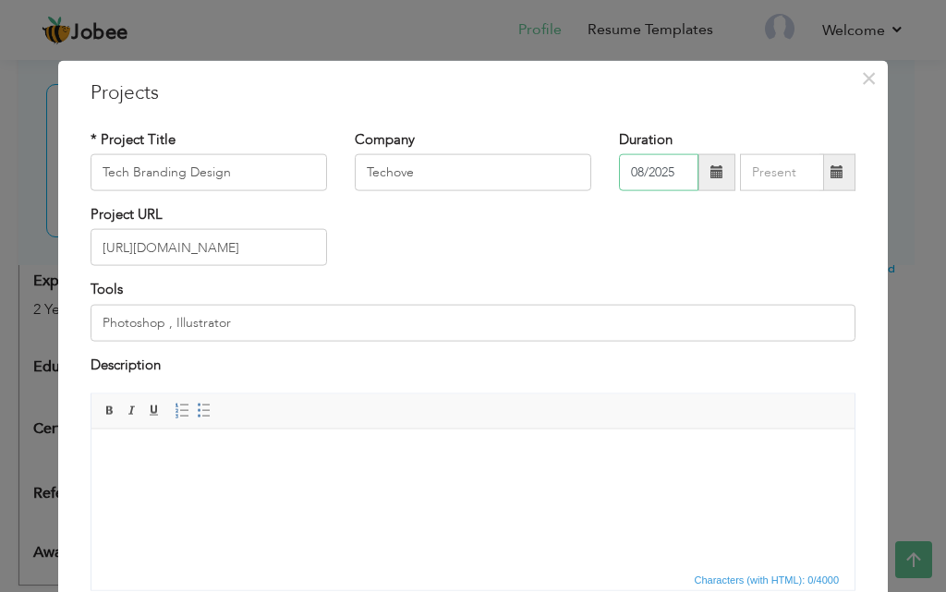
click at [629, 174] on input "08/2025" at bounding box center [658, 172] width 79 height 37
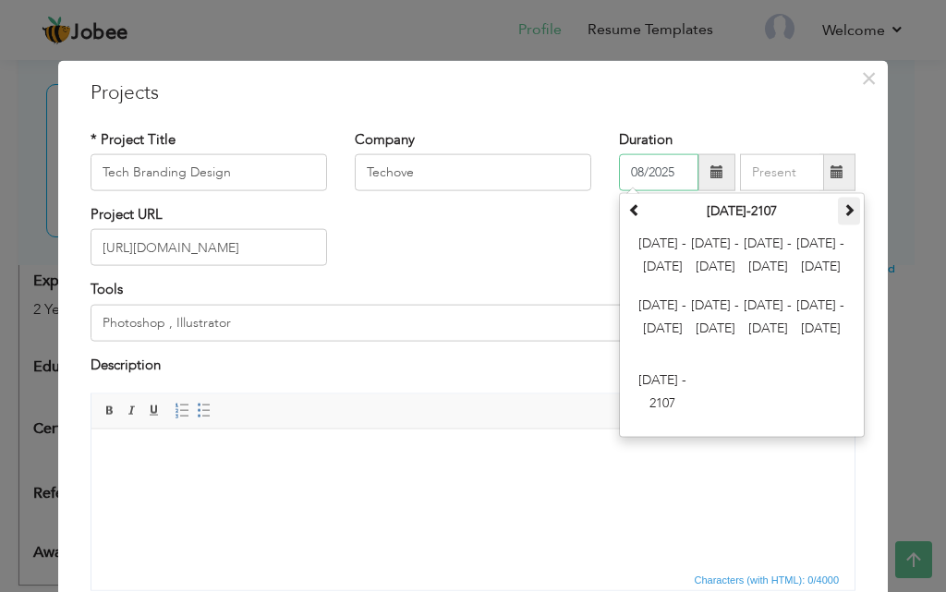
click at [842, 214] on span at bounding box center [848, 209] width 13 height 13
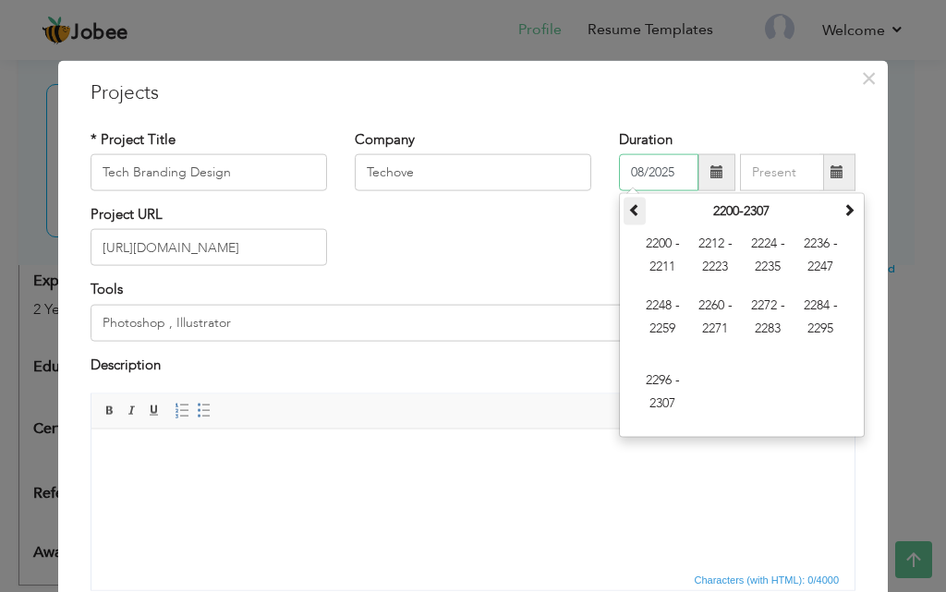
click at [628, 213] on span at bounding box center [634, 209] width 13 height 13
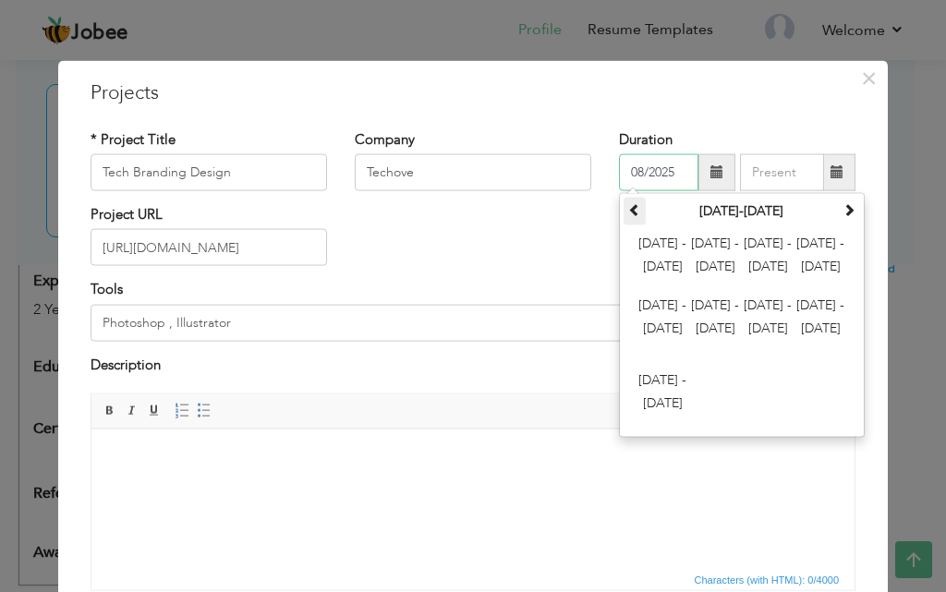
click at [628, 213] on span at bounding box center [634, 209] width 13 height 13
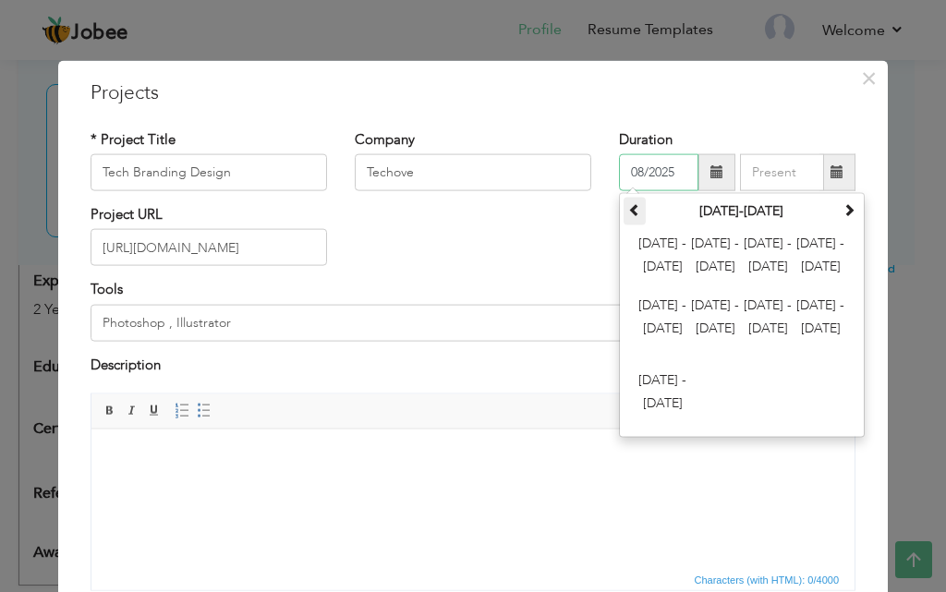
click at [628, 213] on span at bounding box center [634, 209] width 13 height 13
click at [849, 206] on th at bounding box center [849, 212] width 22 height 28
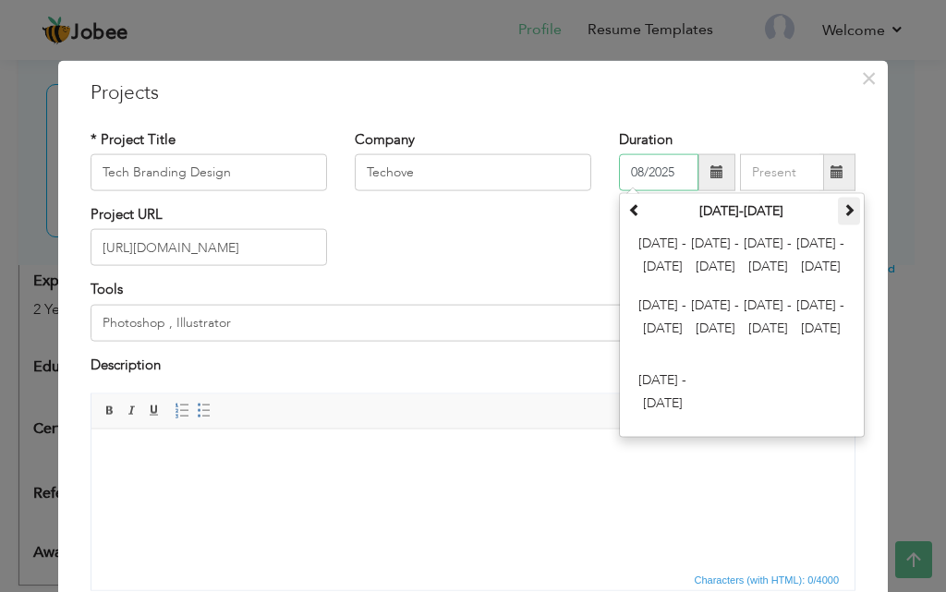
click at [849, 206] on th at bounding box center [849, 212] width 22 height 28
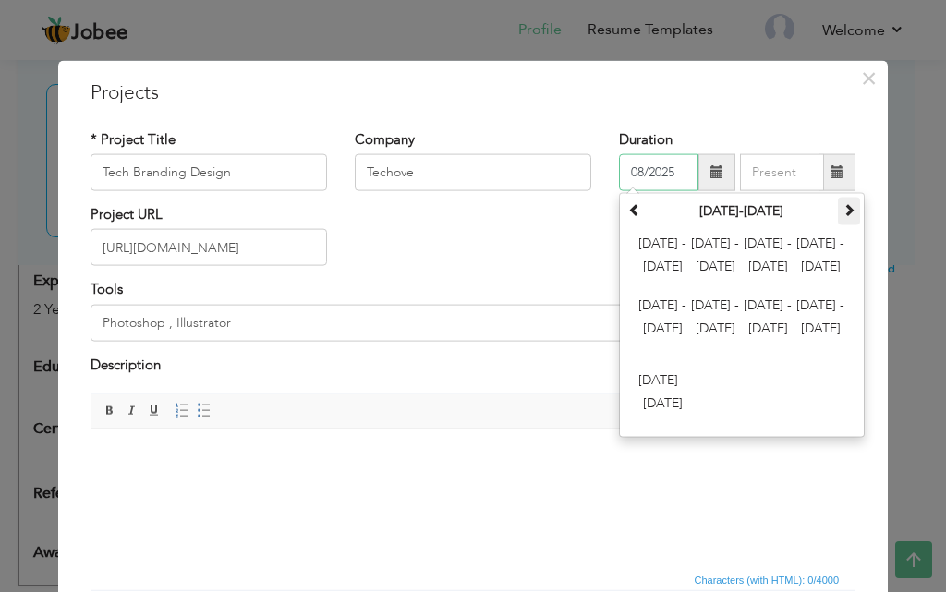
click at [849, 206] on th at bounding box center [849, 212] width 22 height 28
click at [769, 257] on span "2024 - 2035" at bounding box center [768, 257] width 50 height 50
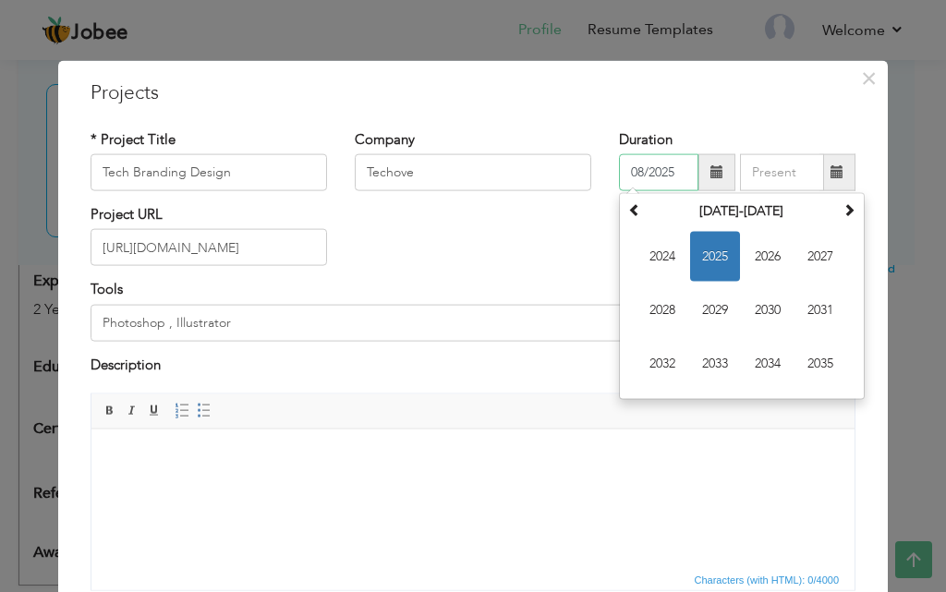
click at [716, 260] on span "2025" at bounding box center [715, 257] width 50 height 50
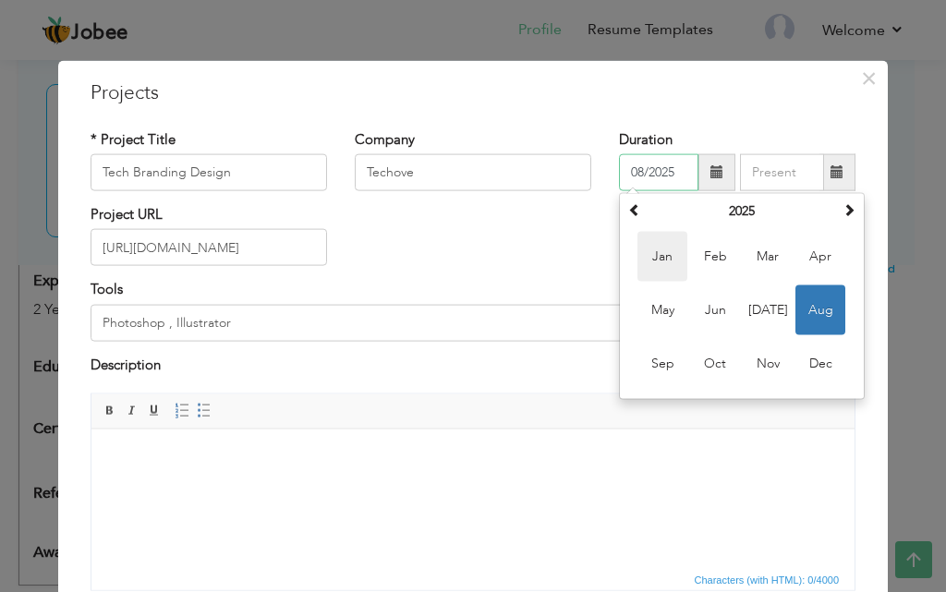
click at [649, 264] on span "Jan" at bounding box center [662, 257] width 50 height 50
type input "01/2025"
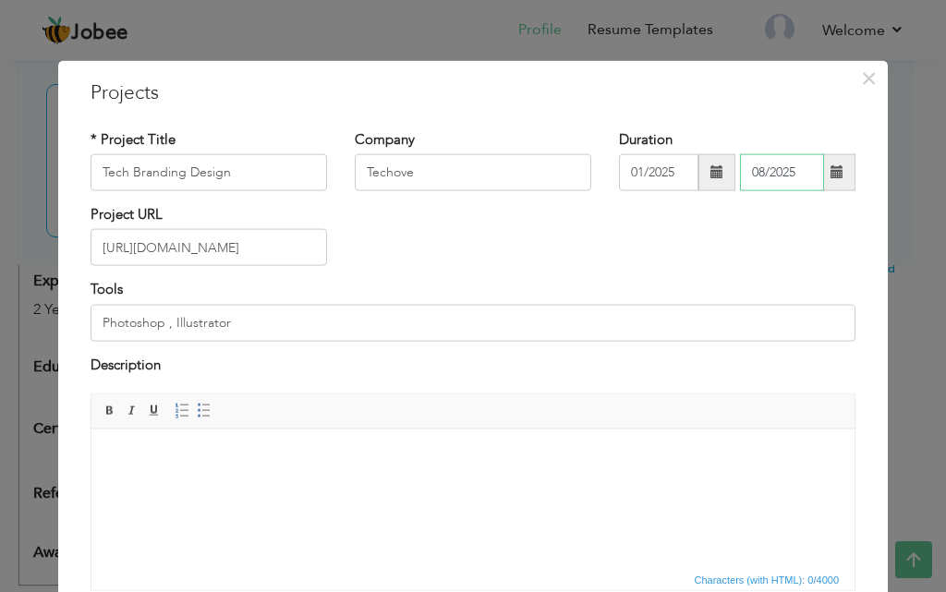
click at [769, 179] on input "08/2025" at bounding box center [782, 172] width 84 height 37
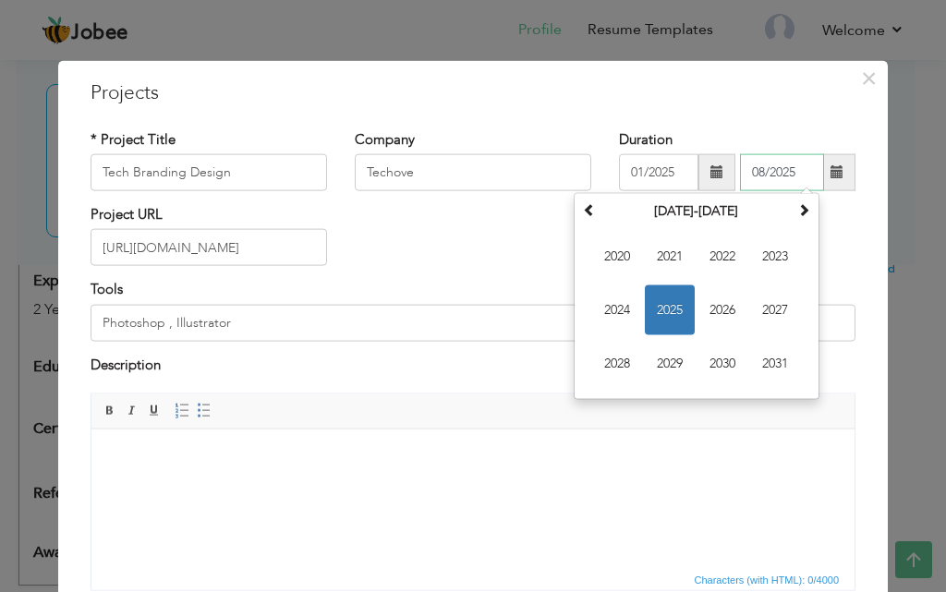
click at [664, 314] on span "2025" at bounding box center [670, 310] width 50 height 50
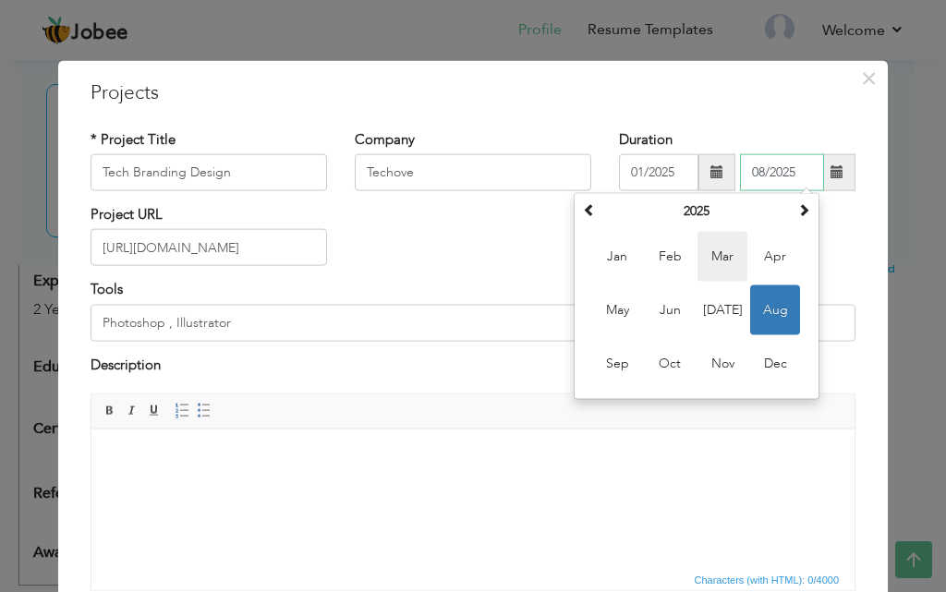
click at [730, 263] on span "Mar" at bounding box center [722, 257] width 50 height 50
type input "03/2025"
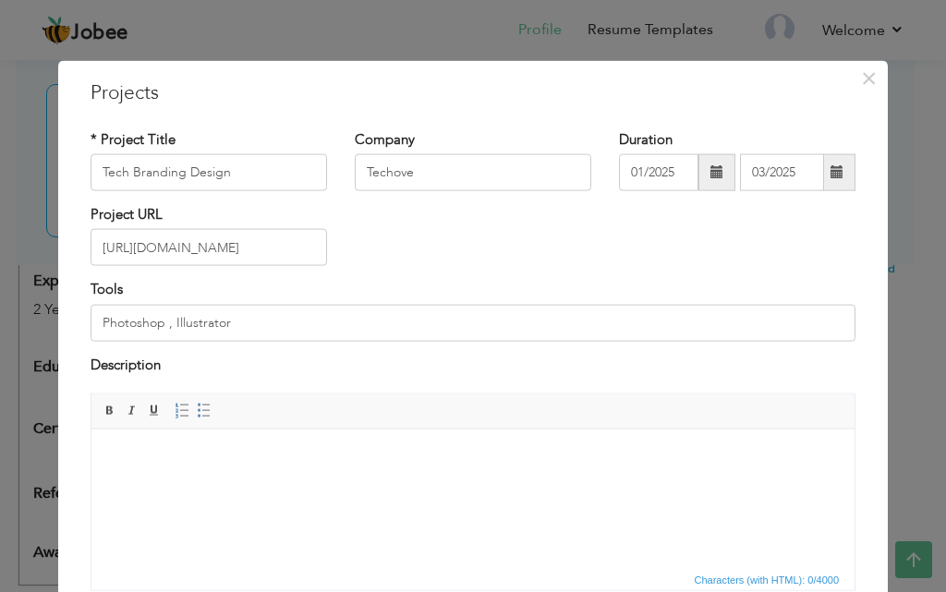
click at [202, 461] on body at bounding box center [473, 456] width 726 height 19
click at [247, 474] on span "Paste" at bounding box center [267, 474] width 96 height 22
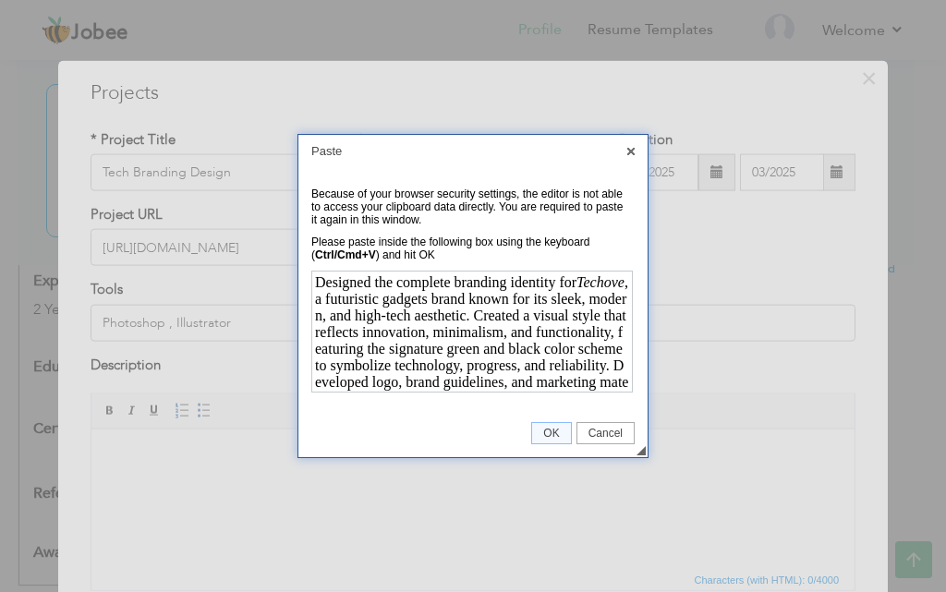
scroll to position [31, 0]
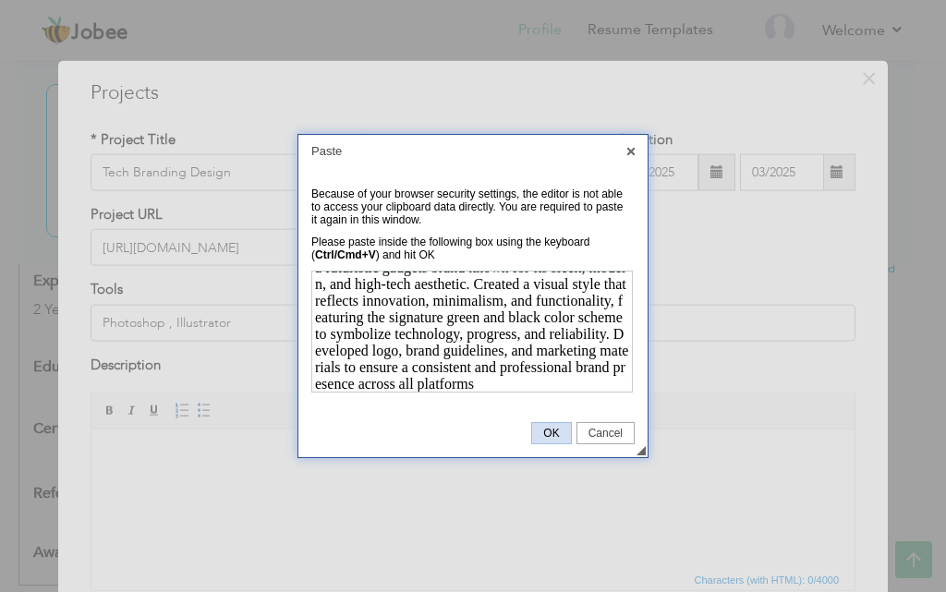
click at [551, 428] on span "OK" at bounding box center [551, 433] width 38 height 13
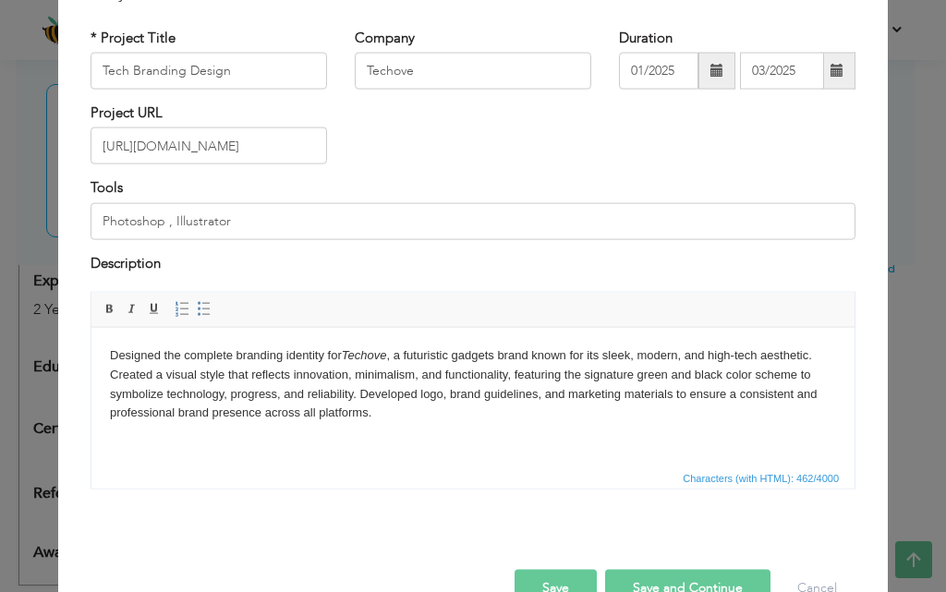
scroll to position [149, 0]
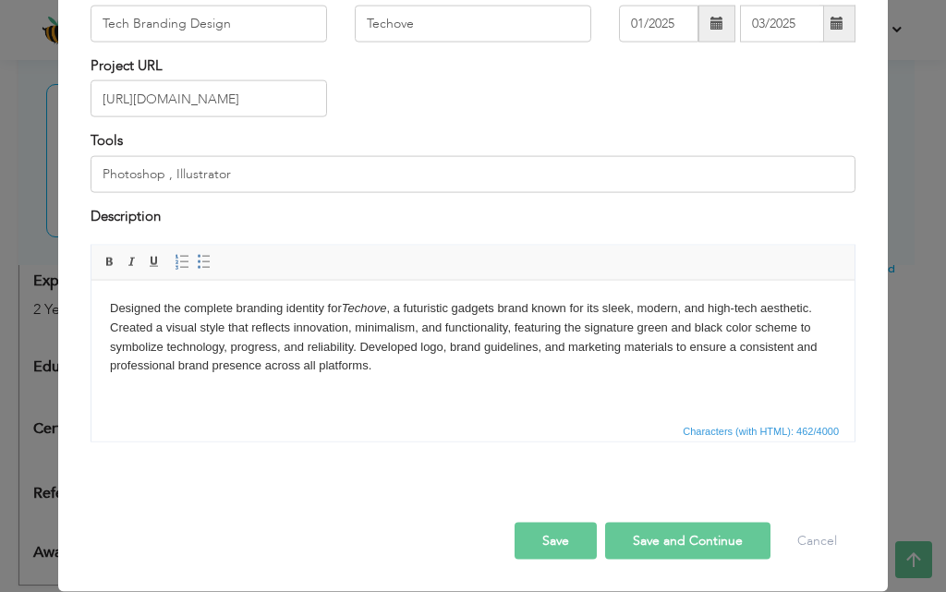
click at [640, 539] on button "Save and Continue" at bounding box center [687, 541] width 165 height 37
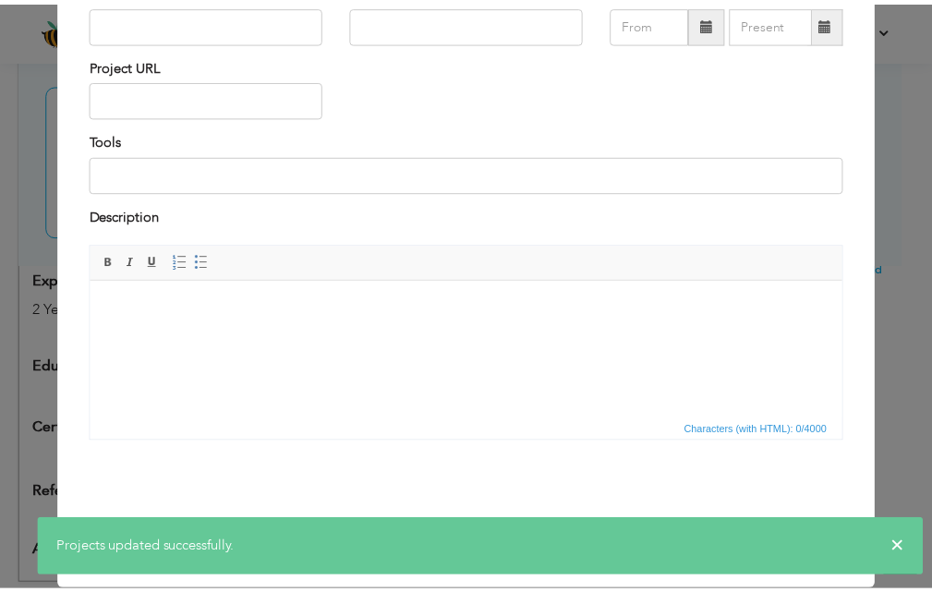
scroll to position [0, 0]
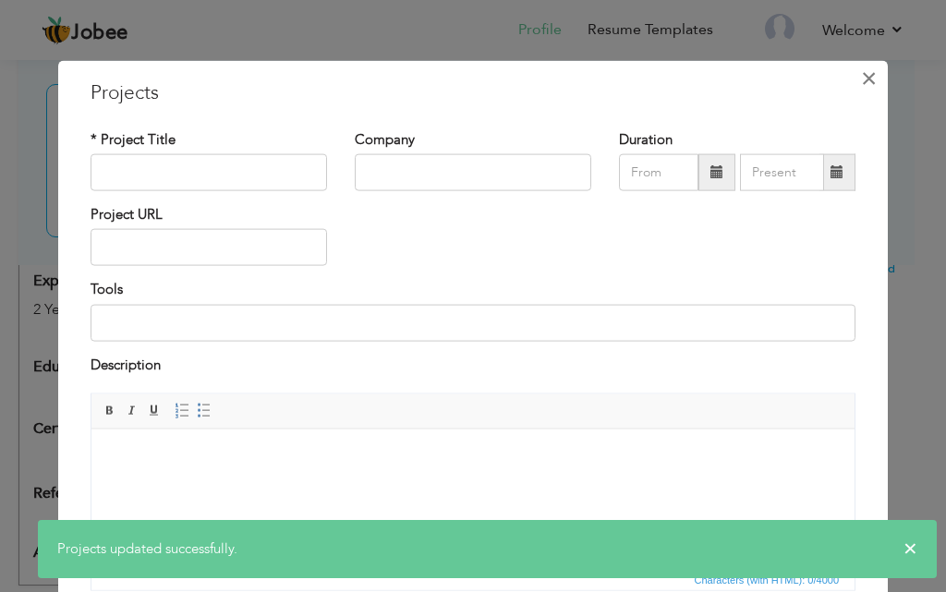
click at [861, 81] on span "×" at bounding box center [869, 77] width 16 height 33
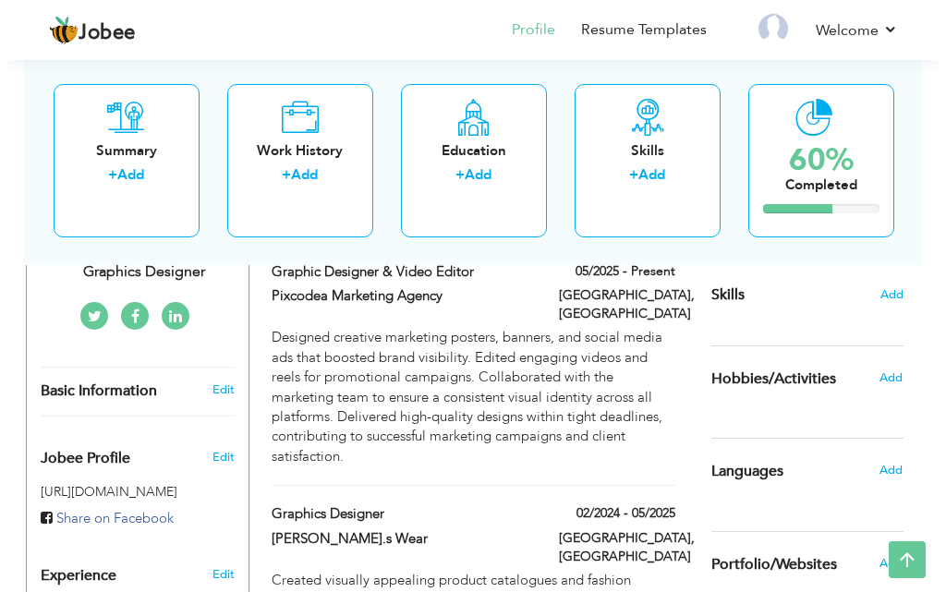
scroll to position [406, 0]
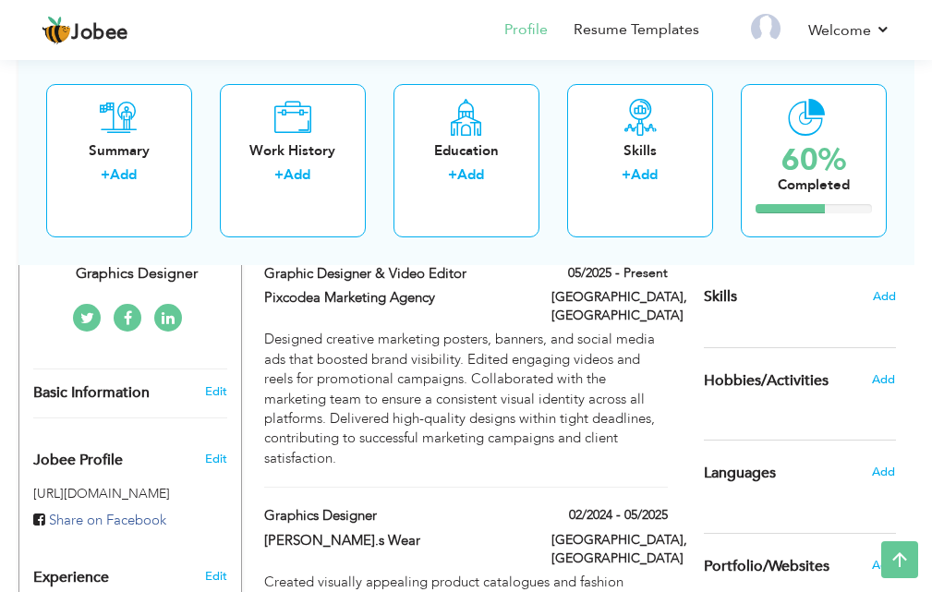
click at [175, 383] on div "Basic Information" at bounding box center [111, 392] width 185 height 19
type input "Shayan"
type input "khan"
type input "03402212449"
select select "number:166"
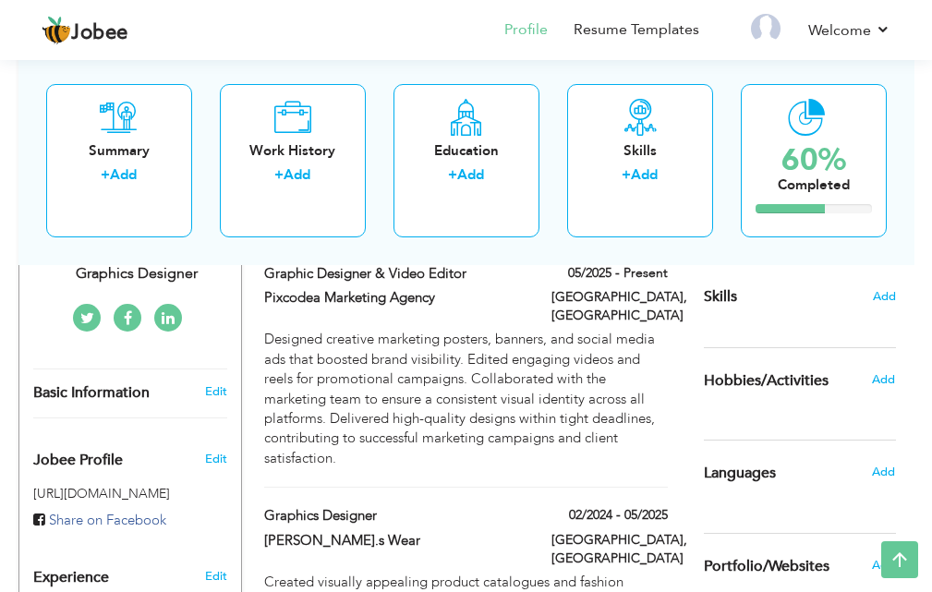
type input "Sindh"
type input "[GEOGRAPHIC_DATA]"
select select "number:4"
type input "Graphics Designer"
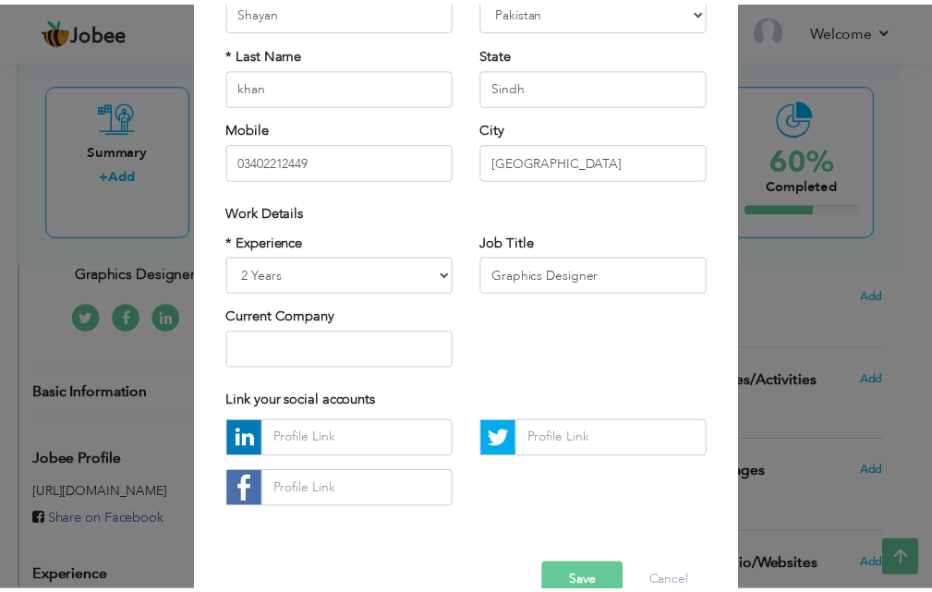
scroll to position [241, 0]
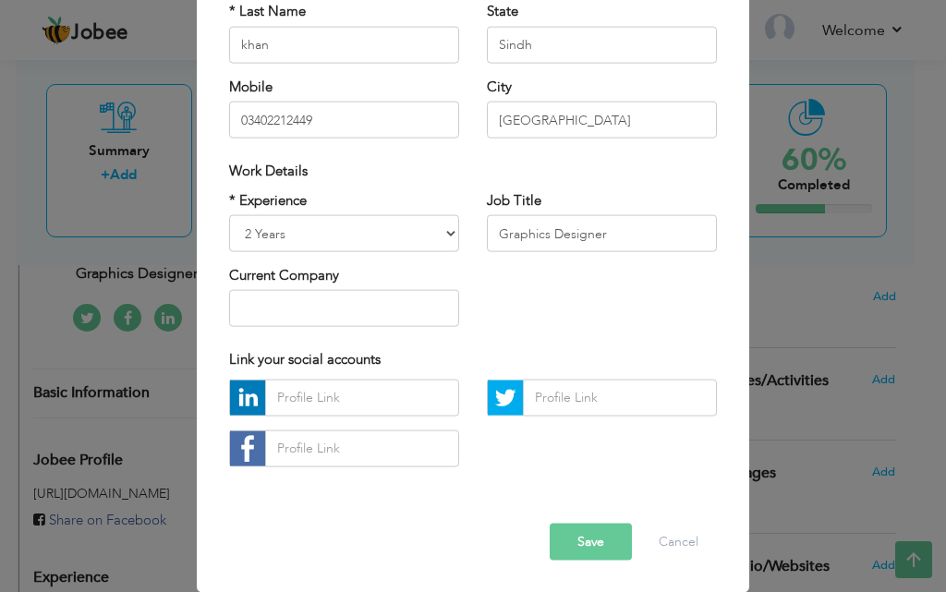
click at [584, 545] on button "Save" at bounding box center [591, 541] width 82 height 37
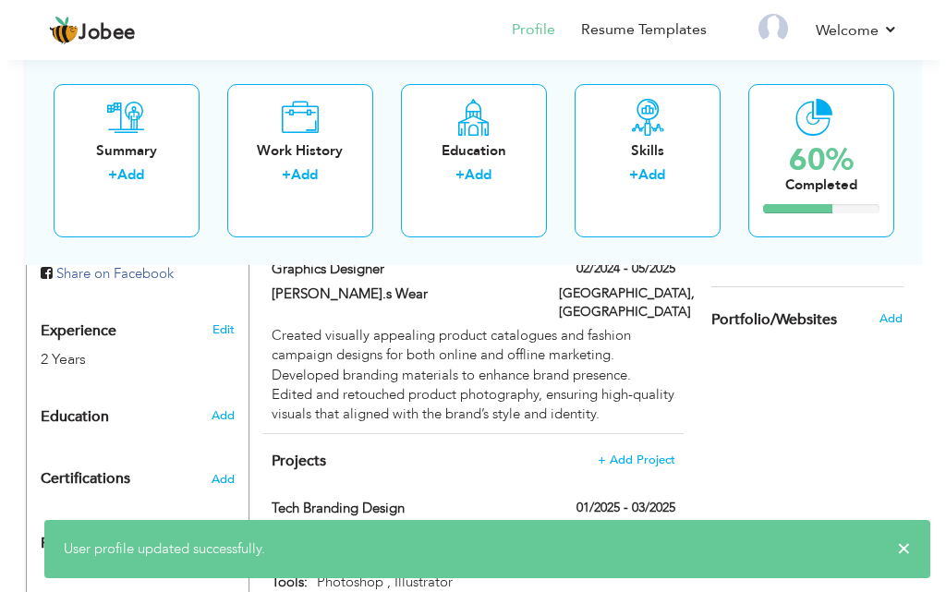
scroll to position [672, 0]
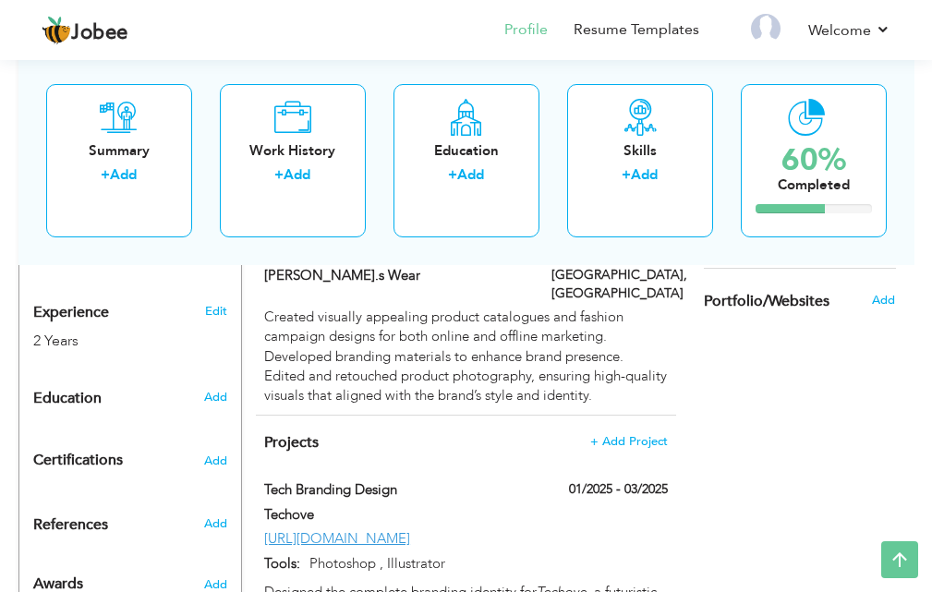
click at [179, 380] on div "Education" at bounding box center [111, 398] width 185 height 37
radio input "true"
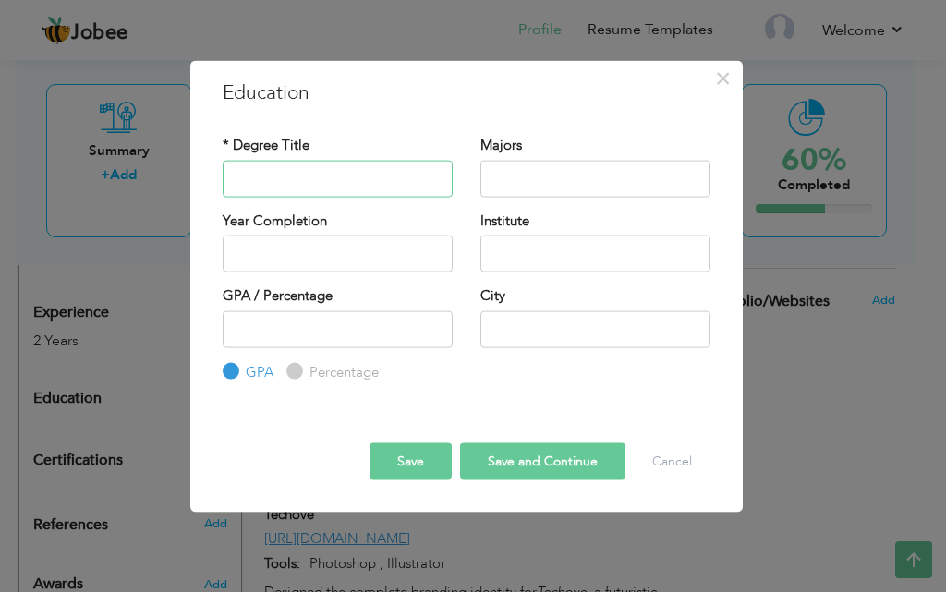
paste input "Intermediate (Computer Science) — In Progress"
type input "Intermediate (Computer Science) — In Progress"
click at [279, 251] on input "2025" at bounding box center [338, 254] width 230 height 37
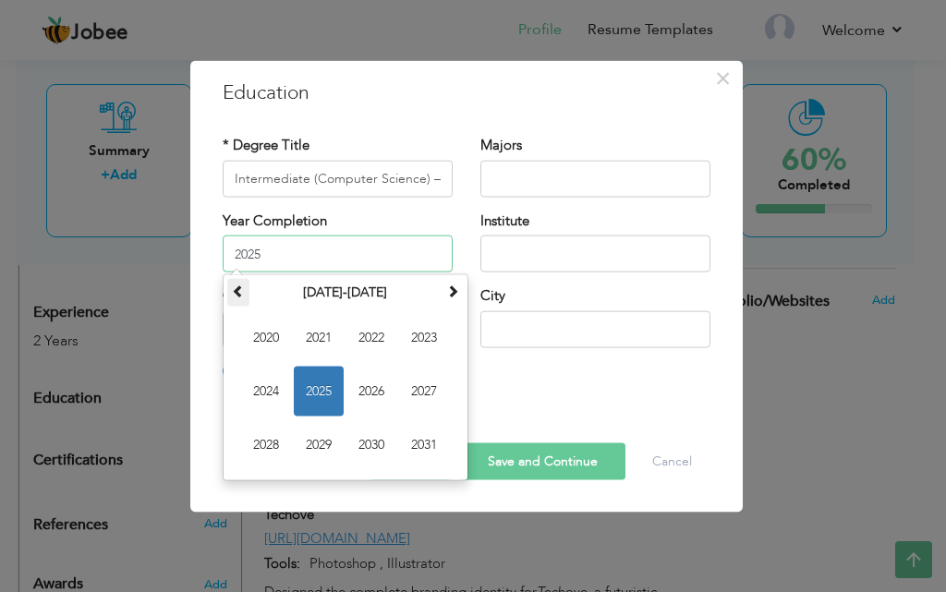
click at [242, 291] on span at bounding box center [238, 290] width 13 height 13
click at [263, 260] on input "2025" at bounding box center [338, 254] width 230 height 37
type input "2"
type input "p"
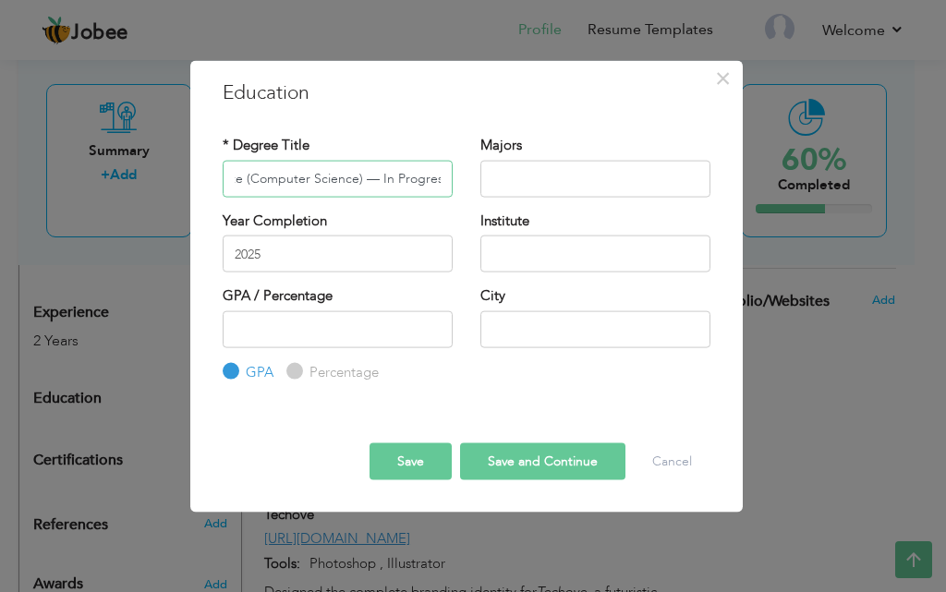
drag, startPoint x: 427, startPoint y: 181, endPoint x: 487, endPoint y: 184, distance: 60.1
click at [487, 184] on div "* Degree Title Intermediate (Computer Science) — In Progress Majors" at bounding box center [466, 173] width 515 height 75
click at [329, 264] on input "2025" at bounding box center [338, 254] width 230 height 37
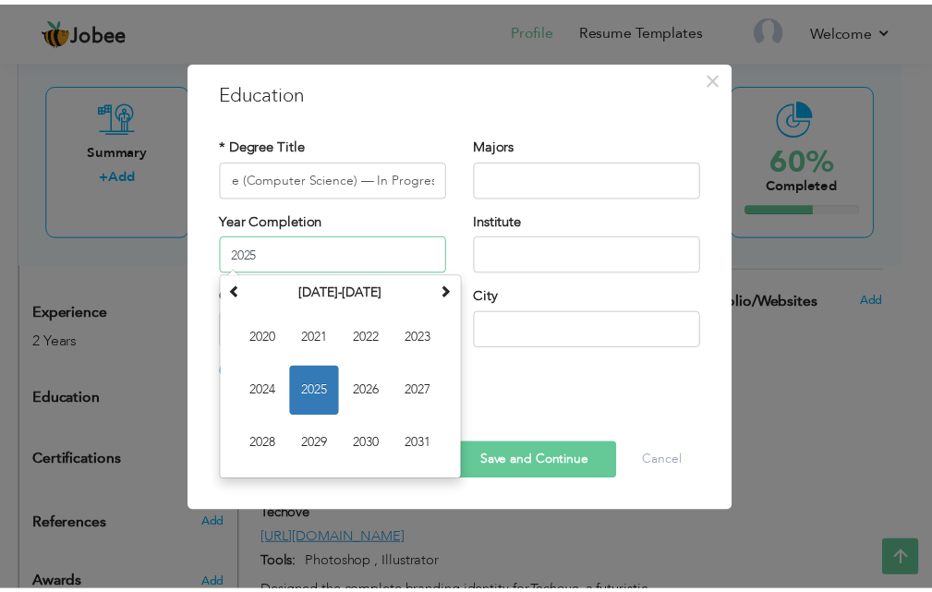
scroll to position [0, 0]
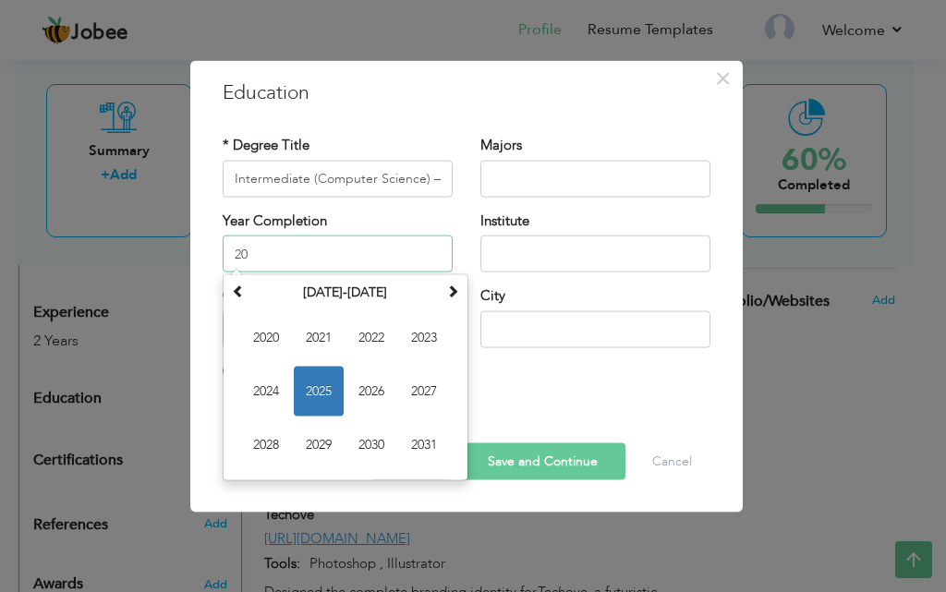
type input "2"
type input "2025"
click at [591, 262] on input "text" at bounding box center [595, 254] width 230 height 37
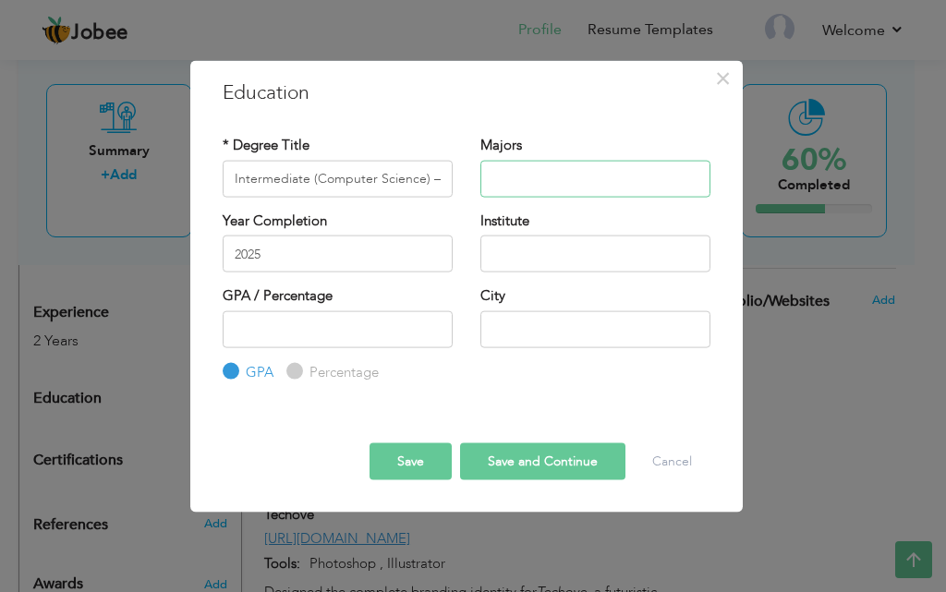
click at [523, 184] on input "text" at bounding box center [595, 178] width 230 height 37
click at [573, 328] on input "text" at bounding box center [595, 328] width 230 height 37
type input "[GEOGRAPHIC_DATA]"
click at [388, 341] on input "number" at bounding box center [338, 328] width 230 height 37
click at [546, 182] on input "text" at bounding box center [595, 178] width 230 height 37
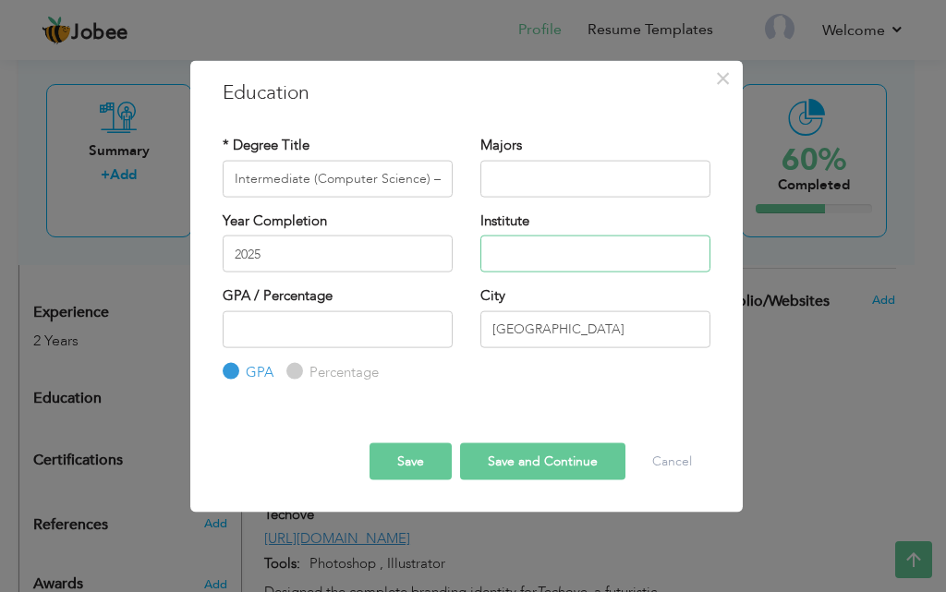
click at [544, 251] on input "text" at bounding box center [595, 254] width 230 height 37
paste input "Degree Boys College 5L, [GEOGRAPHIC_DATA]"
type input "Degree Boys College 5L, [GEOGRAPHIC_DATA]"
click at [320, 339] on input "number" at bounding box center [338, 328] width 230 height 37
click at [337, 259] on input "2025" at bounding box center [338, 254] width 230 height 37
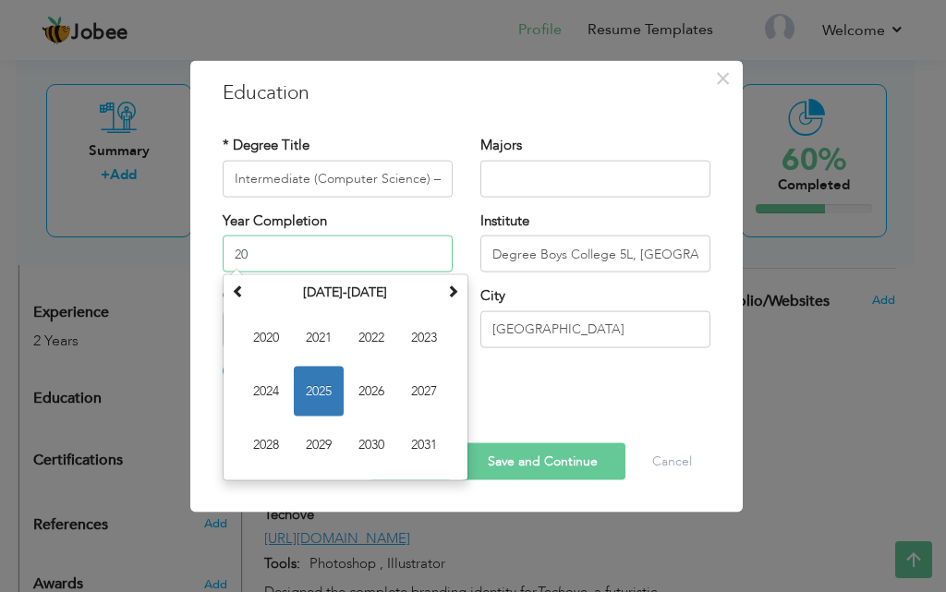
type input "2"
click at [361, 396] on span "2026" at bounding box center [371, 392] width 50 height 50
type input "2026"
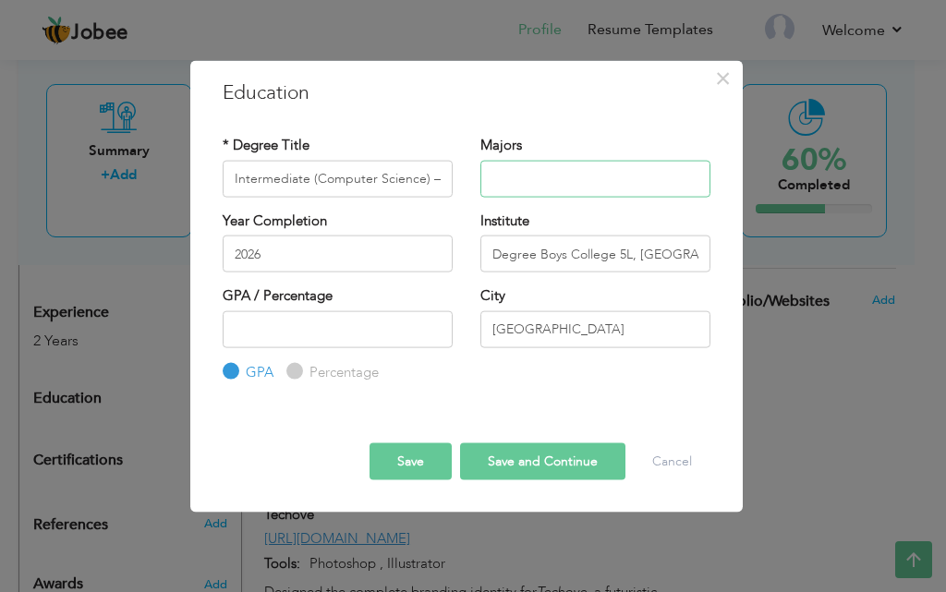
click at [534, 183] on input "text" at bounding box center [595, 178] width 230 height 37
drag, startPoint x: 422, startPoint y: 181, endPoint x: 312, endPoint y: 205, distance: 112.5
click at [312, 205] on div "* Degree Title Intermediate (Computer Science) — In Progress" at bounding box center [338, 173] width 258 height 75
click at [312, 179] on input "Intermediate ) — In Progress" at bounding box center [338, 178] width 230 height 37
click at [316, 183] on input "Intermediate) — In Progress" at bounding box center [338, 178] width 230 height 37
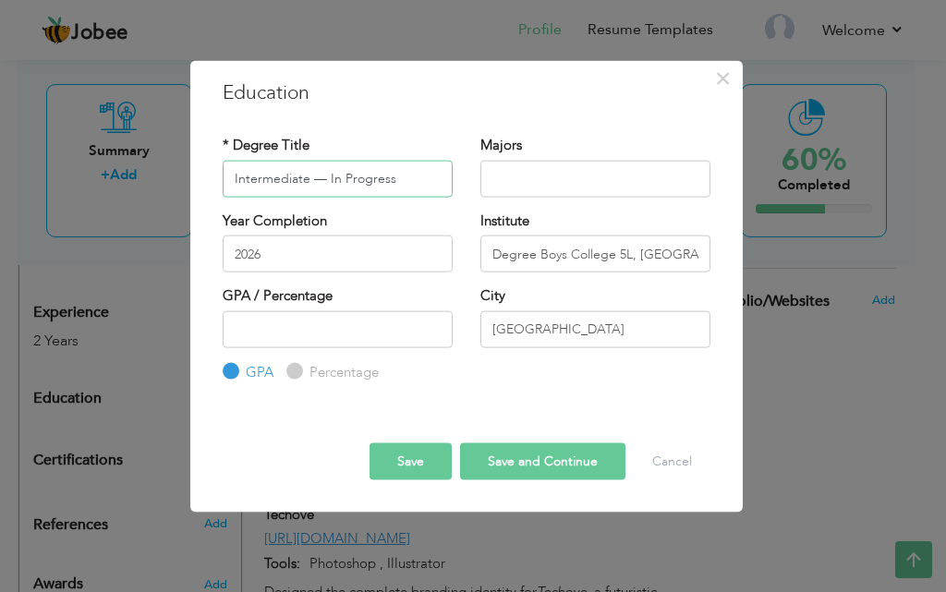
type input "Intermediate — In Progress"
click at [558, 167] on input "text" at bounding box center [595, 178] width 230 height 37
type input "Computer Science"
click at [526, 466] on button "Save and Continue" at bounding box center [542, 461] width 165 height 37
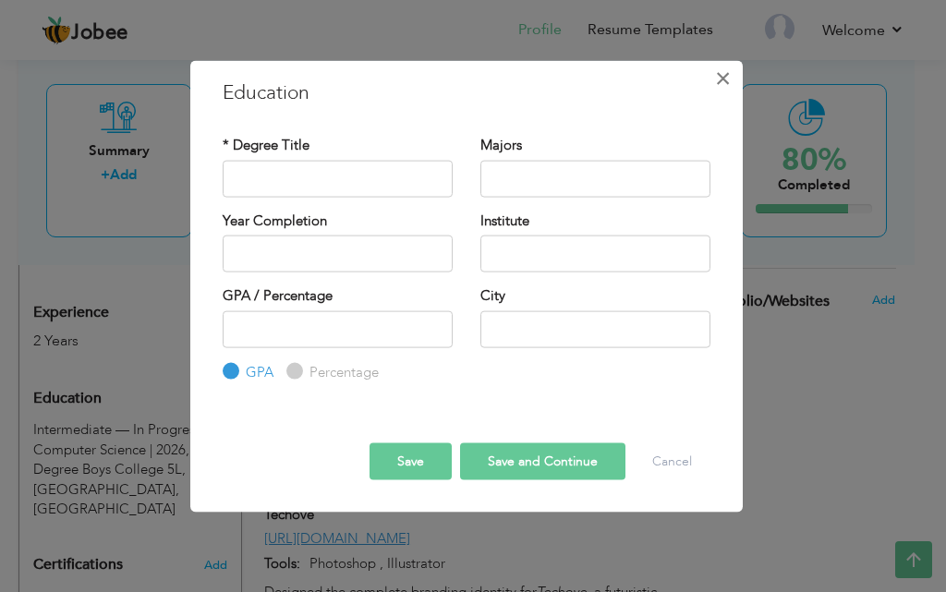
click at [720, 81] on span "×" at bounding box center [723, 77] width 16 height 33
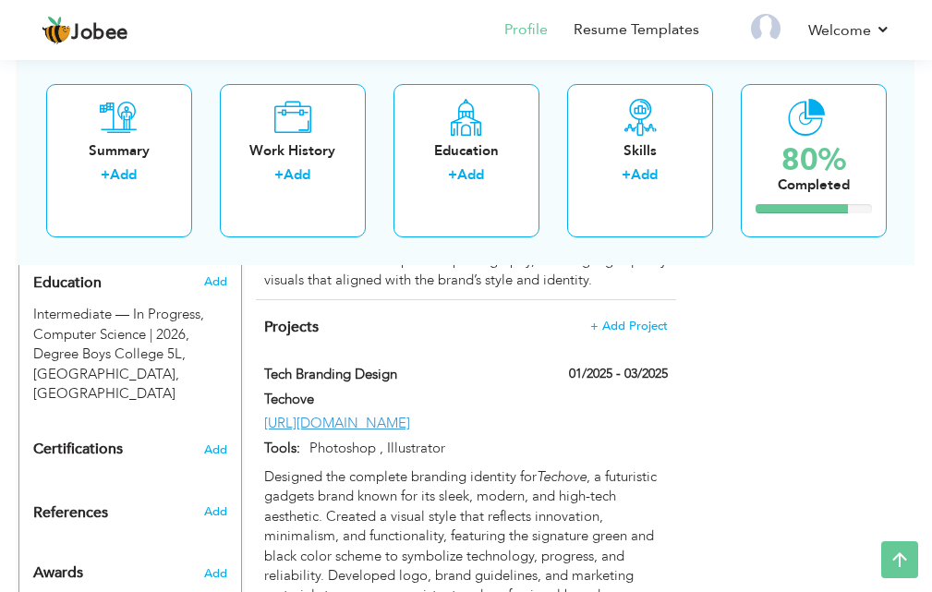
scroll to position [789, 0]
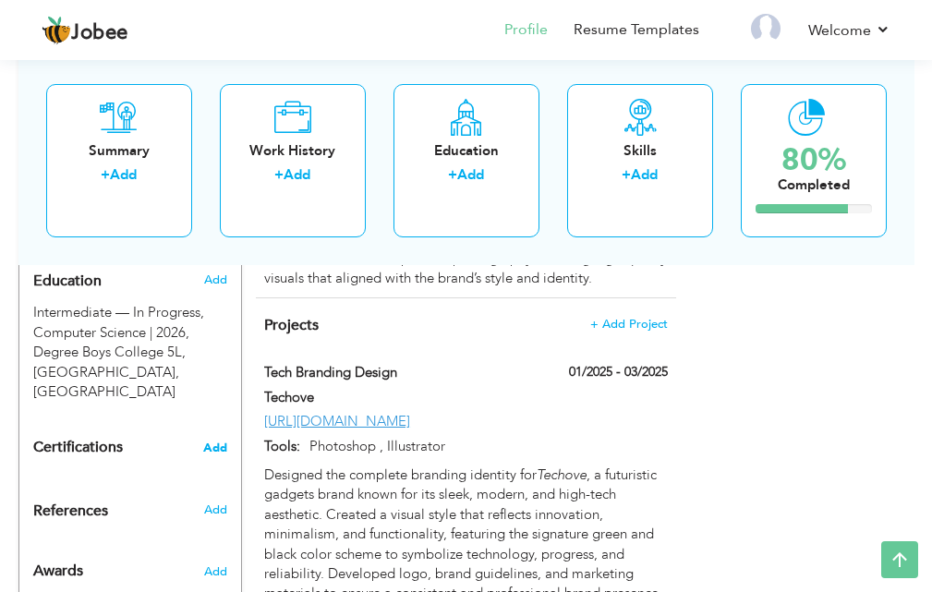
click at [219, 442] on span "Add" at bounding box center [215, 448] width 24 height 13
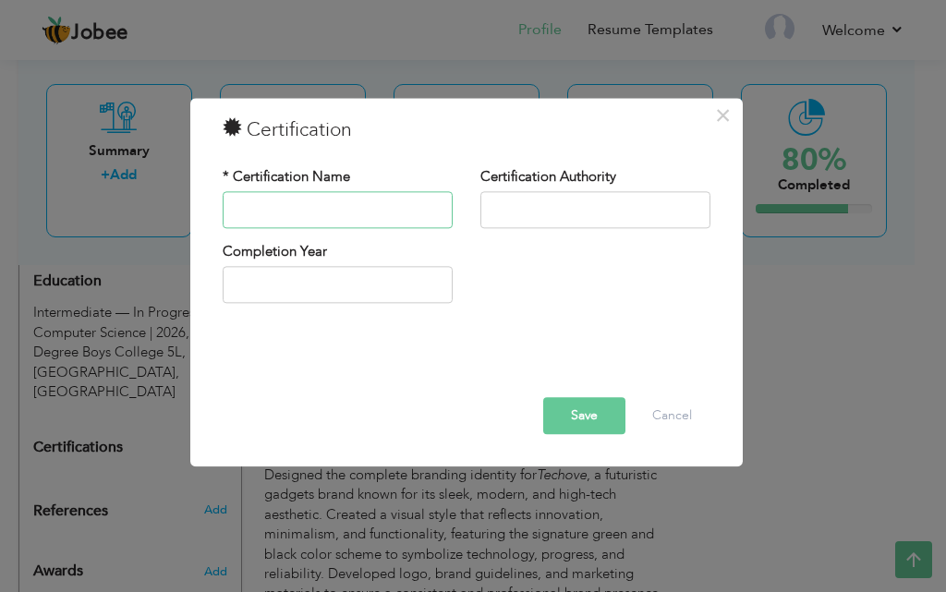
drag, startPoint x: 269, startPoint y: 198, endPoint x: 245, endPoint y: 210, distance: 26.8
click at [245, 210] on input "text" at bounding box center [338, 209] width 230 height 37
paste input "Video Editing & Graphic Designing"
type input "Video Editing & Graphic Designing"
type input "2025"
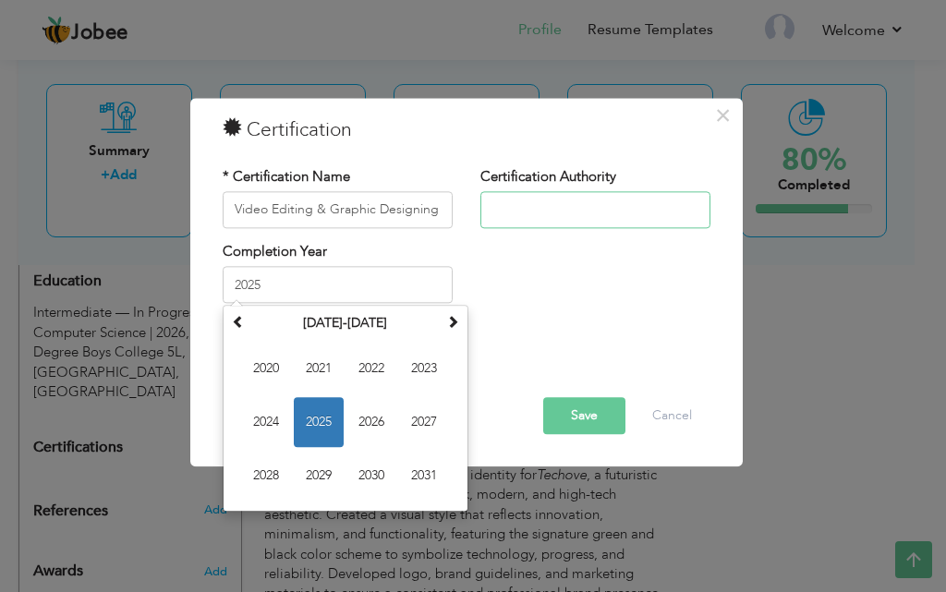
drag, startPoint x: 321, startPoint y: 274, endPoint x: 551, endPoint y: 220, distance: 237.3
click at [551, 220] on input "text" at bounding box center [595, 209] width 230 height 37
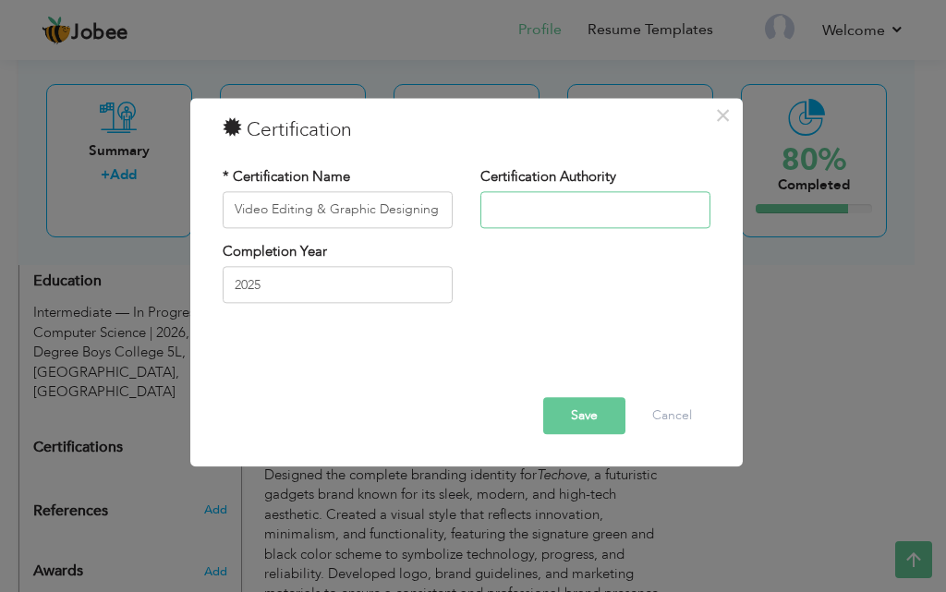
paste input "Saylani Mass IT Training Program"
type input "Saylani Mass IT Training Program"
click at [353, 286] on input "2025" at bounding box center [338, 285] width 230 height 37
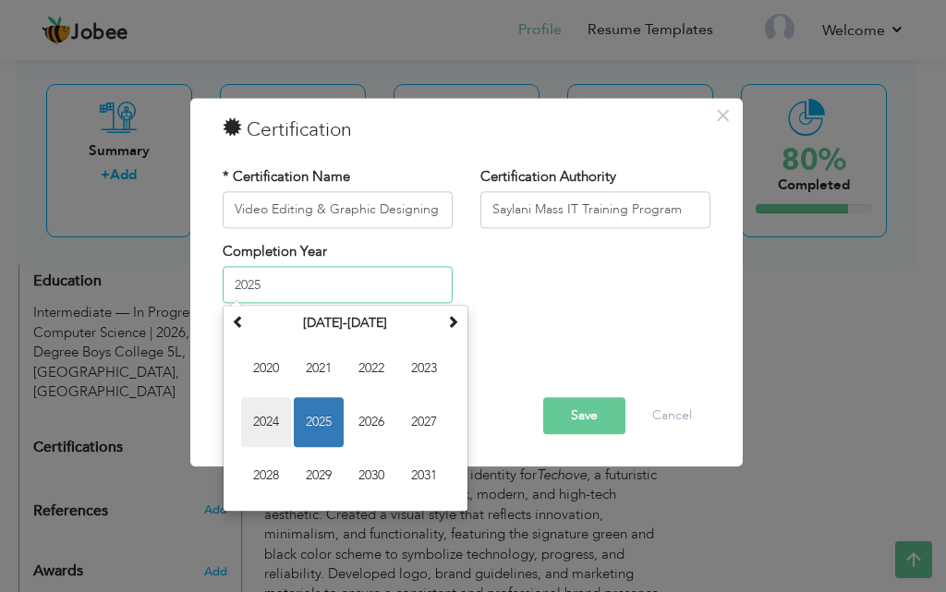
click at [272, 424] on span "2024" at bounding box center [266, 423] width 50 height 50
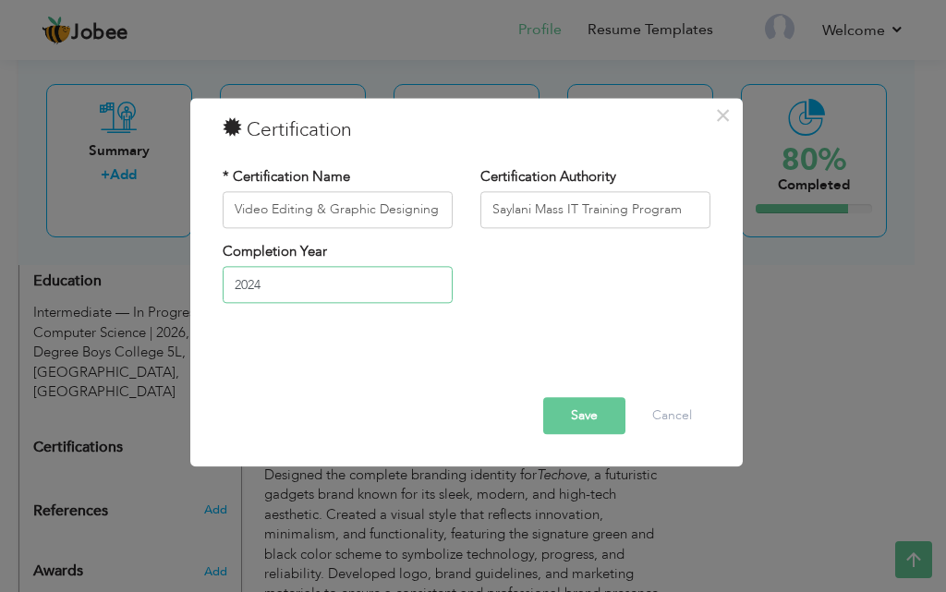
click at [305, 290] on input "2024" at bounding box center [338, 285] width 230 height 37
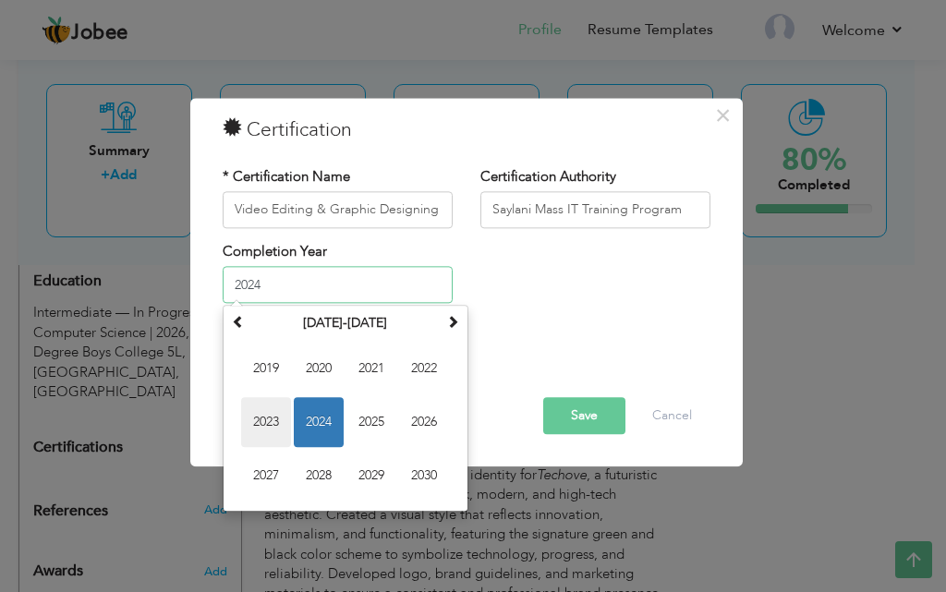
click at [279, 425] on span "2023" at bounding box center [266, 423] width 50 height 50
type input "2023"
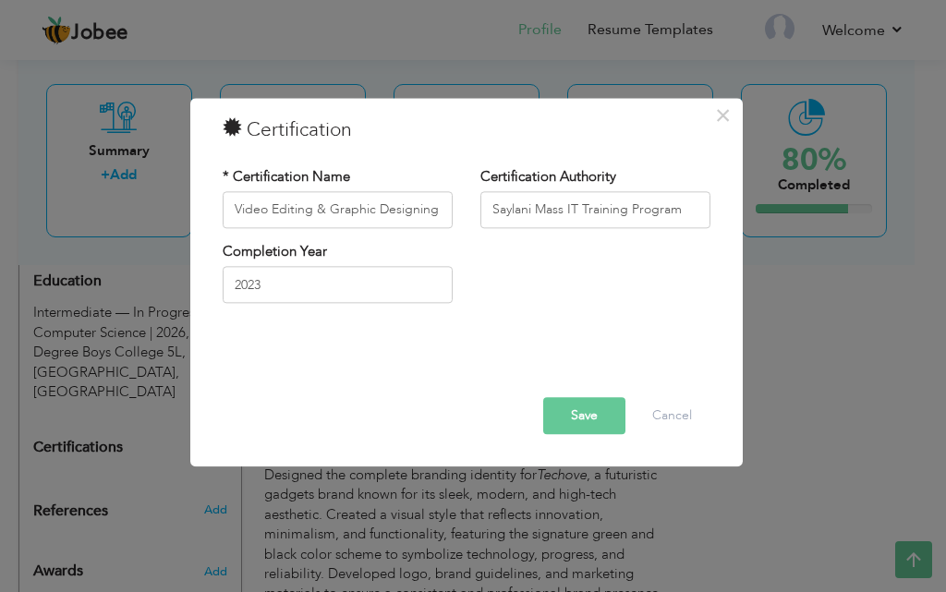
click at [586, 417] on button "Save" at bounding box center [584, 415] width 82 height 37
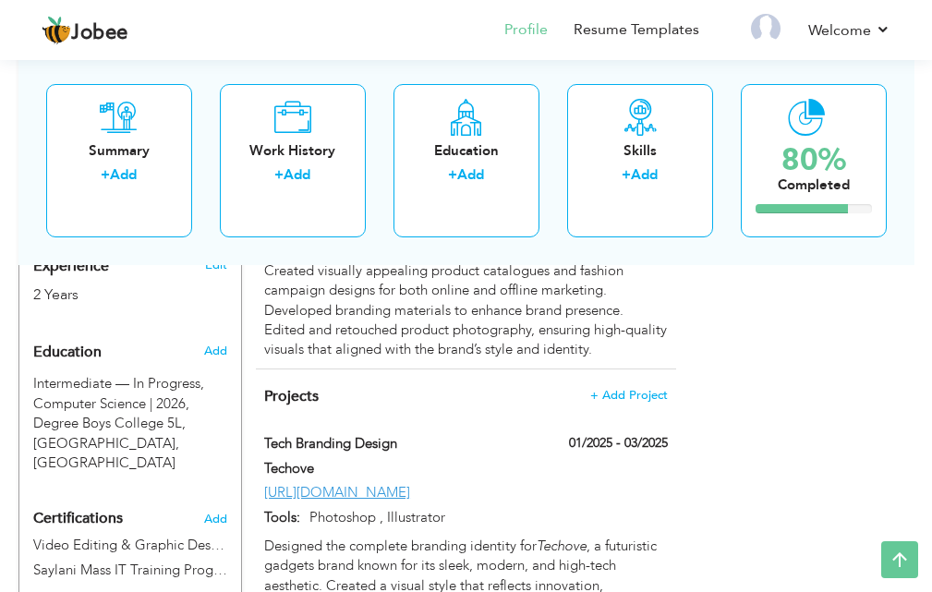
scroll to position [857, 0]
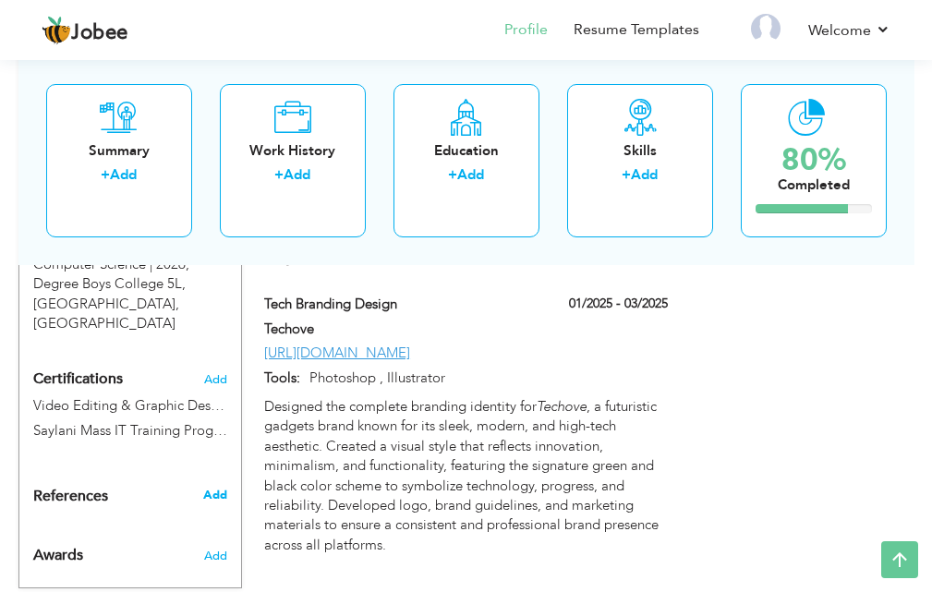
click at [209, 487] on span "Add" at bounding box center [215, 495] width 24 height 17
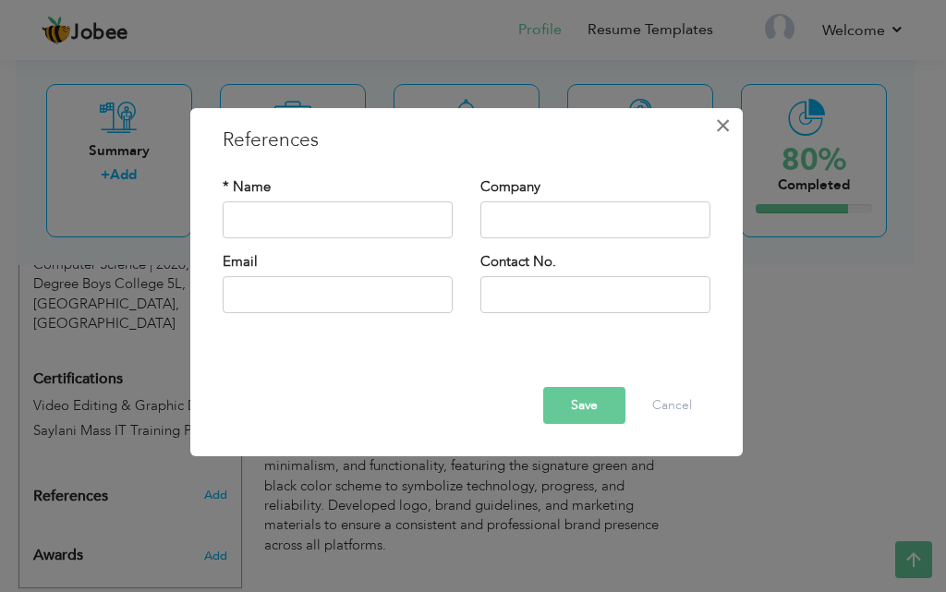
click at [723, 131] on span "×" at bounding box center [723, 125] width 16 height 33
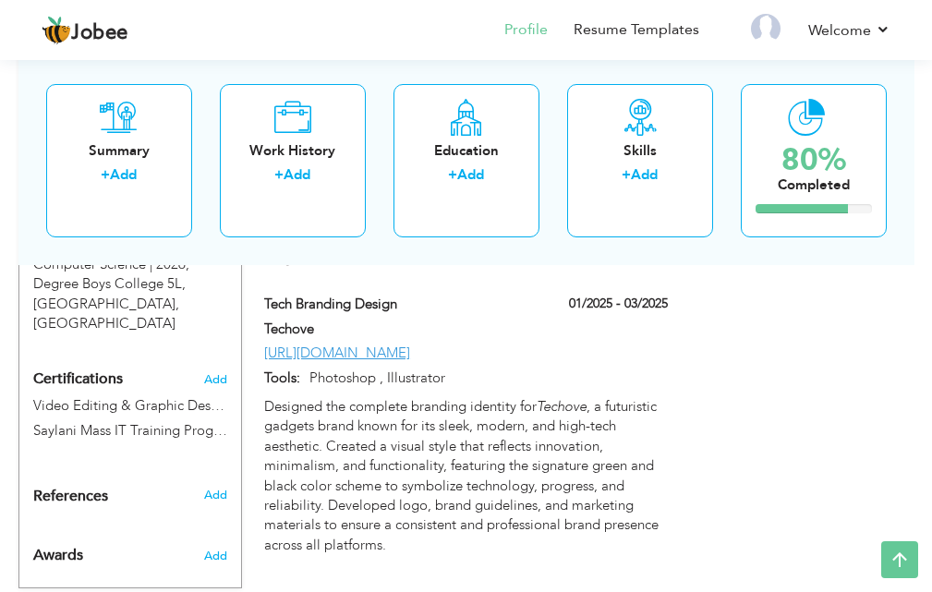
click at [141, 529] on div "Awards" at bounding box center [111, 551] width 185 height 44
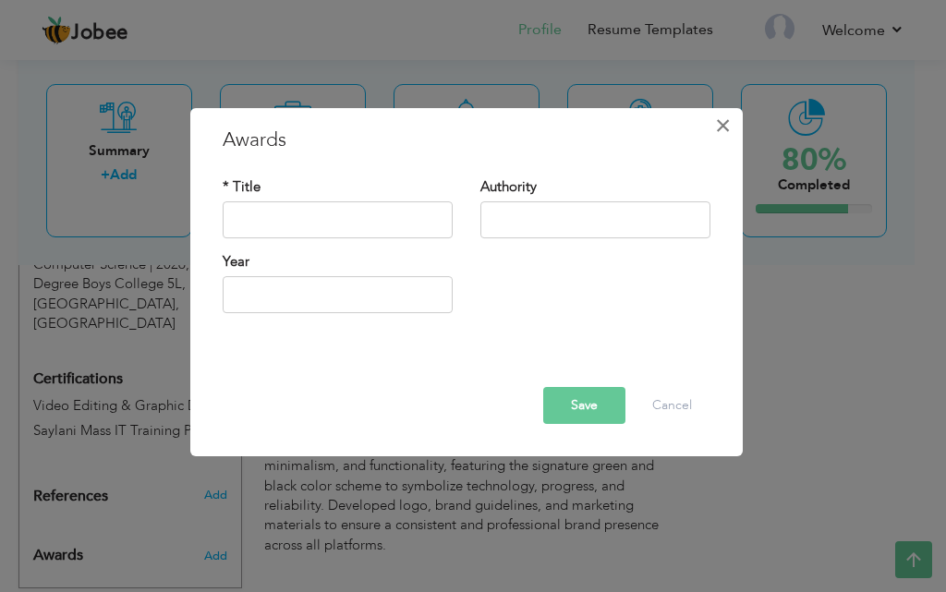
click at [722, 124] on span "×" at bounding box center [723, 125] width 16 height 33
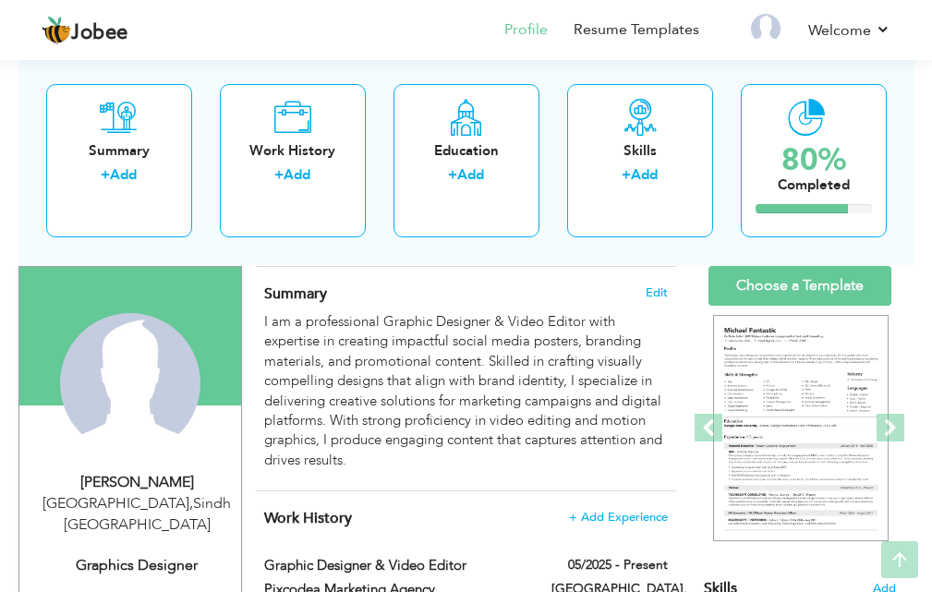
scroll to position [120, 0]
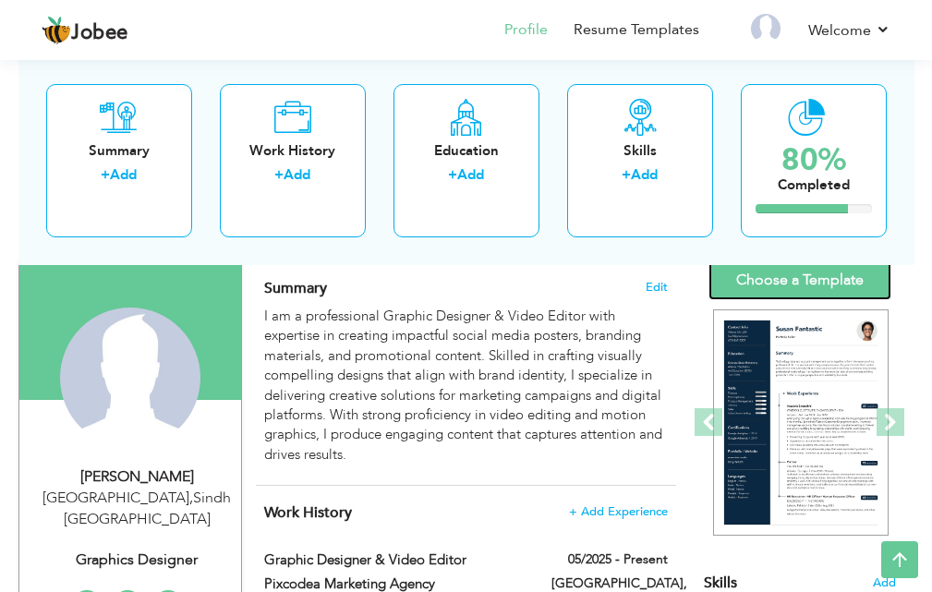
click at [793, 289] on link "Choose a Template" at bounding box center [799, 280] width 183 height 40
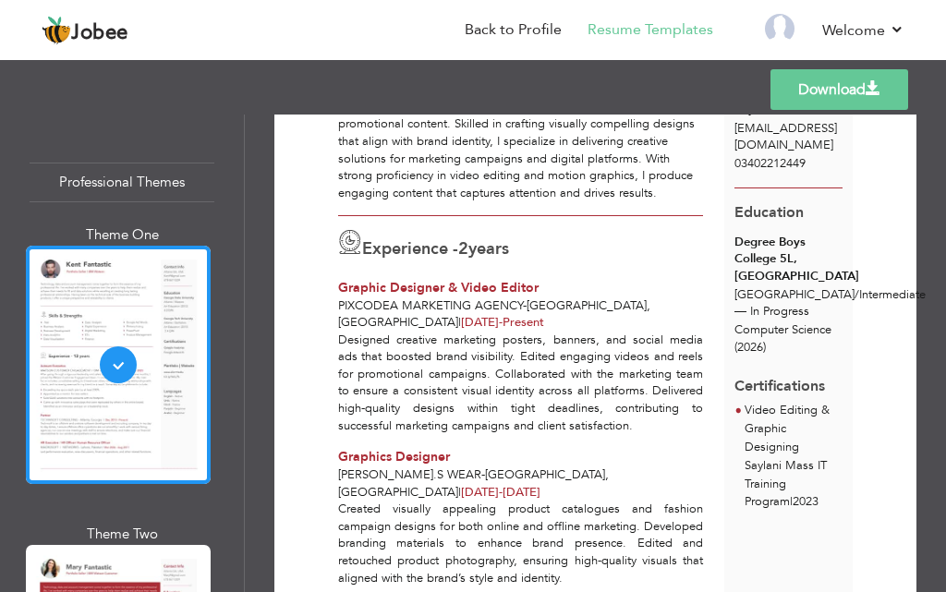
scroll to position [170, 0]
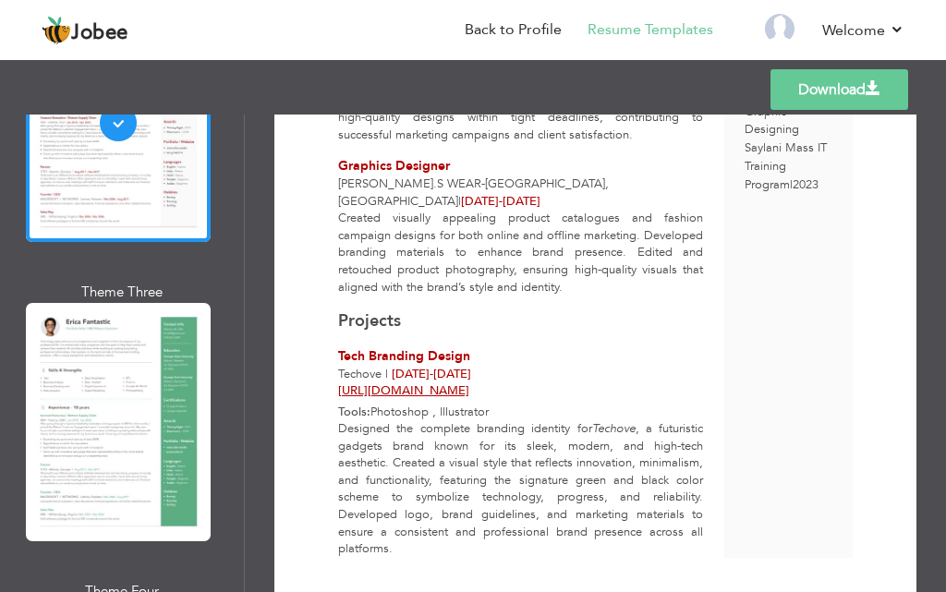
scroll to position [479, 0]
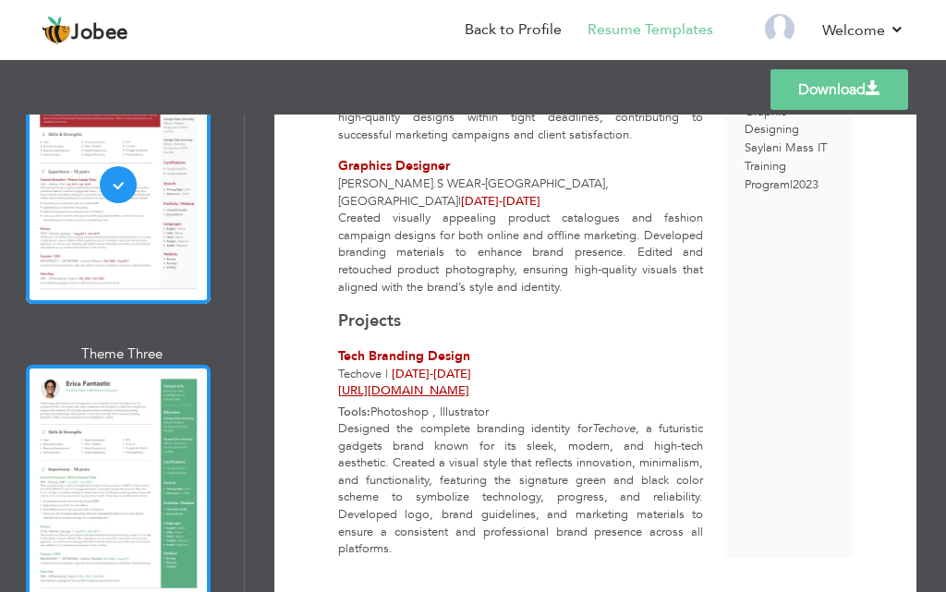
click at [113, 433] on div at bounding box center [118, 484] width 185 height 238
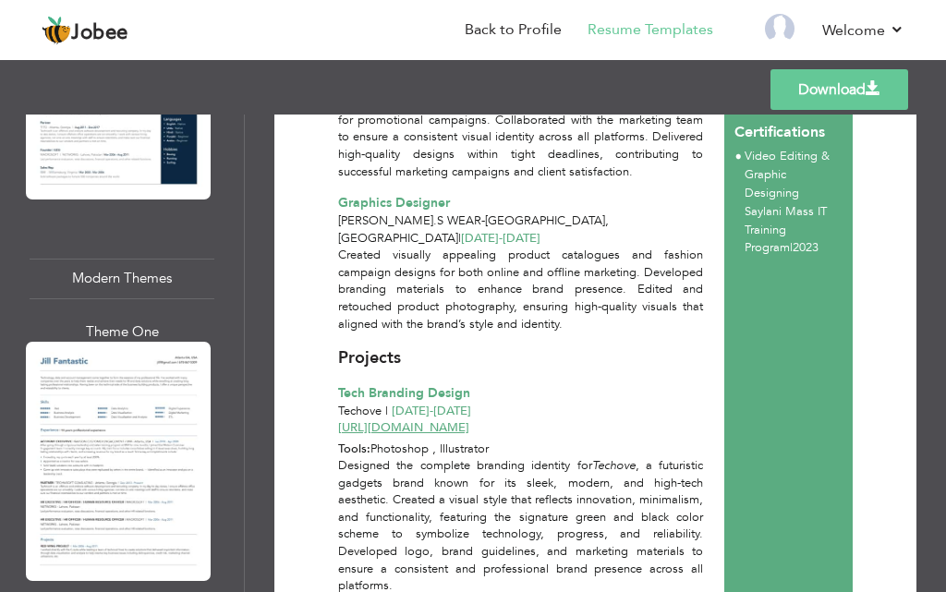
scroll to position [1796, 0]
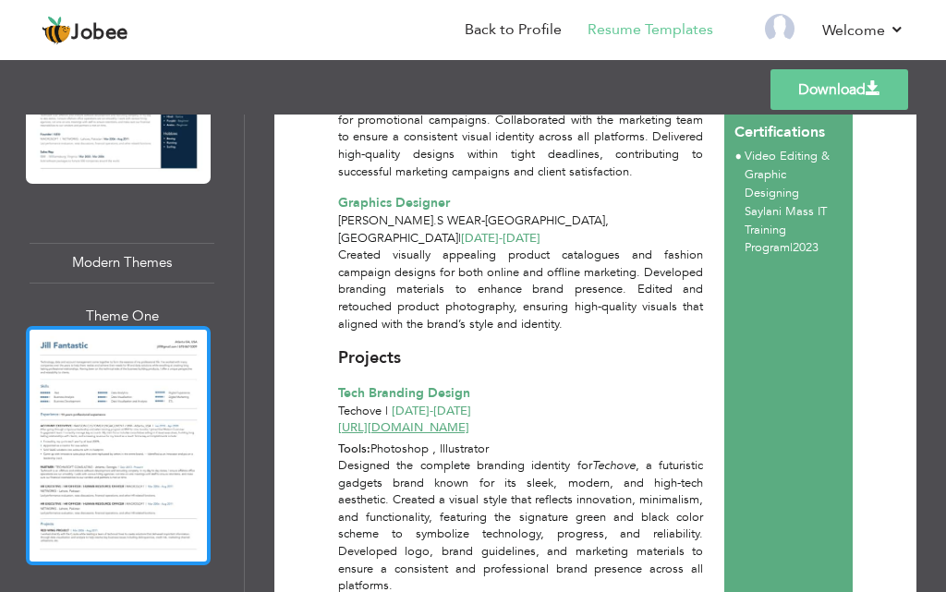
click at [135, 376] on div at bounding box center [118, 445] width 185 height 238
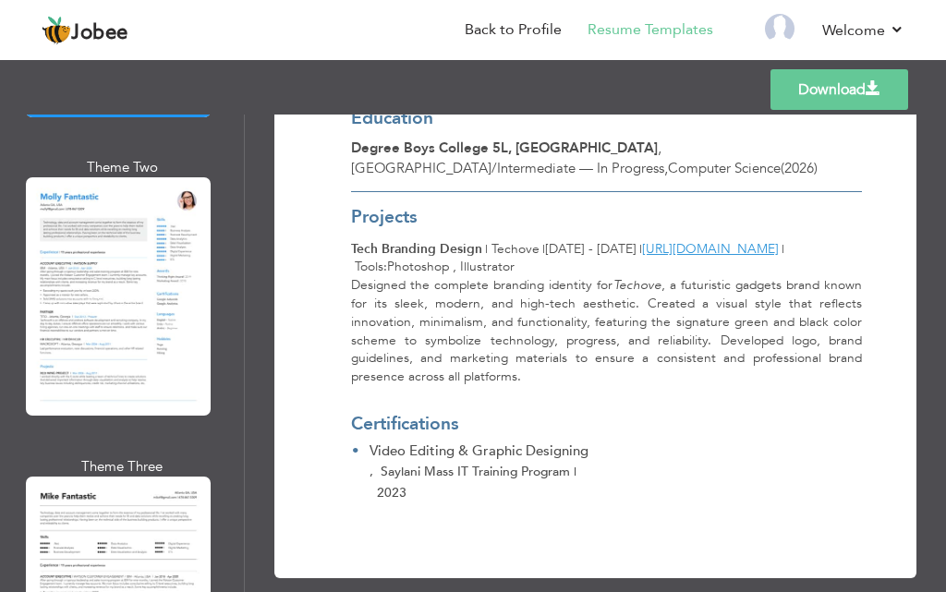
scroll to position [2275, 0]
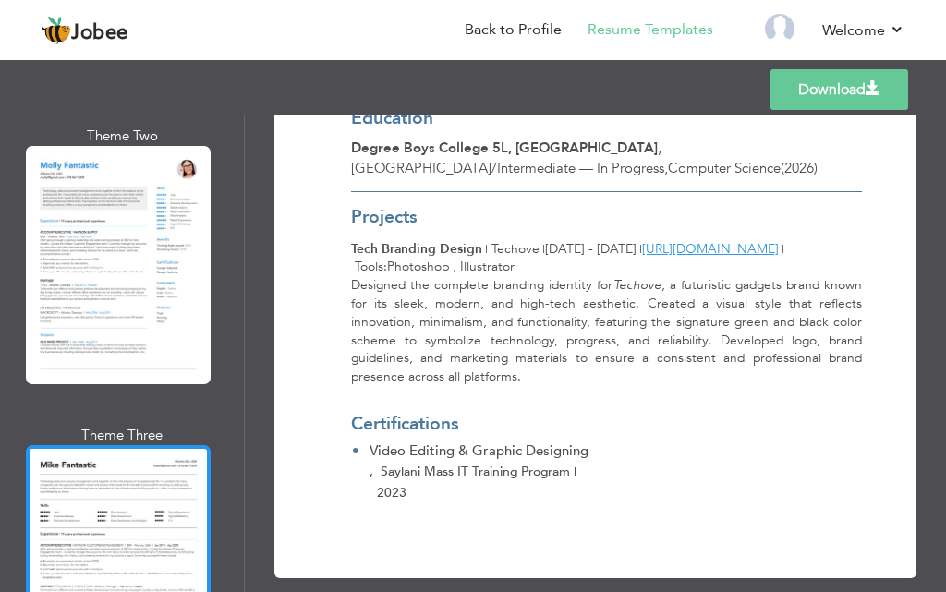
click at [150, 469] on div at bounding box center [118, 564] width 185 height 238
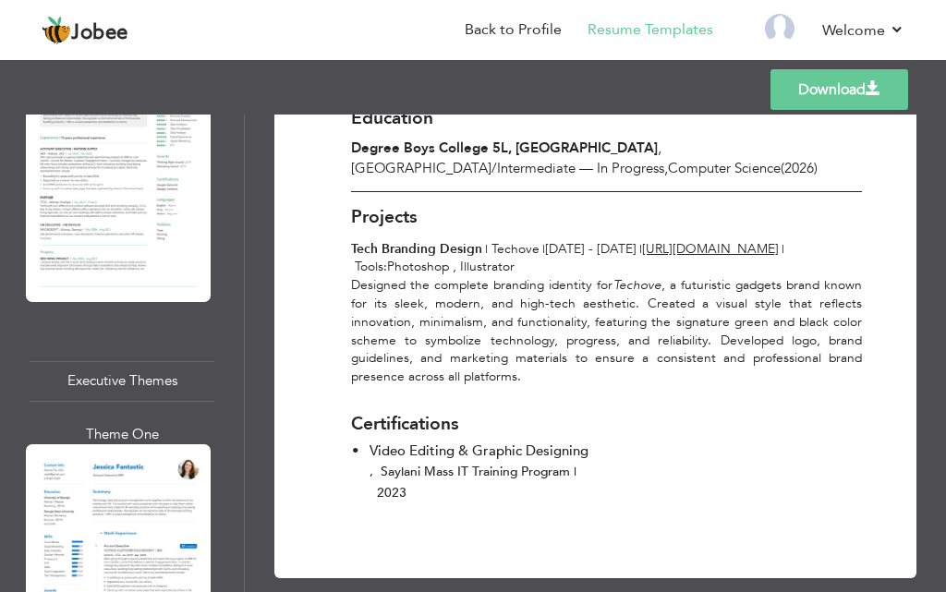
scroll to position [2646, 0]
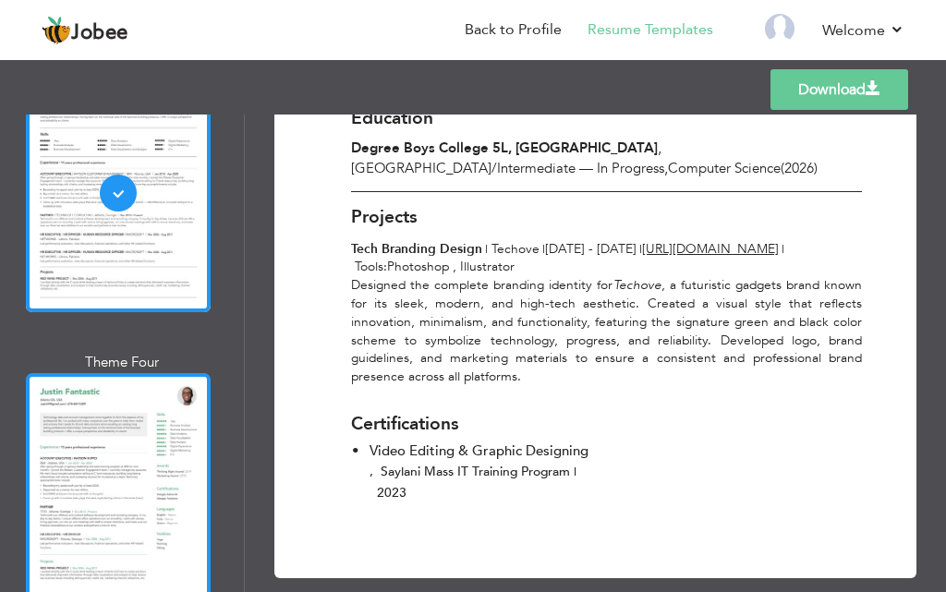
click at [146, 383] on div at bounding box center [118, 492] width 185 height 238
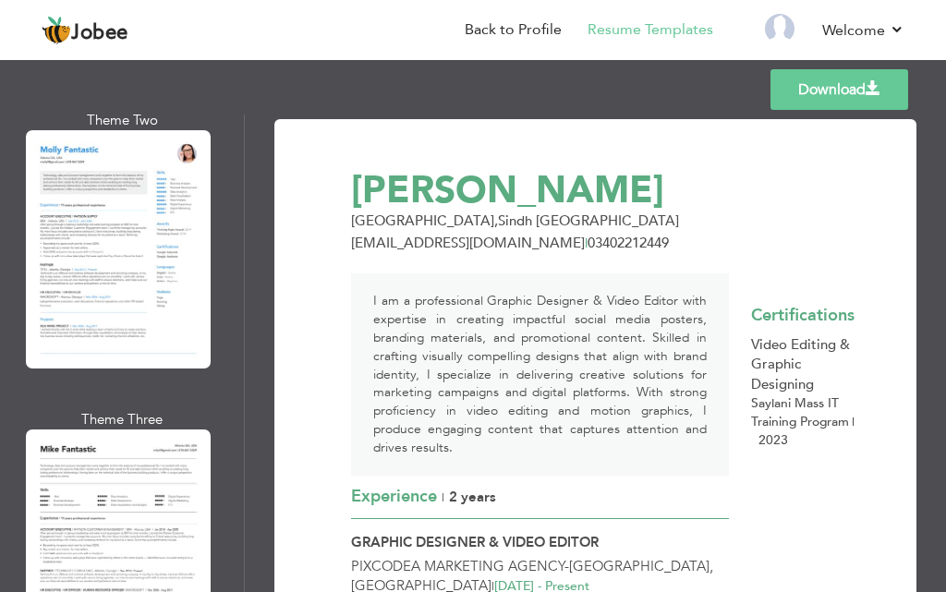
scroll to position [2352, 0]
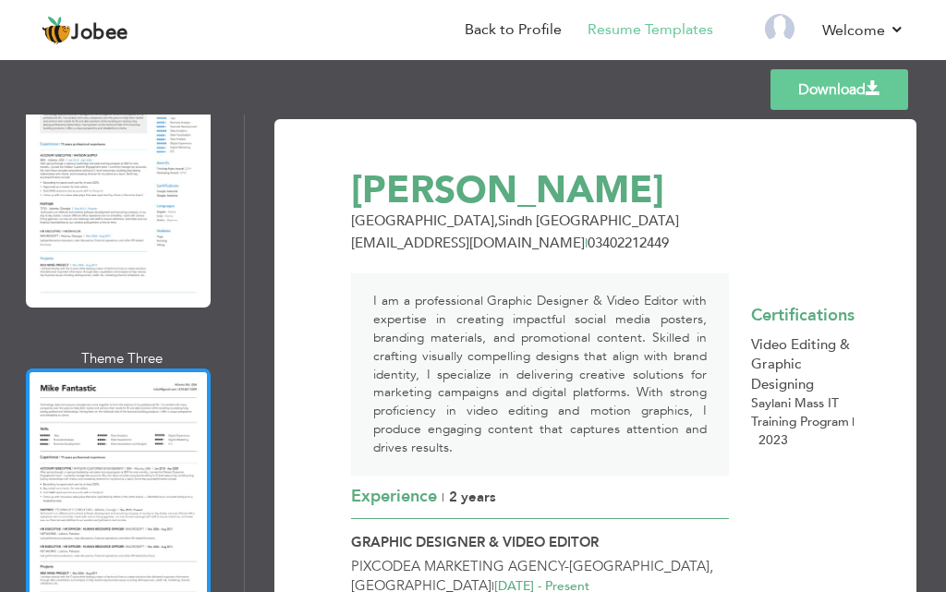
click at [134, 394] on div at bounding box center [118, 488] width 185 height 238
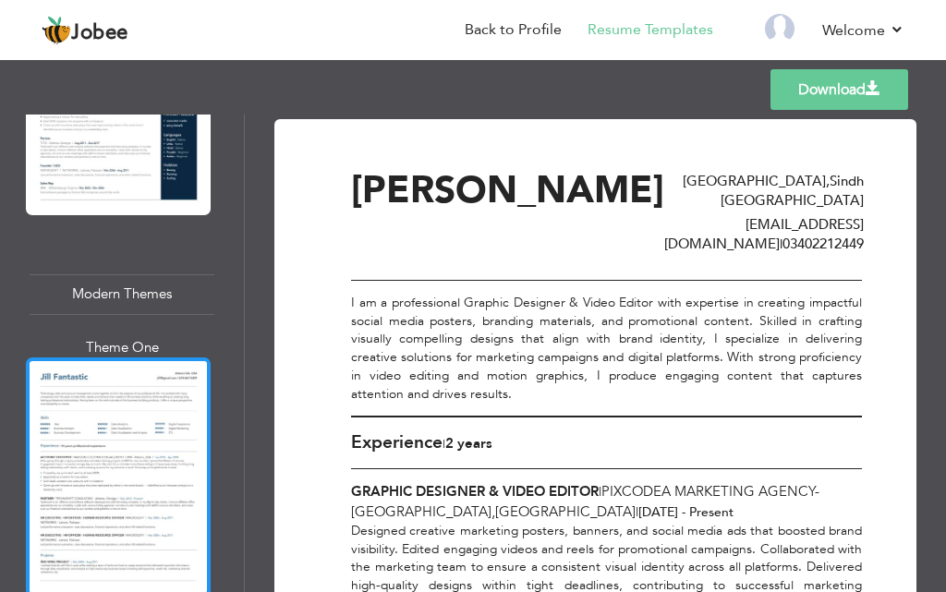
scroll to position [1780, 0]
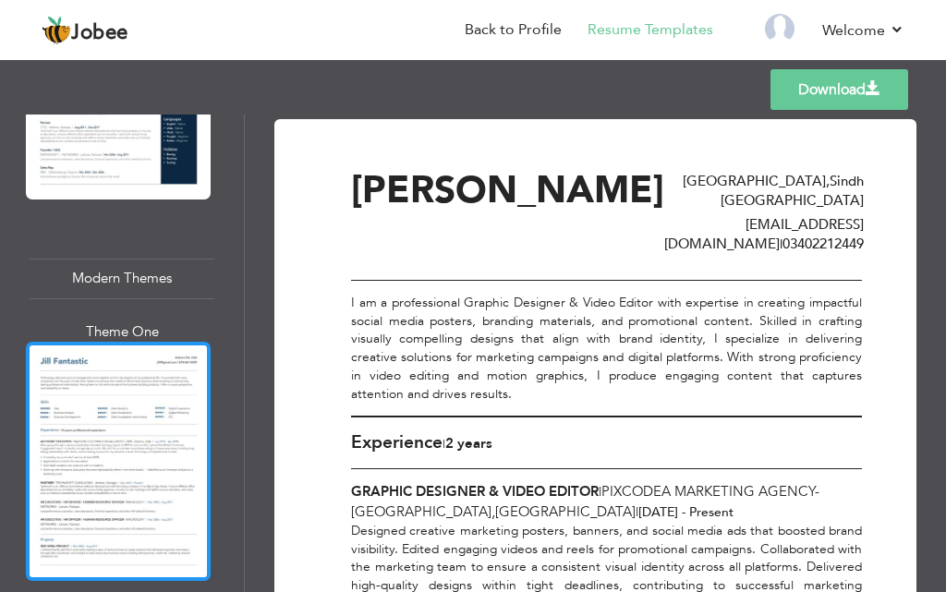
click at [99, 385] on div at bounding box center [118, 461] width 185 height 238
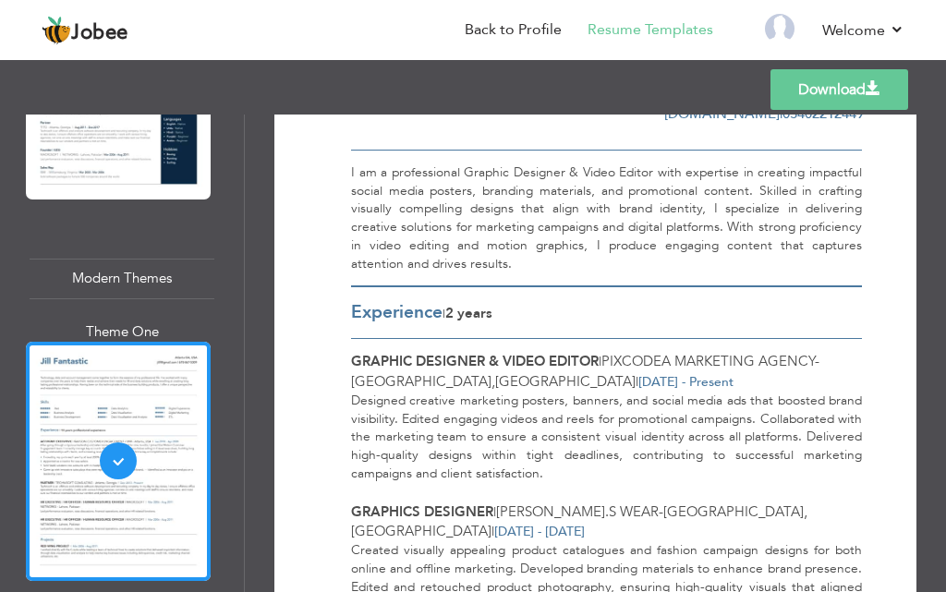
scroll to position [0, 0]
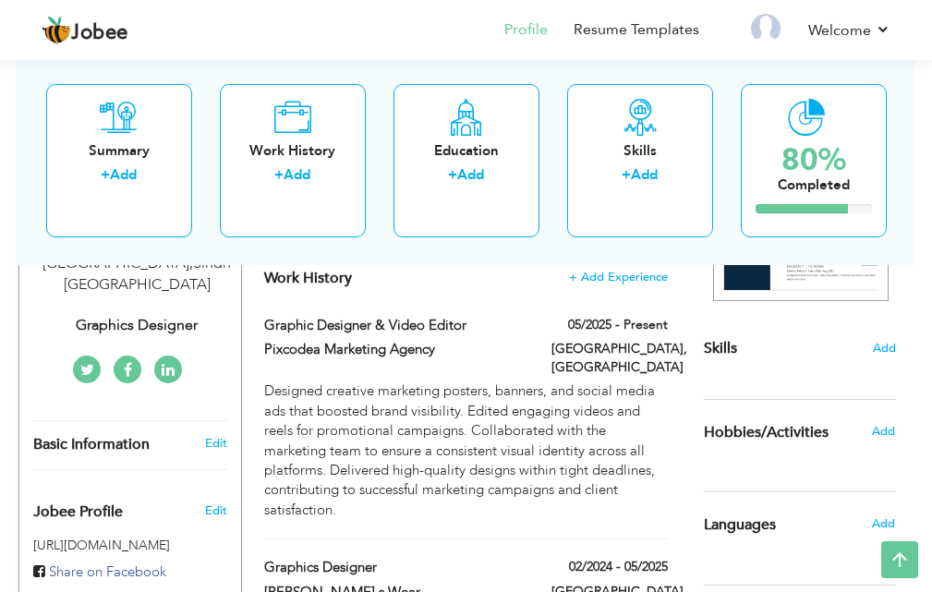
scroll to position [328, 0]
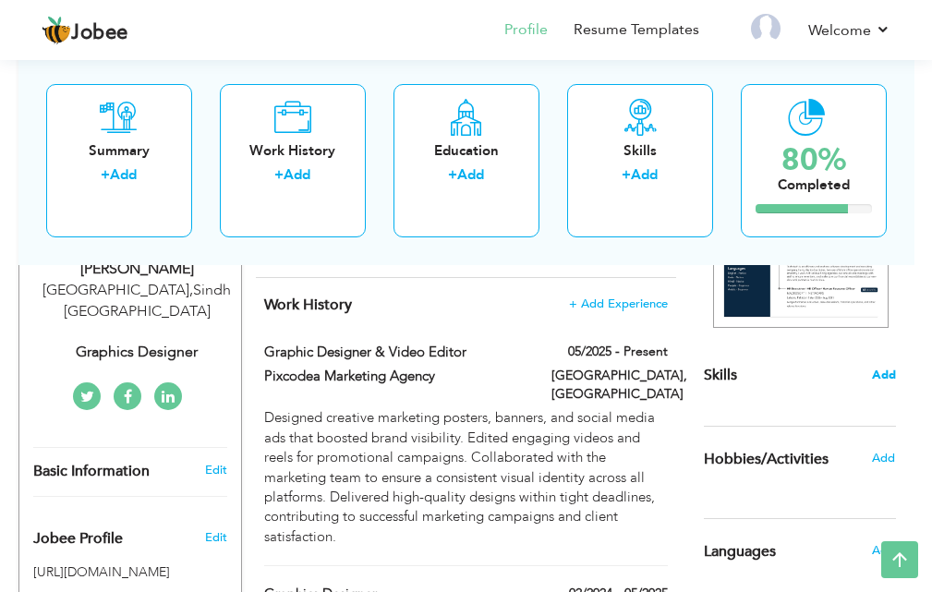
click at [885, 374] on span "Add" at bounding box center [884, 376] width 24 height 18
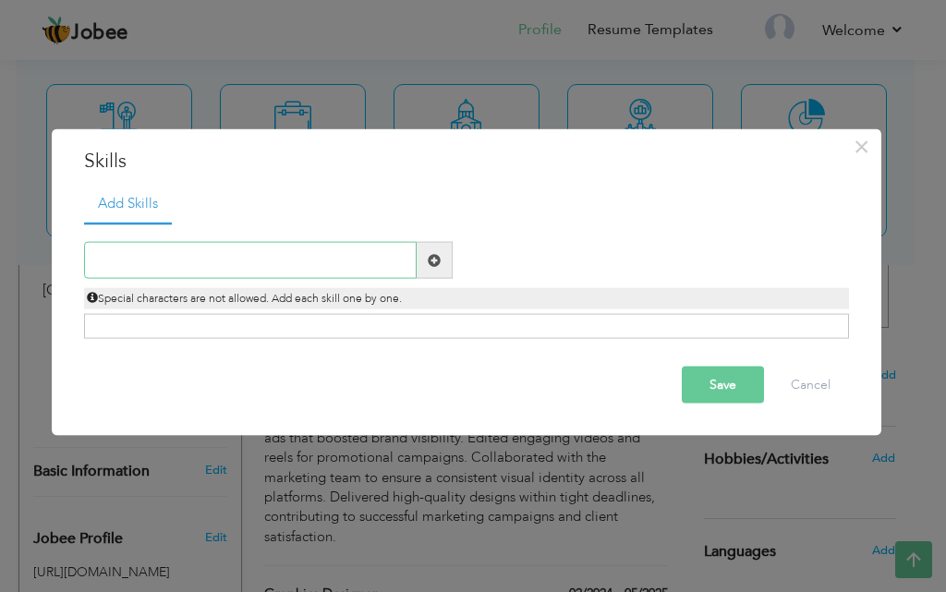
click at [169, 261] on input "text" at bounding box center [250, 260] width 333 height 37
paste input "Graphic Designing"
type input "Graphic Designing"
click at [432, 256] on span at bounding box center [434, 259] width 13 height 13
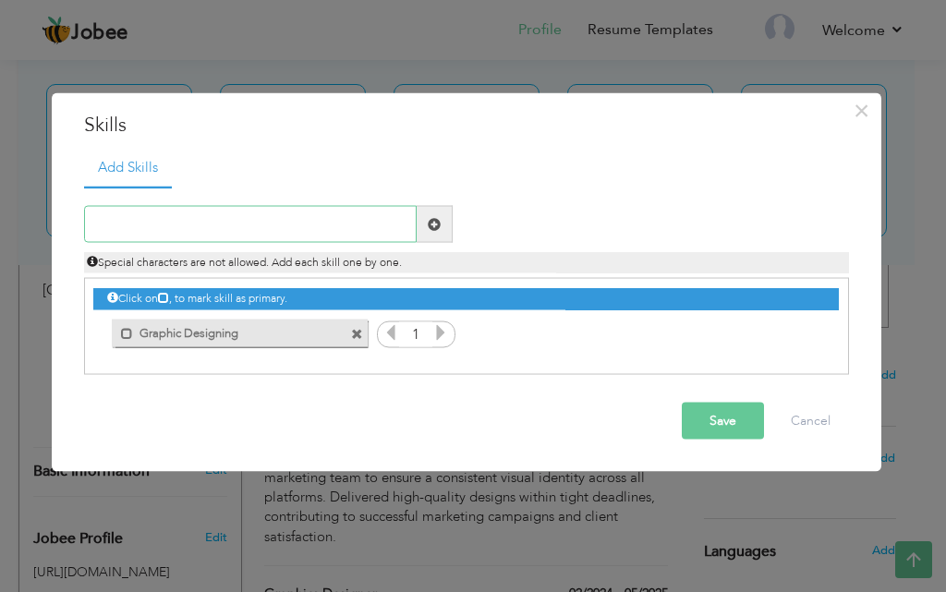
click at [178, 227] on input "text" at bounding box center [250, 224] width 333 height 37
paste input "Video Editing"
type input "Video Editing"
click at [425, 230] on span at bounding box center [435, 224] width 36 height 37
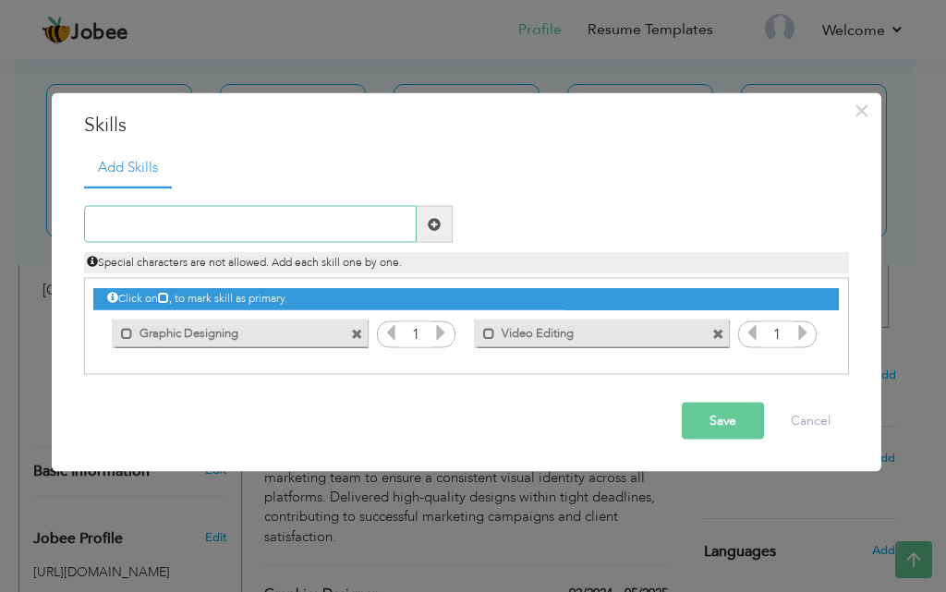
paste input "Motion Graphics"
type input "Motion Graphics"
click at [430, 230] on span at bounding box center [434, 223] width 13 height 13
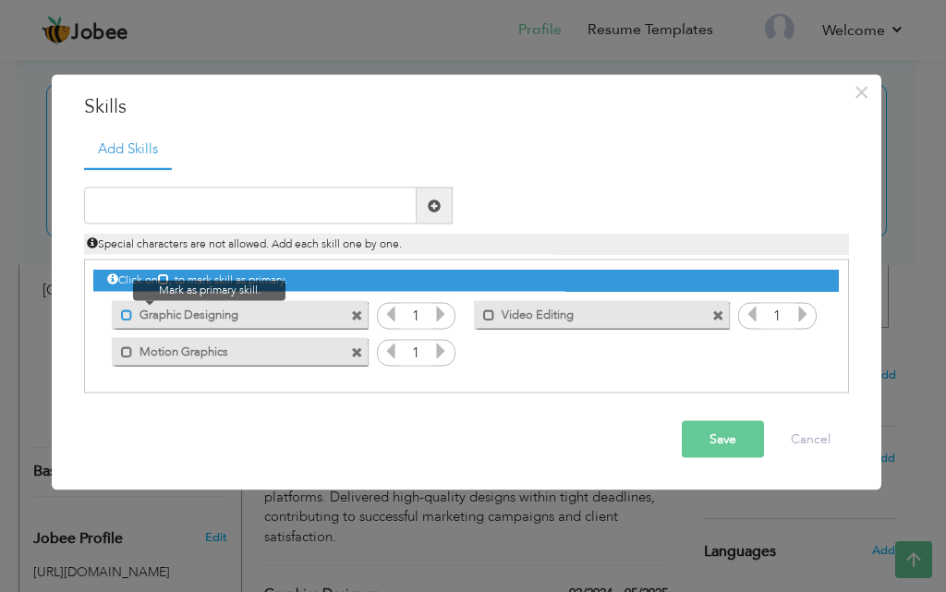
click at [125, 312] on span at bounding box center [127, 315] width 12 height 12
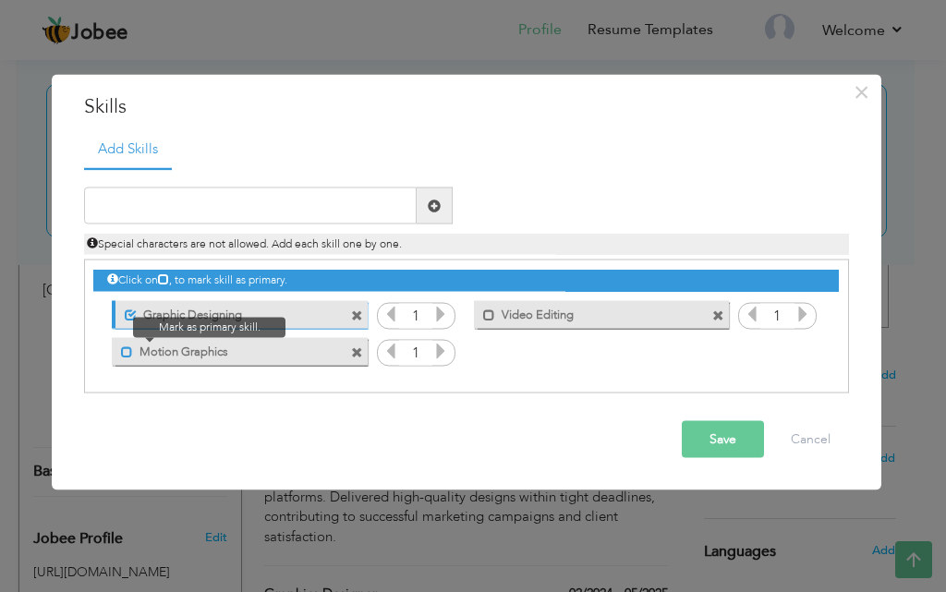
click at [125, 355] on span at bounding box center [127, 351] width 12 height 12
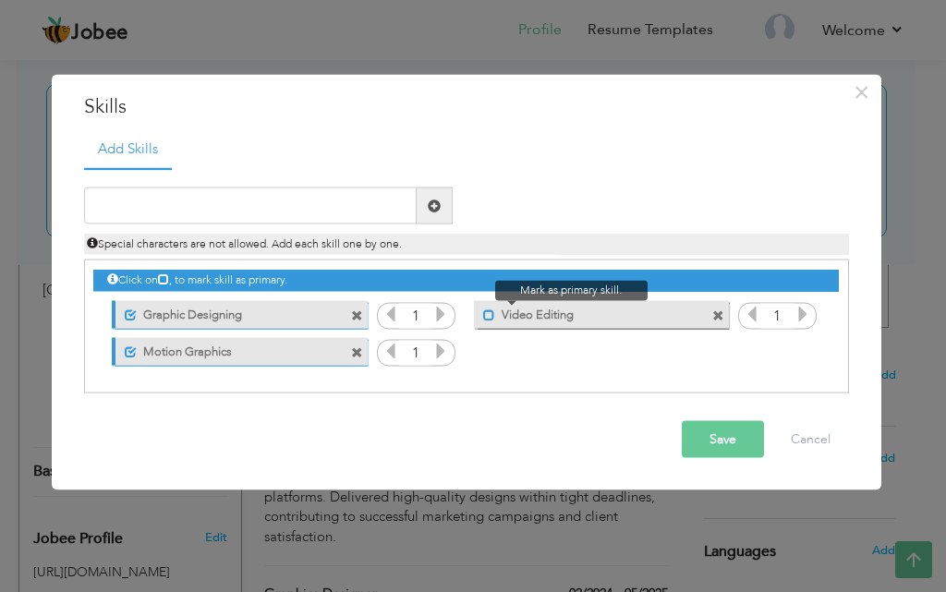
click at [490, 317] on span at bounding box center [489, 315] width 12 height 12
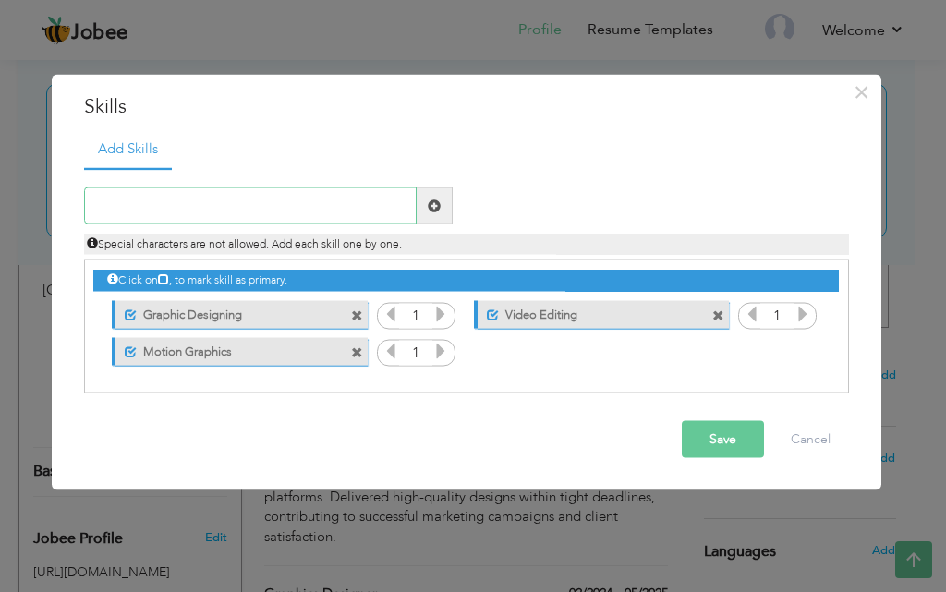
paste input "Branding & Logo Design"
type input "Branding & Logo Design"
click at [441, 204] on span at bounding box center [435, 206] width 36 height 37
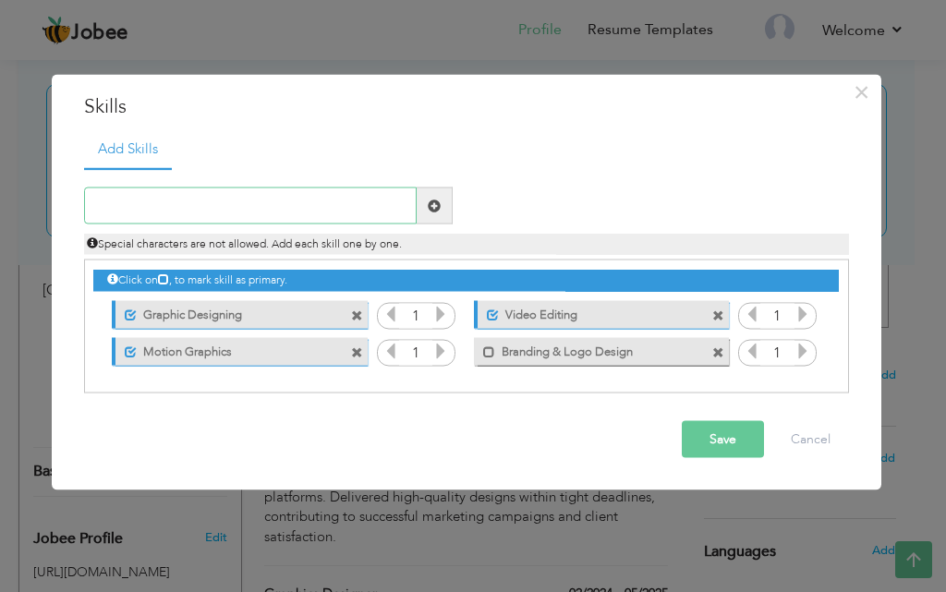
paste input "Social Media Poster Design"
type input "Social Media Poster Design"
click at [430, 214] on span at bounding box center [435, 206] width 36 height 37
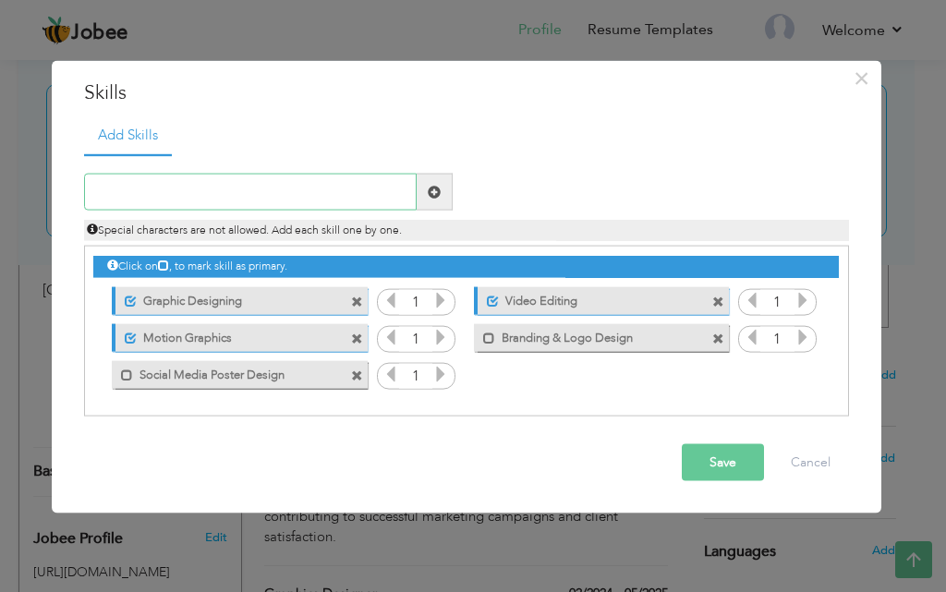
paste input "Marketing Campaign Design"
type input "Marketing Campaign Design"
click at [430, 197] on span at bounding box center [434, 191] width 13 height 13
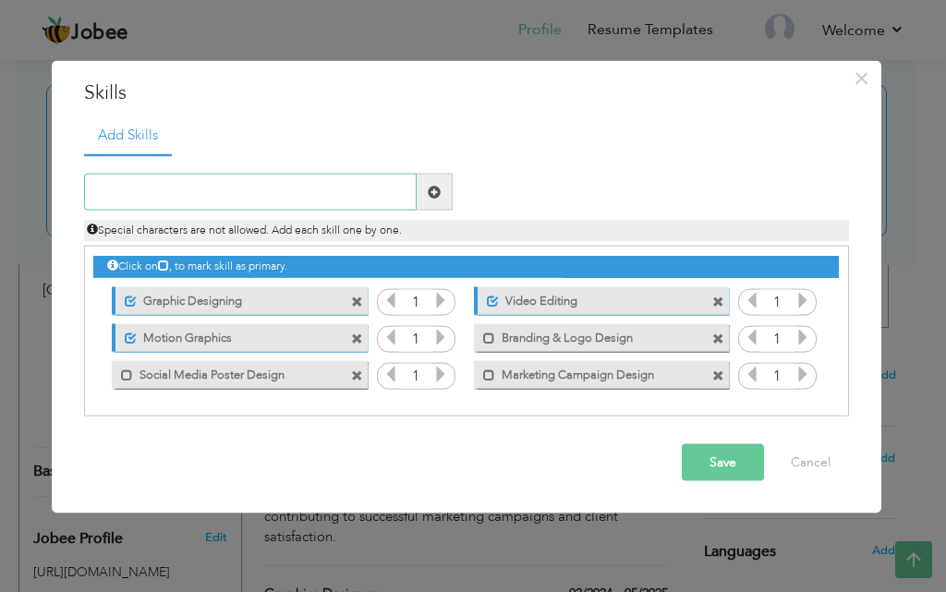
paste input "Photo Editing & Retouching"
type input "Photo Editing & Retouching"
click at [434, 193] on span at bounding box center [434, 191] width 13 height 13
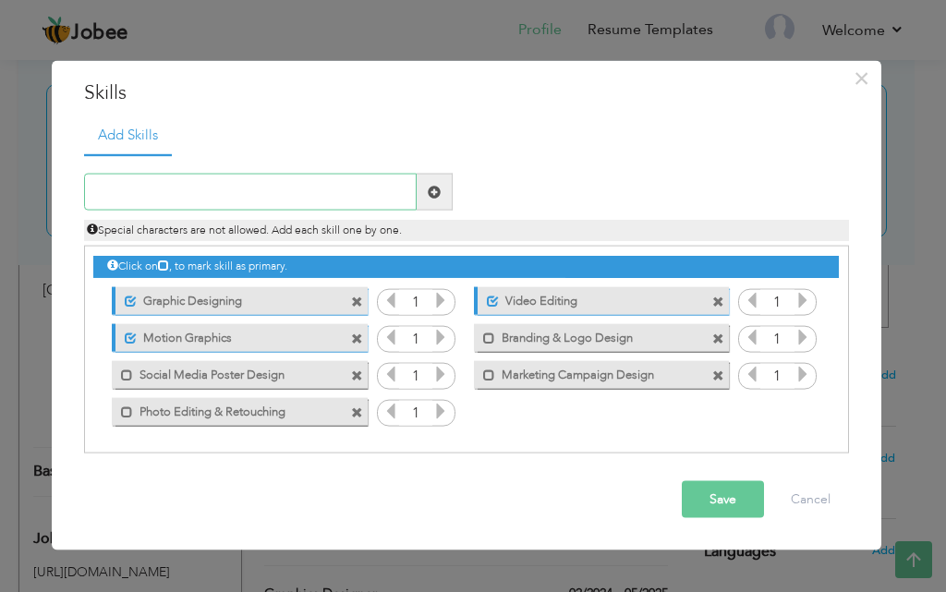
paste input "Promotional Banner Design"
type input "Promotional Banner Design"
click at [439, 182] on span at bounding box center [435, 192] width 36 height 37
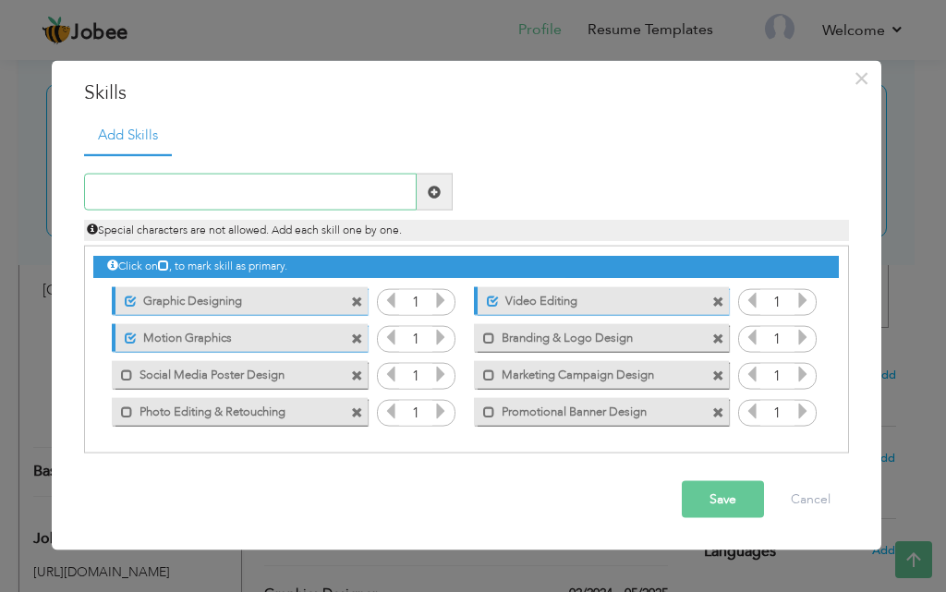
paste input "Creative Visual Storytelling"
type input "Creative Visual Storytelling"
click at [434, 192] on span at bounding box center [434, 191] width 13 height 13
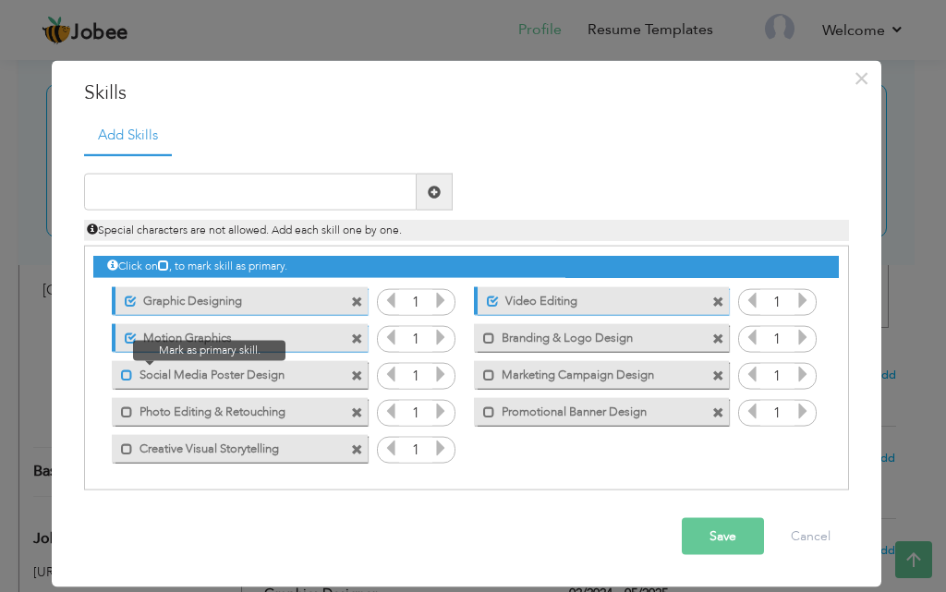
click at [127, 378] on span at bounding box center [127, 375] width 12 height 12
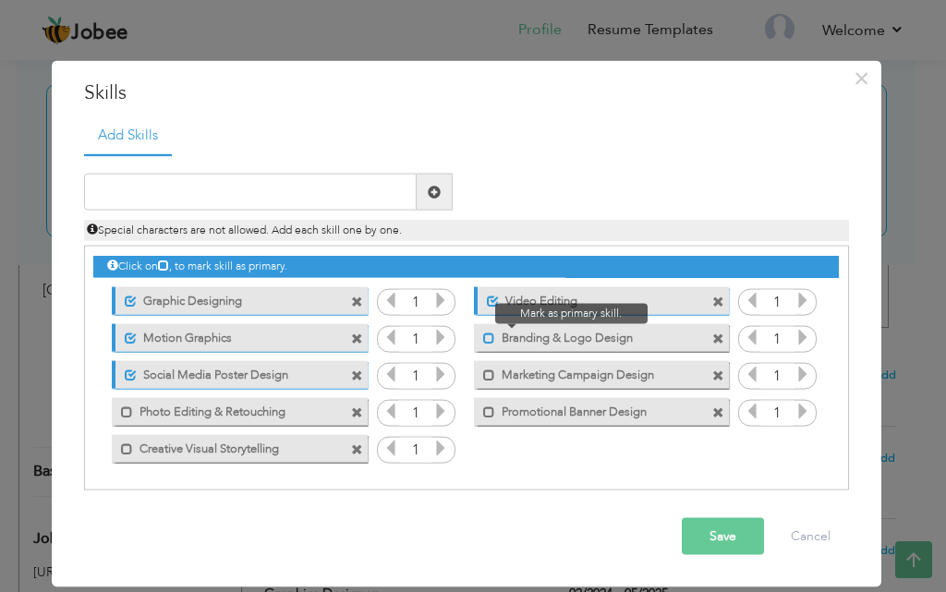
click at [486, 337] on span at bounding box center [489, 338] width 12 height 12
click at [722, 539] on button "Save" at bounding box center [723, 536] width 82 height 37
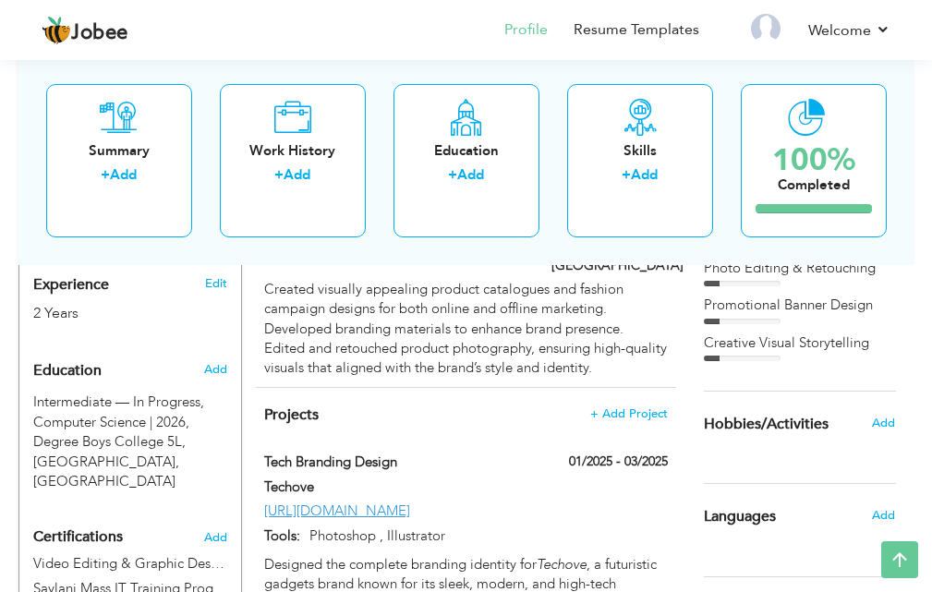
scroll to position [714, 0]
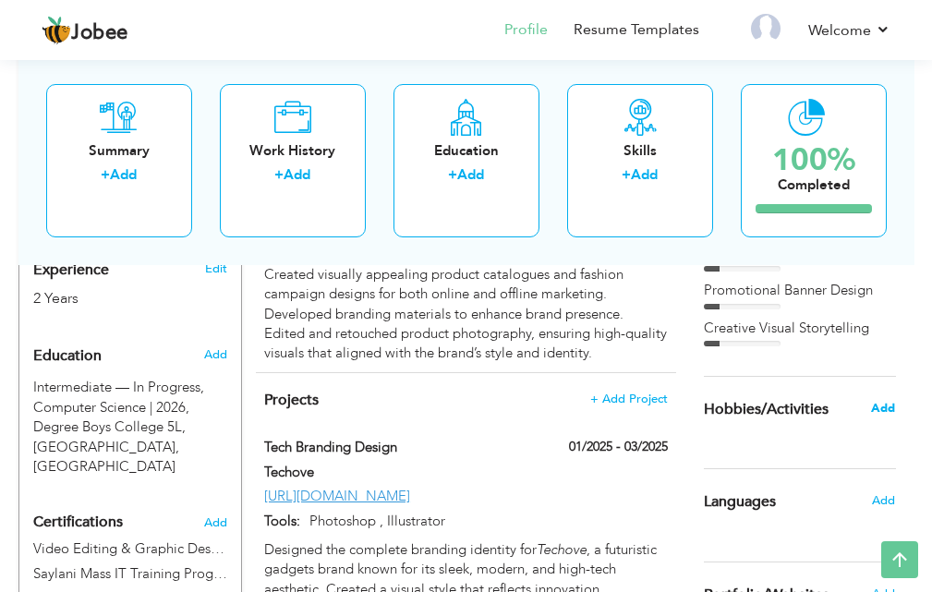
click at [887, 401] on span "Add" at bounding box center [883, 408] width 24 height 17
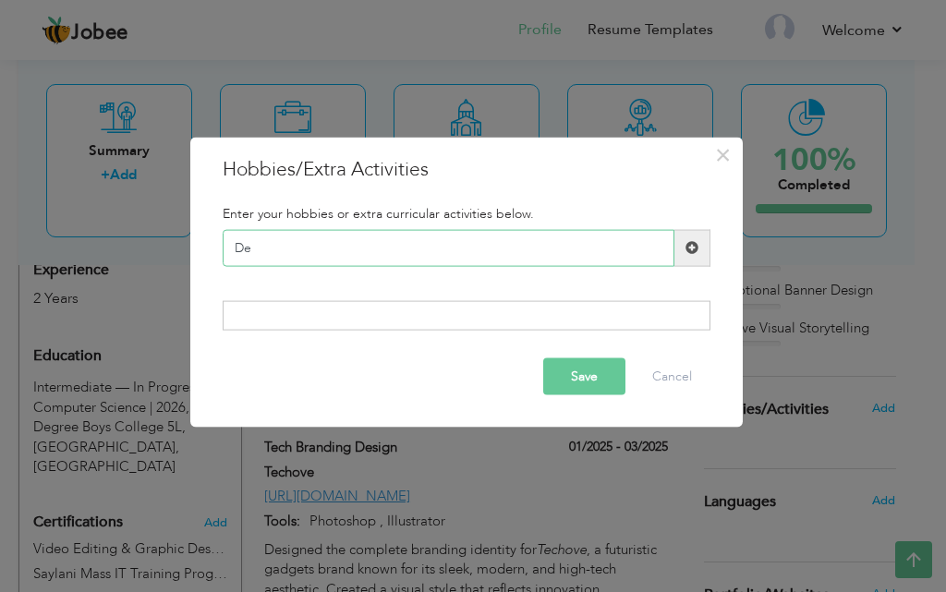
type input "D"
type input "Designing"
click at [685, 261] on span at bounding box center [692, 247] width 36 height 37
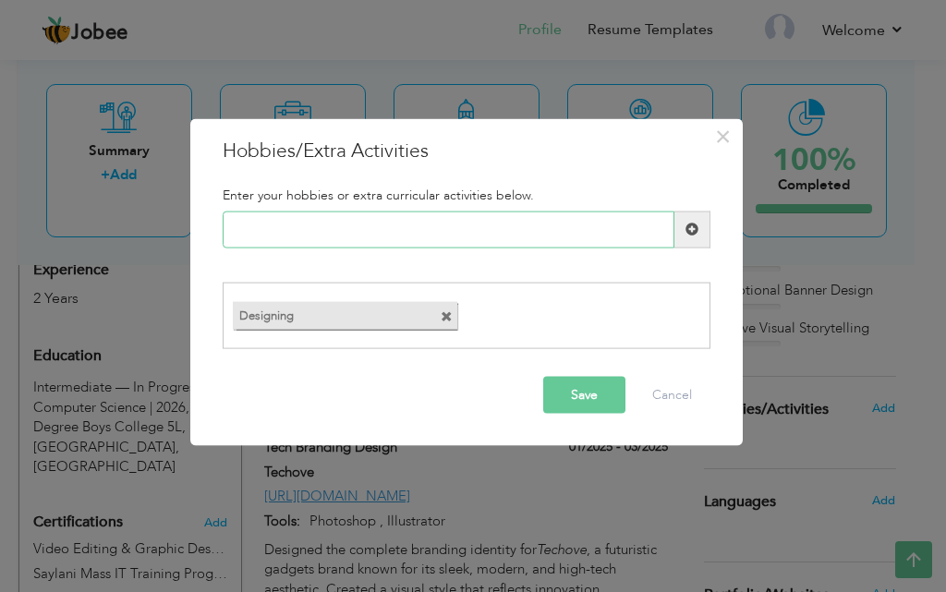
click at [325, 224] on input "text" at bounding box center [449, 229] width 452 height 37
click at [239, 230] on input "ullustration" at bounding box center [449, 229] width 452 height 37
click at [328, 226] on input "illustration" at bounding box center [449, 229] width 452 height 37
type input "illustrations"
click at [696, 225] on span at bounding box center [691, 229] width 13 height 13
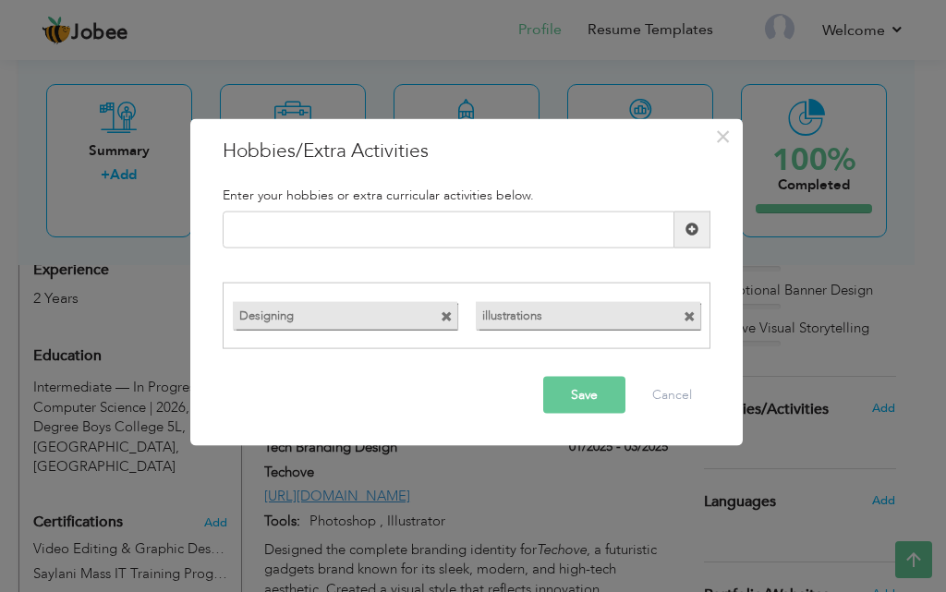
click at [591, 398] on button "Save" at bounding box center [584, 395] width 82 height 37
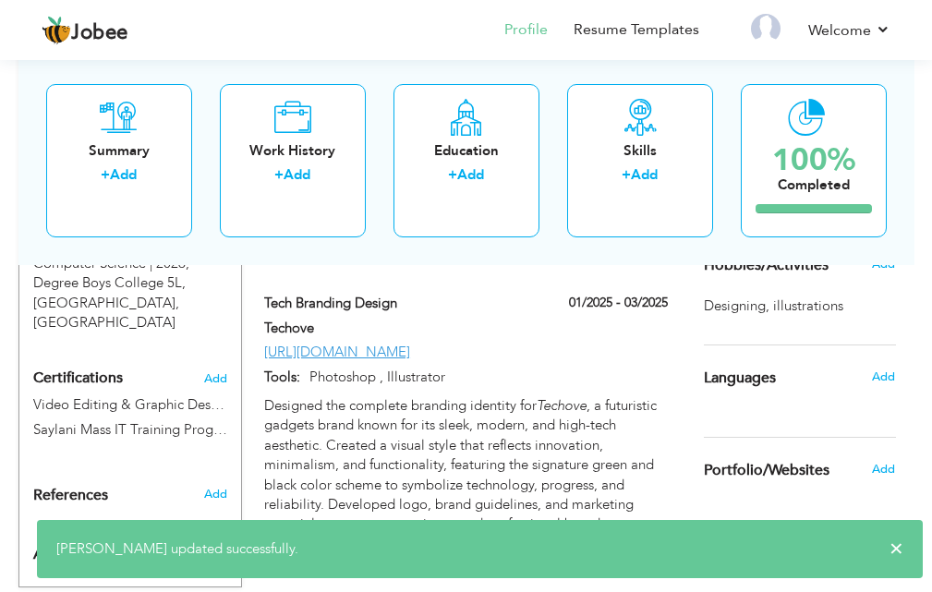
scroll to position [885, 0]
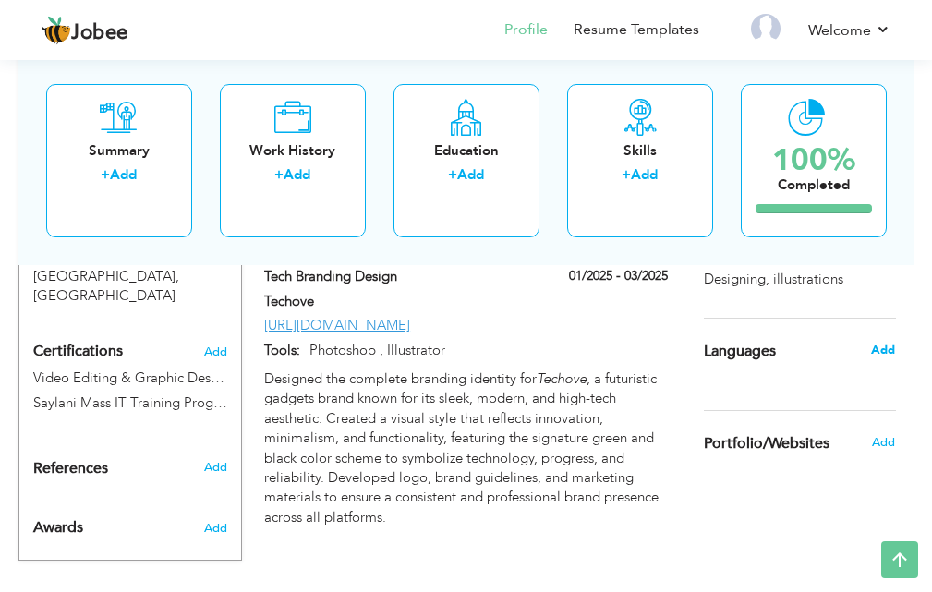
click at [877, 353] on span "Add" at bounding box center [883, 350] width 24 height 17
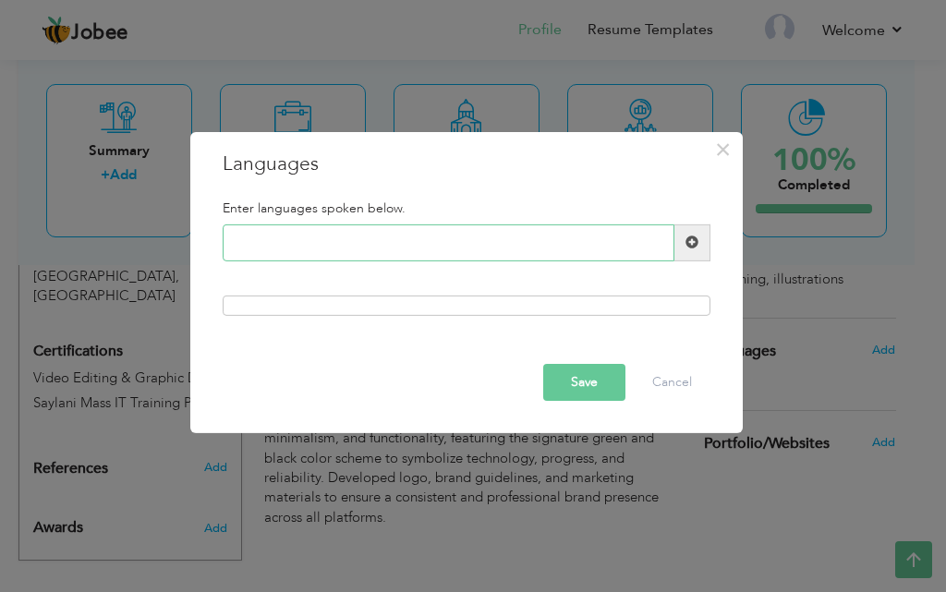
paste input "English — Fluent"
type input "English — Fluent"
click at [695, 248] on span at bounding box center [691, 242] width 13 height 13
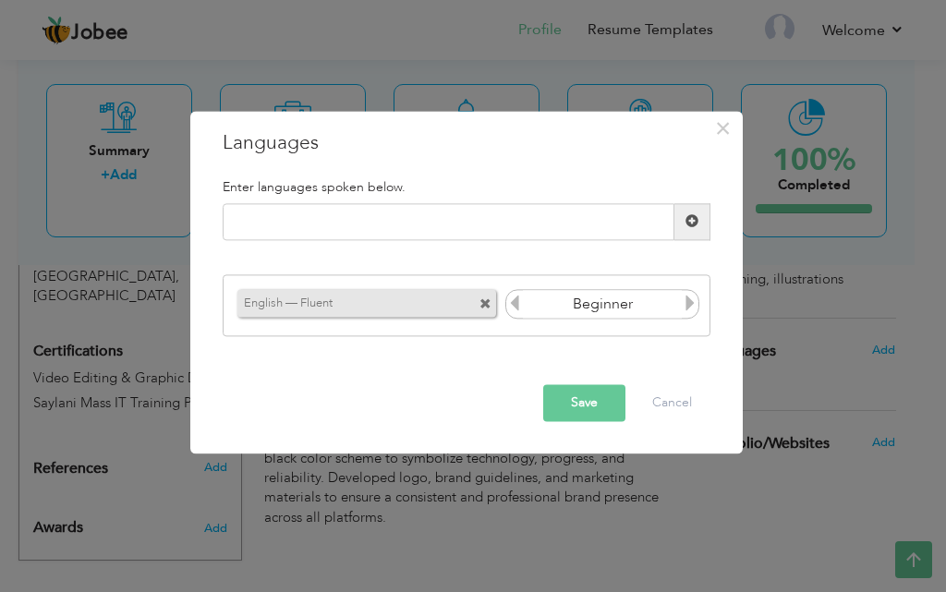
click at [691, 308] on icon at bounding box center [690, 304] width 17 height 17
click at [689, 305] on icon at bounding box center [690, 304] width 17 height 17
click at [520, 303] on icon at bounding box center [514, 304] width 17 height 17
paste input "Urdu — Native"
type input "Urdu — Native"
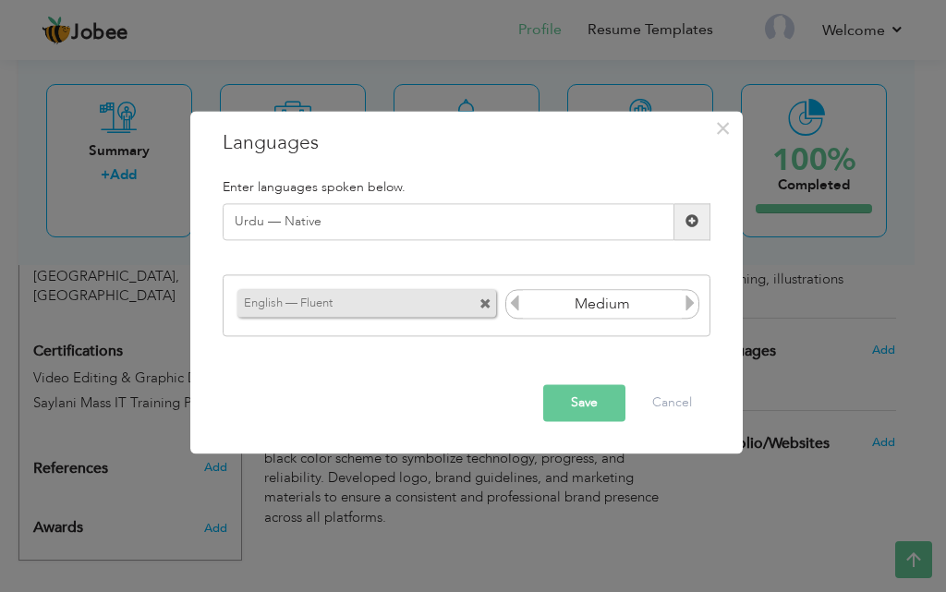
click at [690, 236] on span at bounding box center [692, 221] width 36 height 37
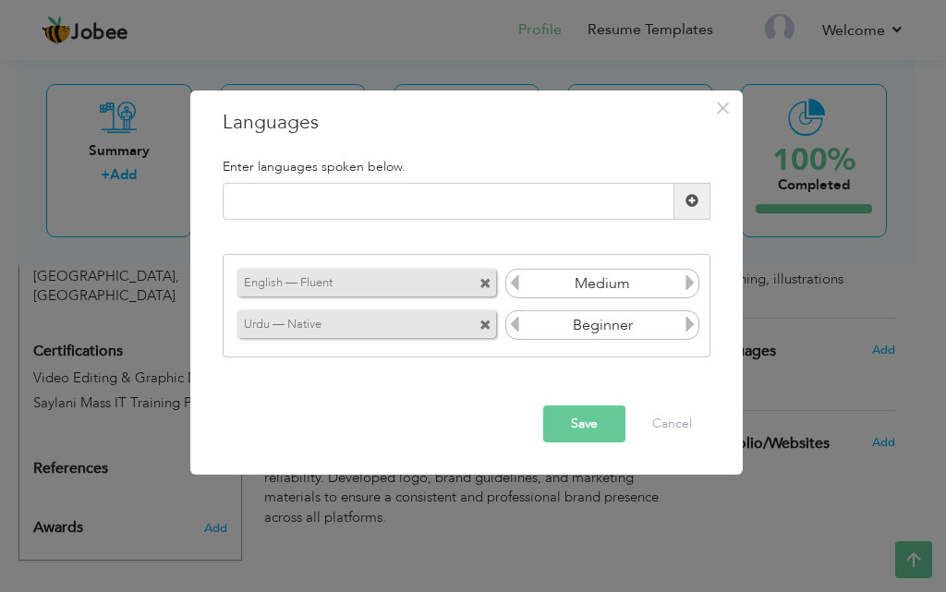
click at [689, 325] on icon at bounding box center [690, 324] width 17 height 17
click at [585, 426] on button "Save" at bounding box center [584, 423] width 82 height 37
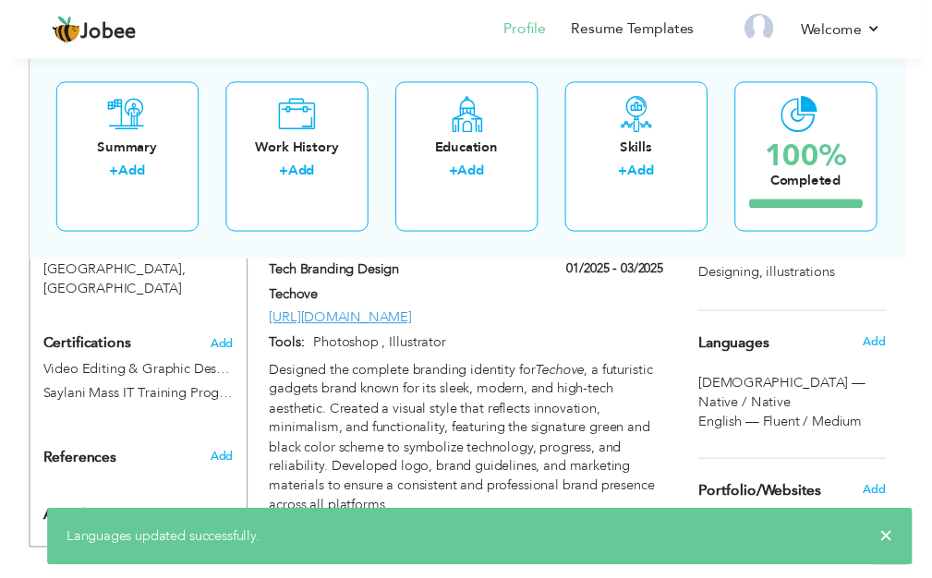
scroll to position [887, 0]
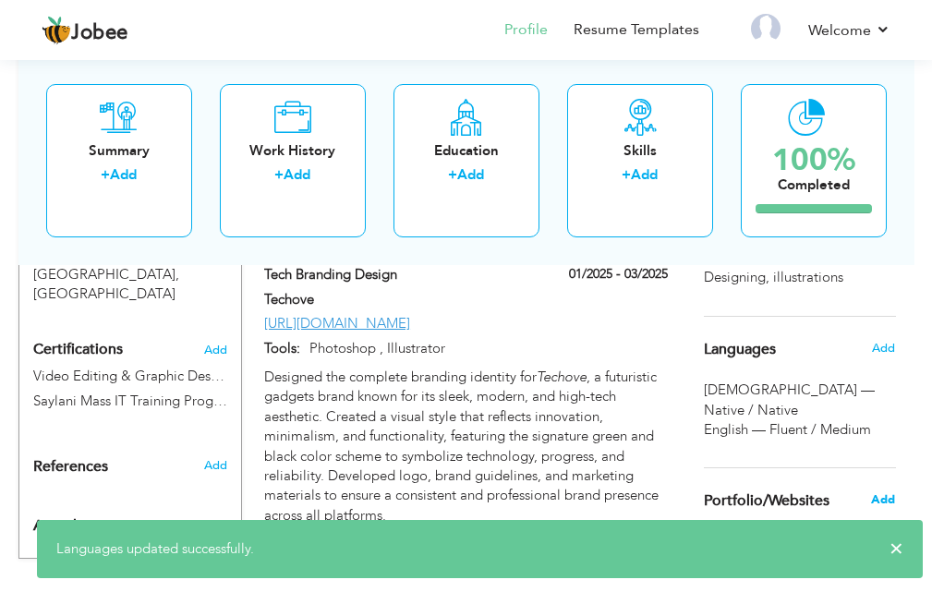
click at [874, 491] on span "Add" at bounding box center [883, 499] width 24 height 17
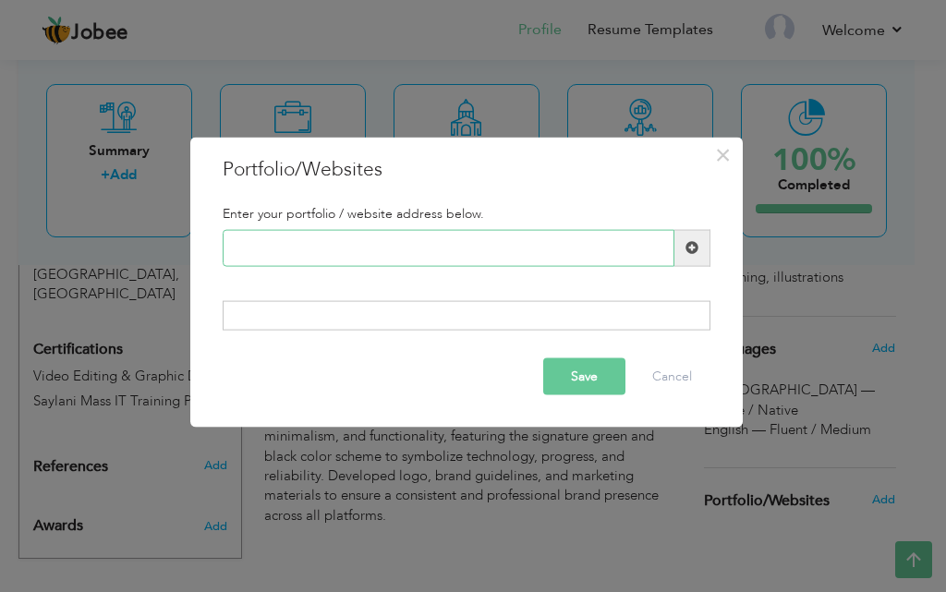
paste input "[URL][DOMAIN_NAME]"
type input "[URL][DOMAIN_NAME]"
click at [693, 243] on span at bounding box center [691, 247] width 13 height 13
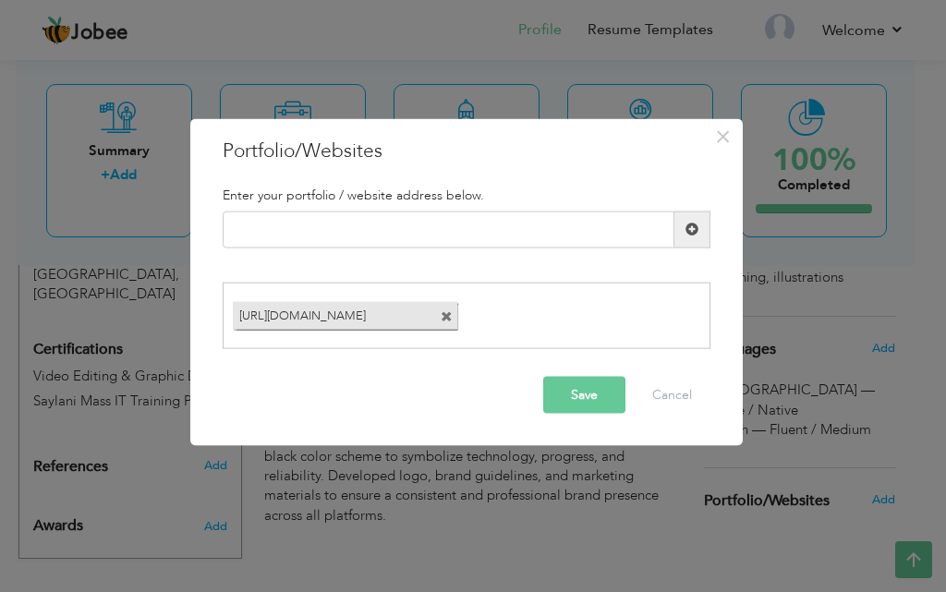
click at [586, 398] on button "Save" at bounding box center [584, 395] width 82 height 37
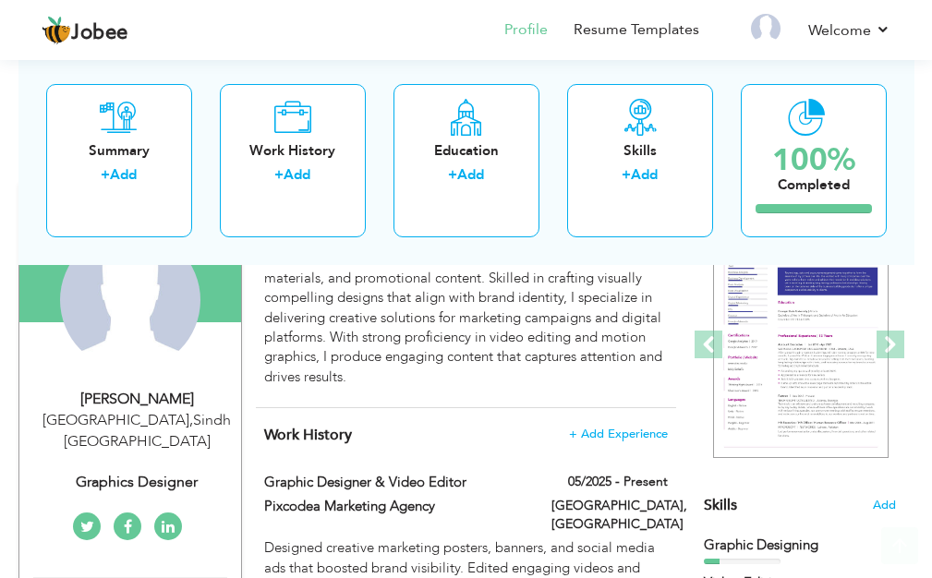
scroll to position [228, 0]
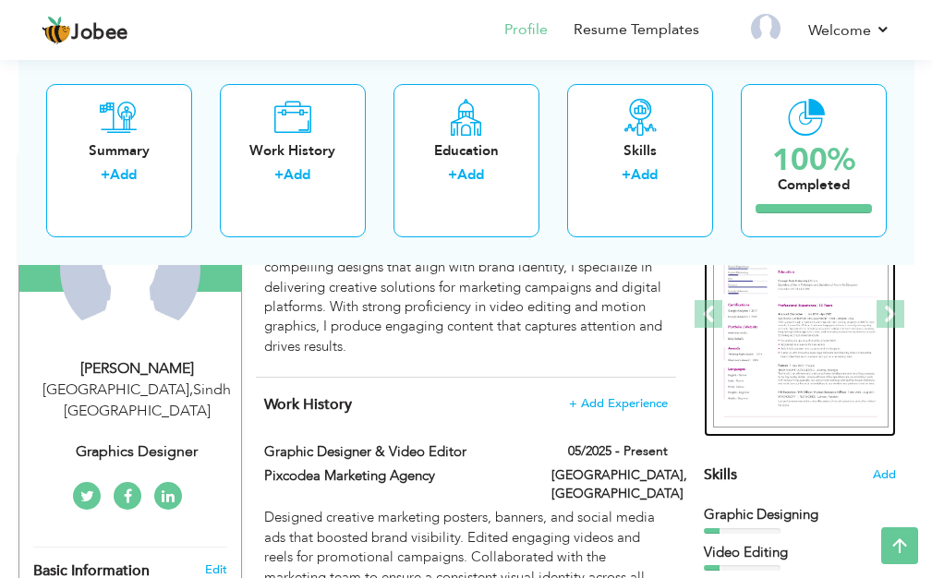
click at [807, 352] on img at bounding box center [800, 314] width 175 height 226
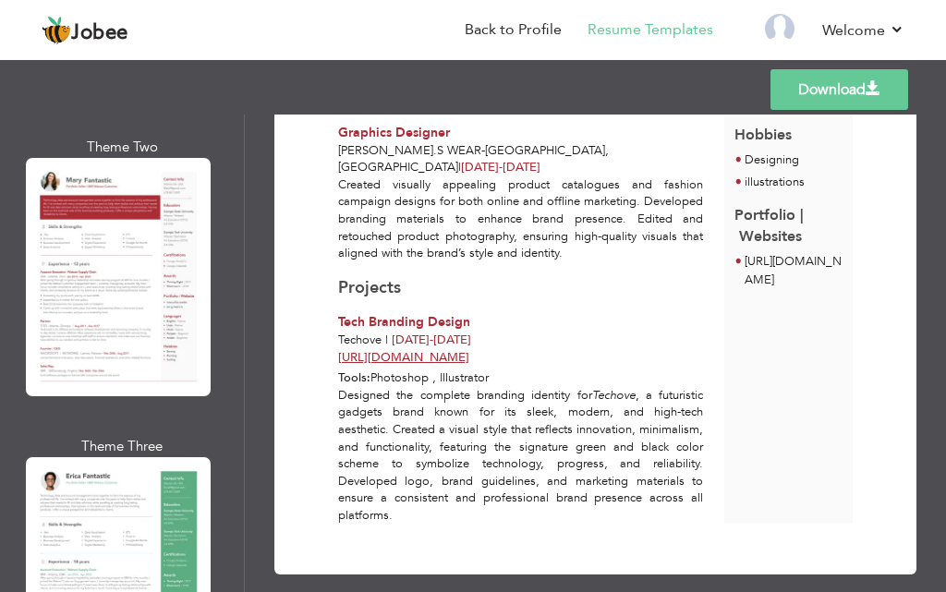
scroll to position [712, 0]
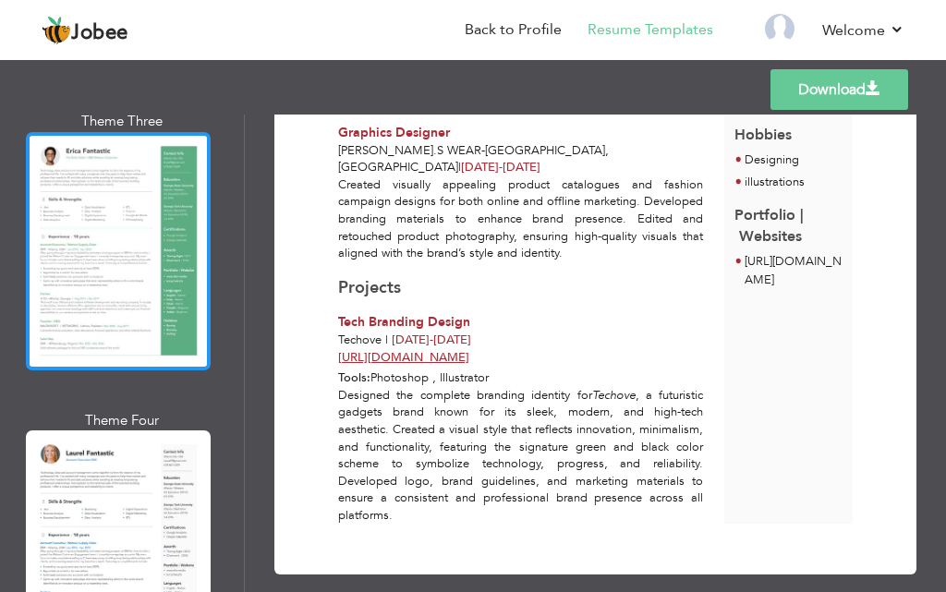
click at [104, 235] on div at bounding box center [118, 251] width 185 height 238
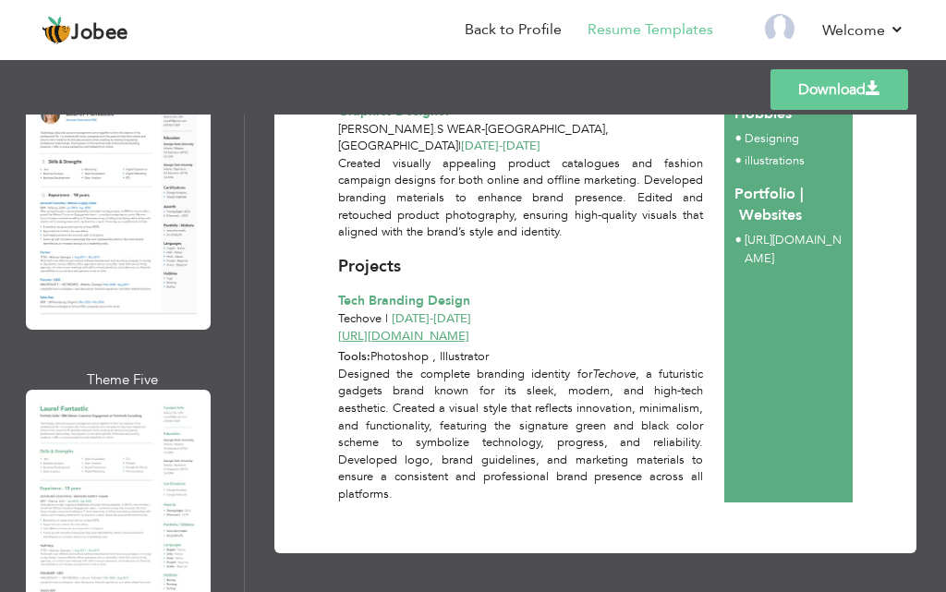
scroll to position [1192, 0]
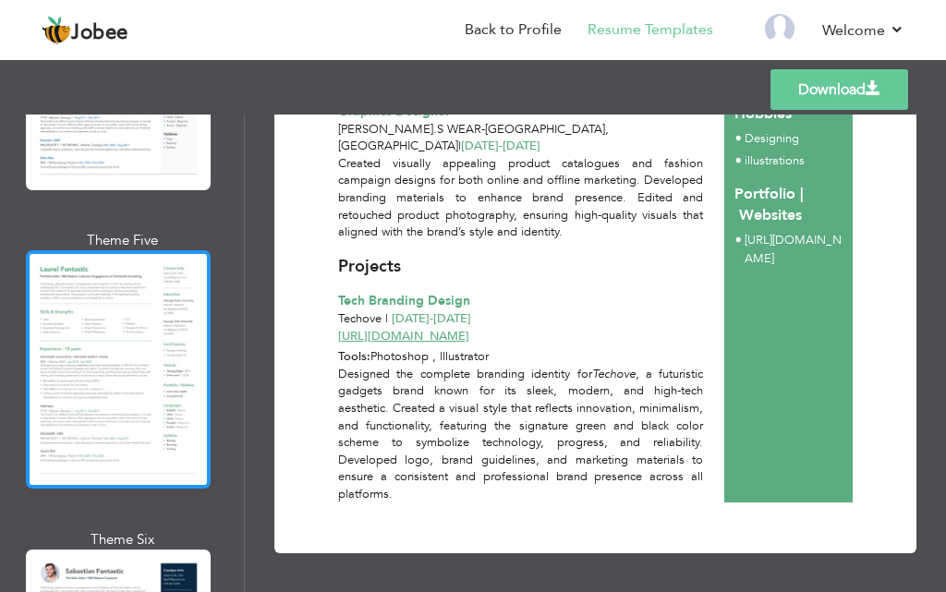
click at [124, 328] on div at bounding box center [118, 369] width 185 height 238
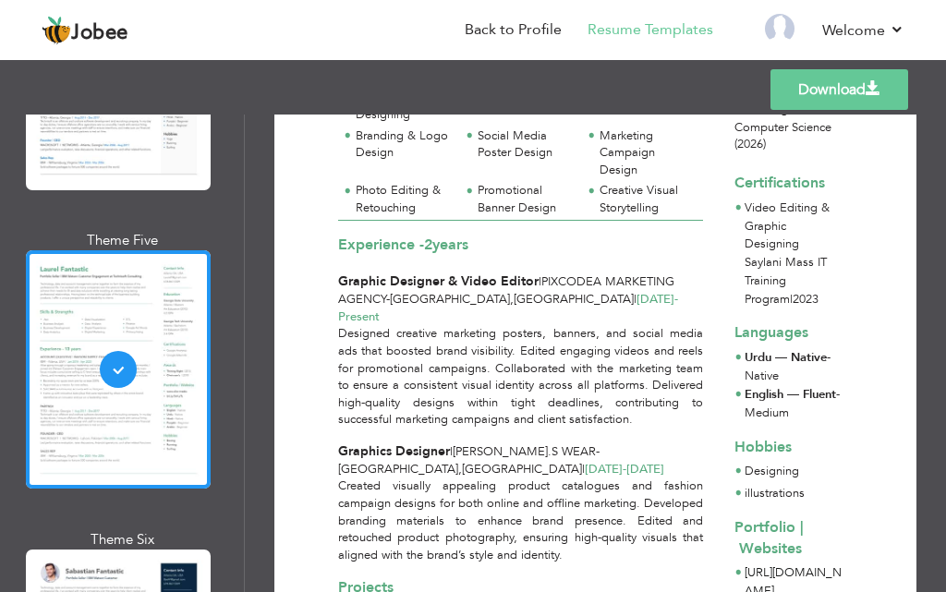
scroll to position [1811, 0]
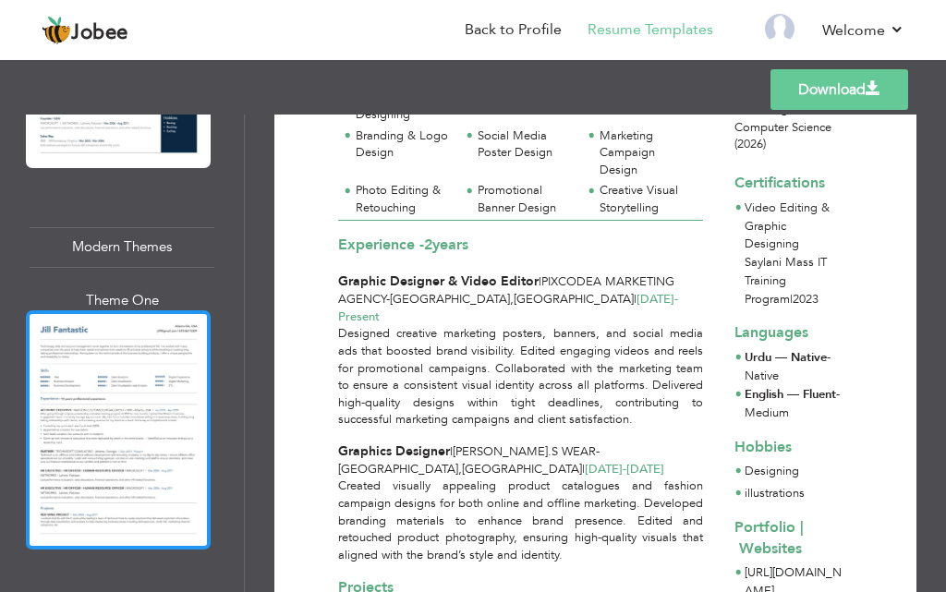
click at [119, 398] on div at bounding box center [118, 429] width 185 height 238
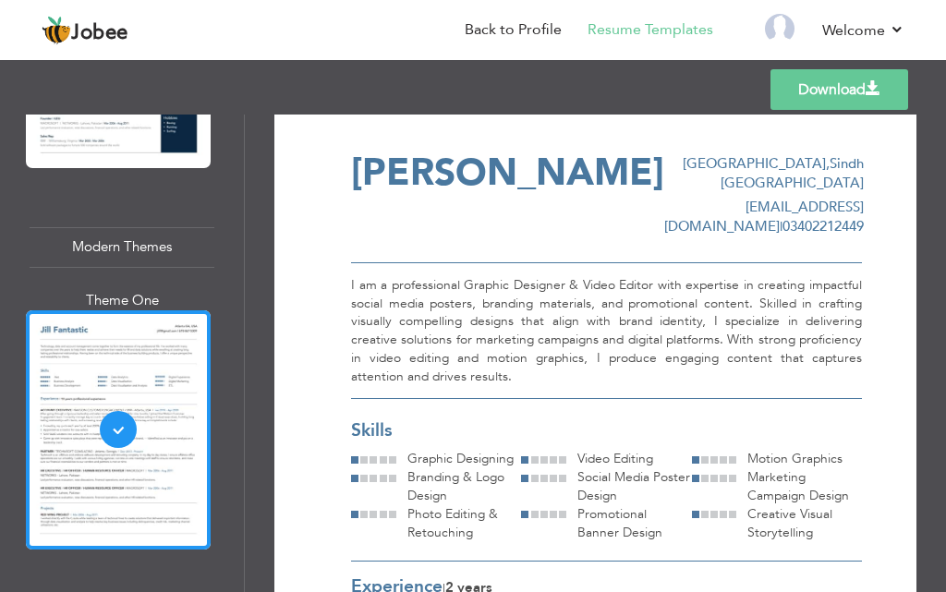
scroll to position [0, 0]
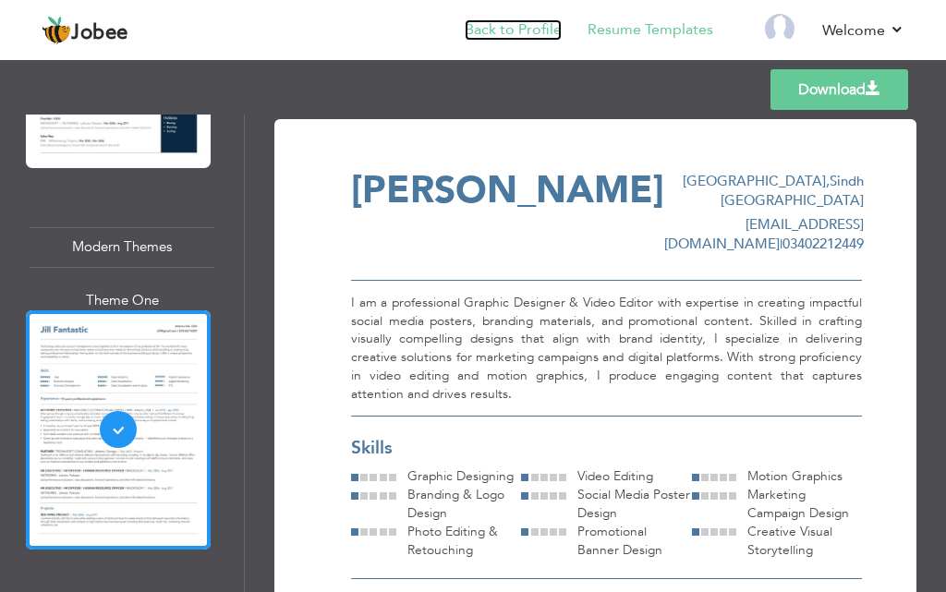
click at [496, 36] on link "Back to Profile" at bounding box center [513, 29] width 97 height 21
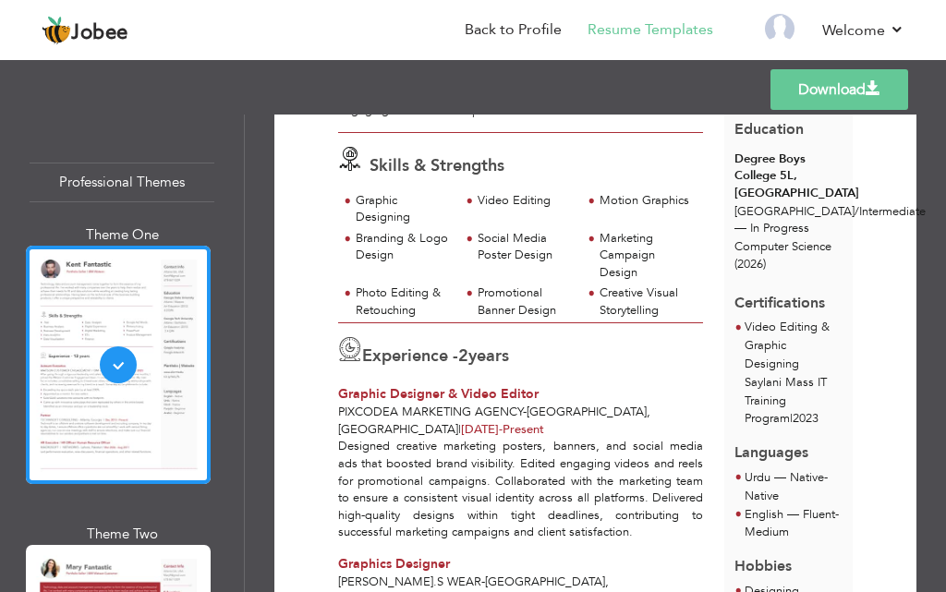
scroll to position [244, 0]
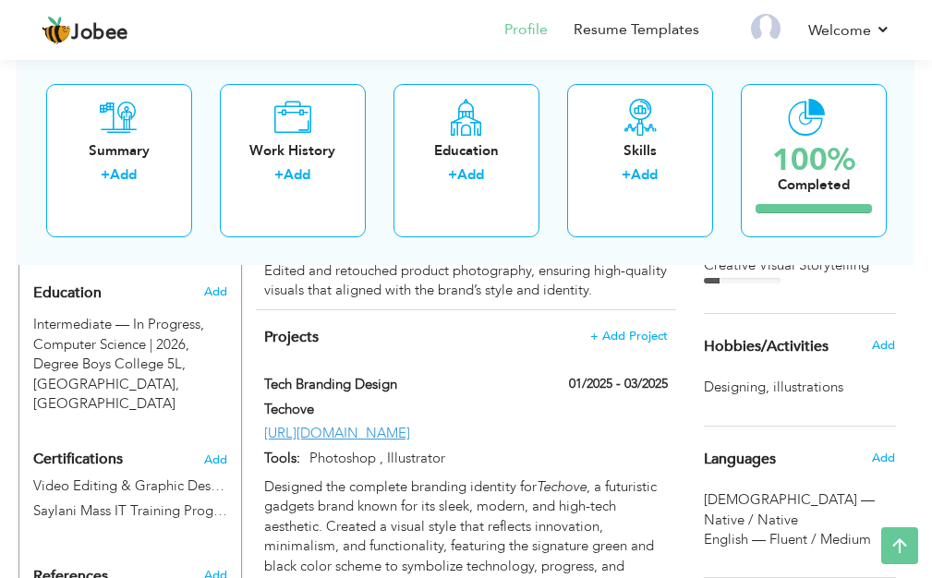
scroll to position [772, 0]
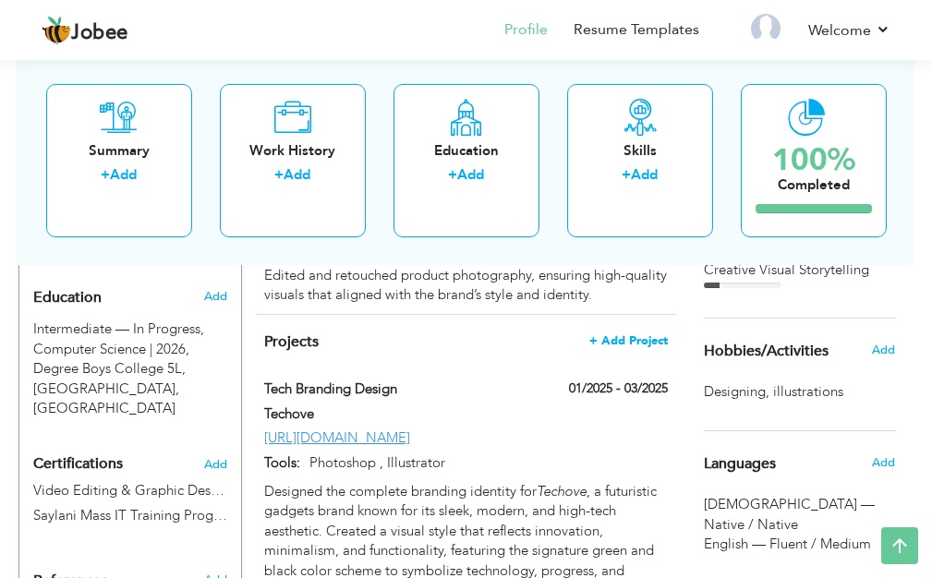
click at [611, 334] on span "+ Add Project" at bounding box center [628, 340] width 79 height 13
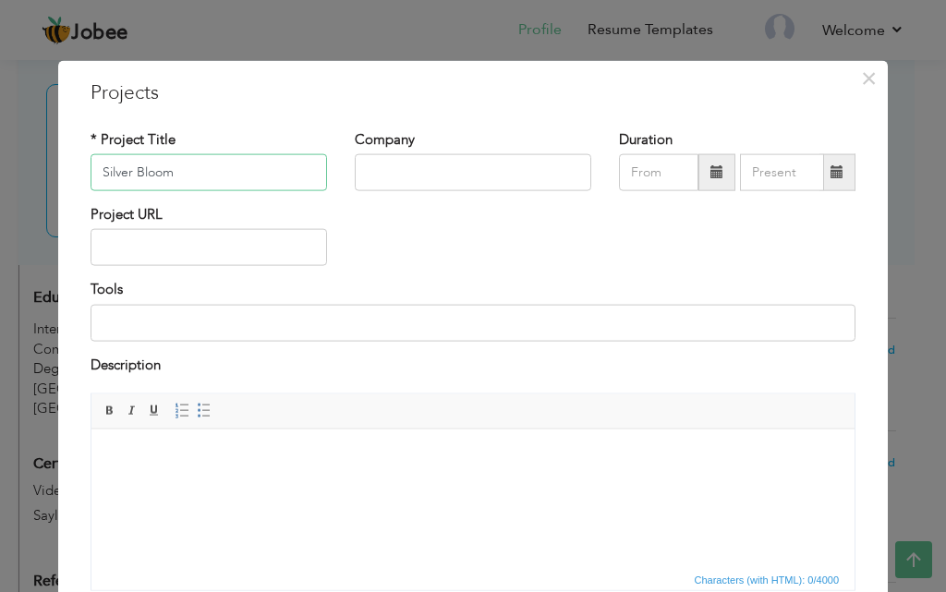
type input "Silver Bloom"
click at [208, 241] on input "text" at bounding box center [209, 247] width 236 height 37
click at [861, 81] on span "×" at bounding box center [869, 77] width 16 height 33
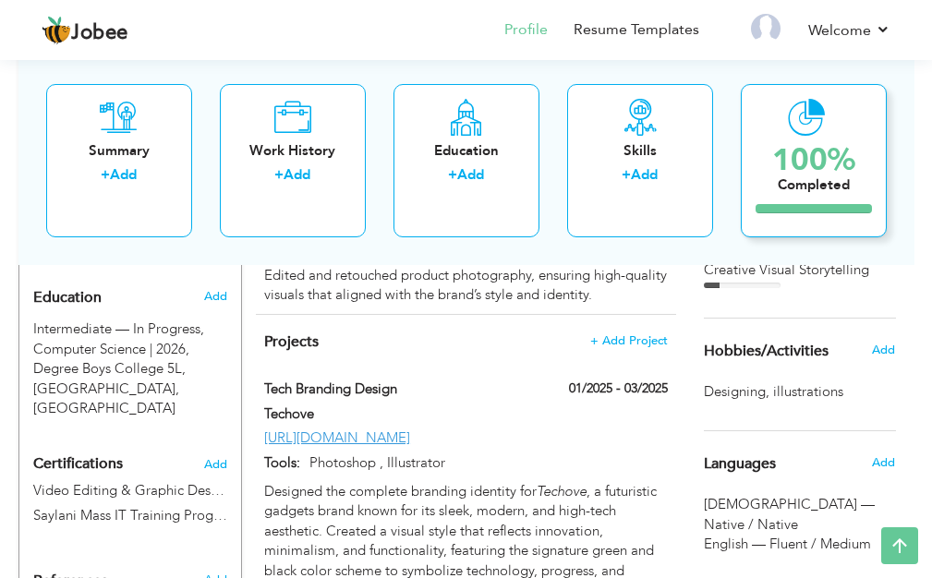
click at [809, 151] on div "100%" at bounding box center [813, 159] width 83 height 30
click at [832, 163] on div "100%" at bounding box center [813, 159] width 83 height 30
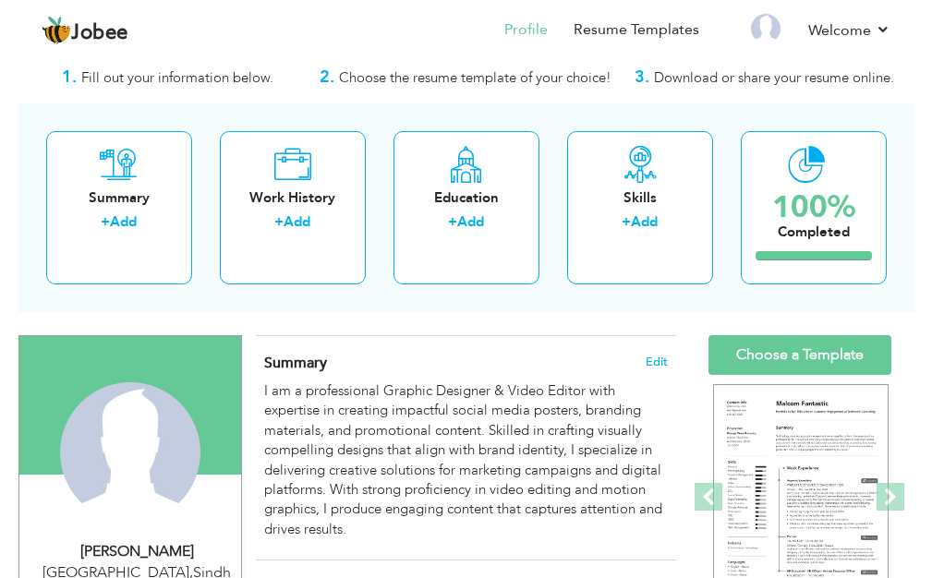
scroll to position [32, 0]
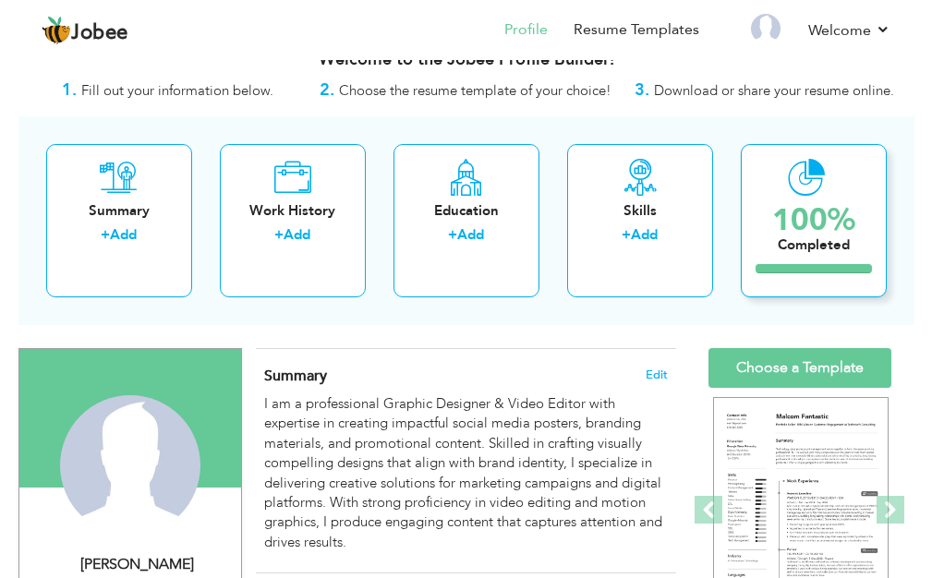
click at [841, 210] on div "100%" at bounding box center [813, 220] width 83 height 30
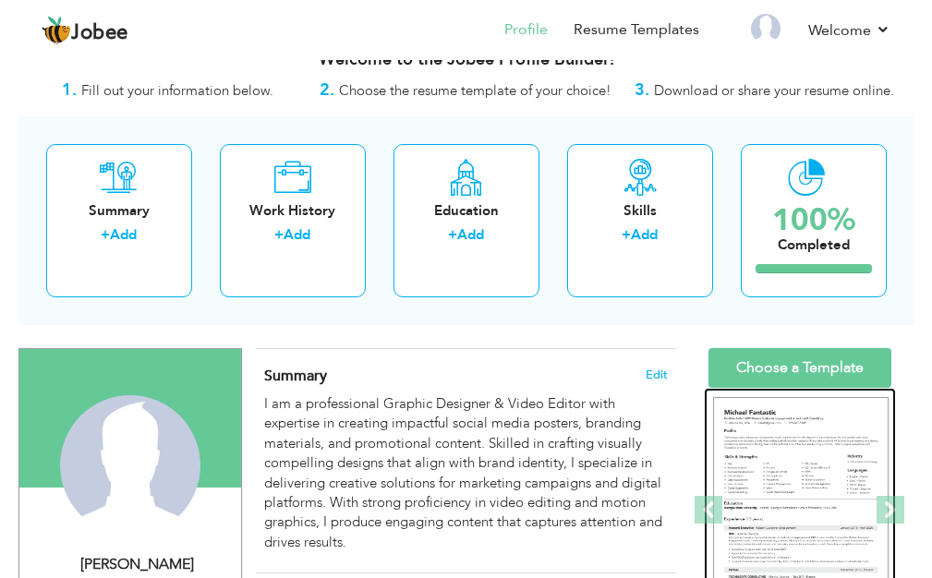
click at [812, 453] on img at bounding box center [800, 510] width 175 height 226
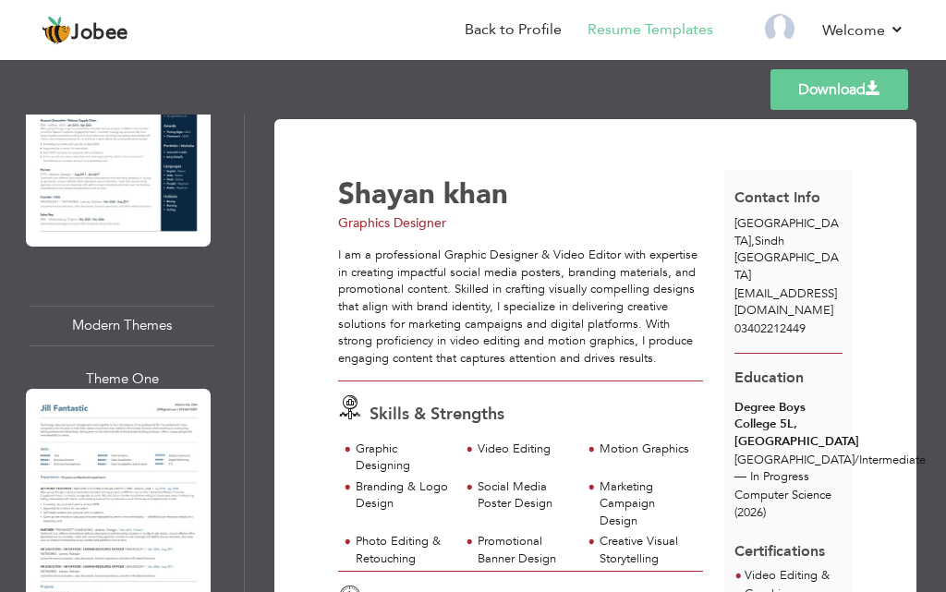
scroll to position [1810, 0]
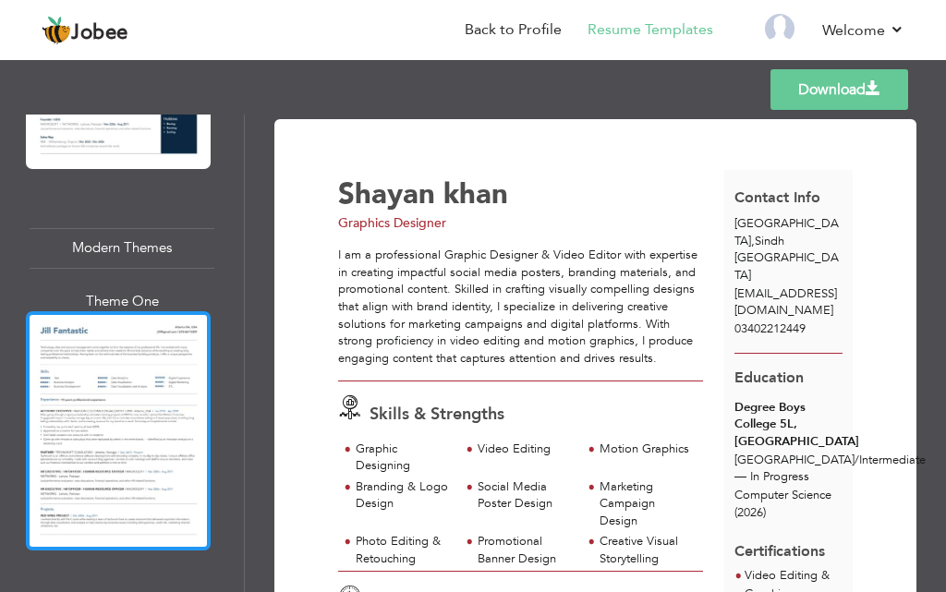
click at [129, 351] on div at bounding box center [118, 430] width 185 height 238
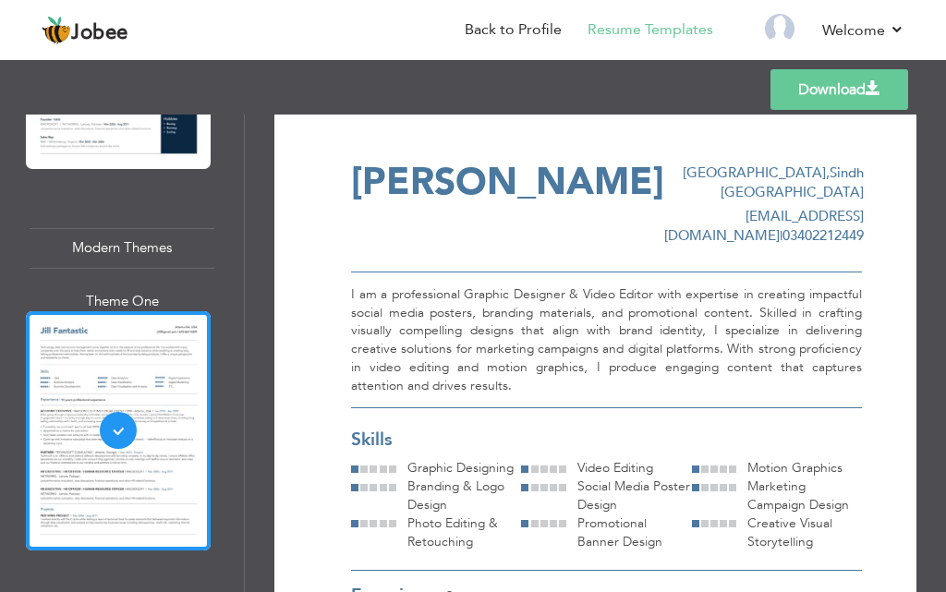
scroll to position [0, 0]
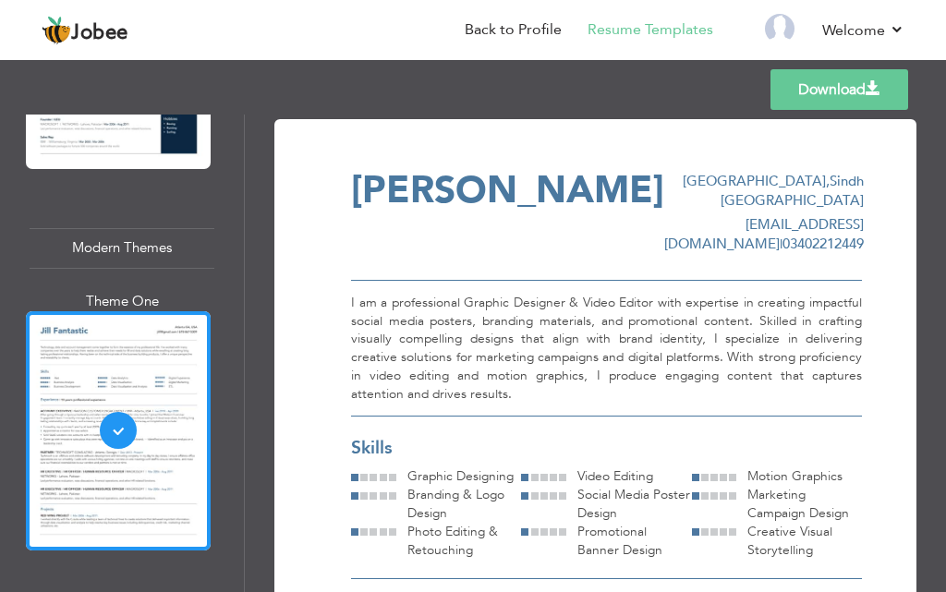
click at [863, 88] on link "Download" at bounding box center [839, 89] width 138 height 41
